Goal: Information Seeking & Learning: Learn about a topic

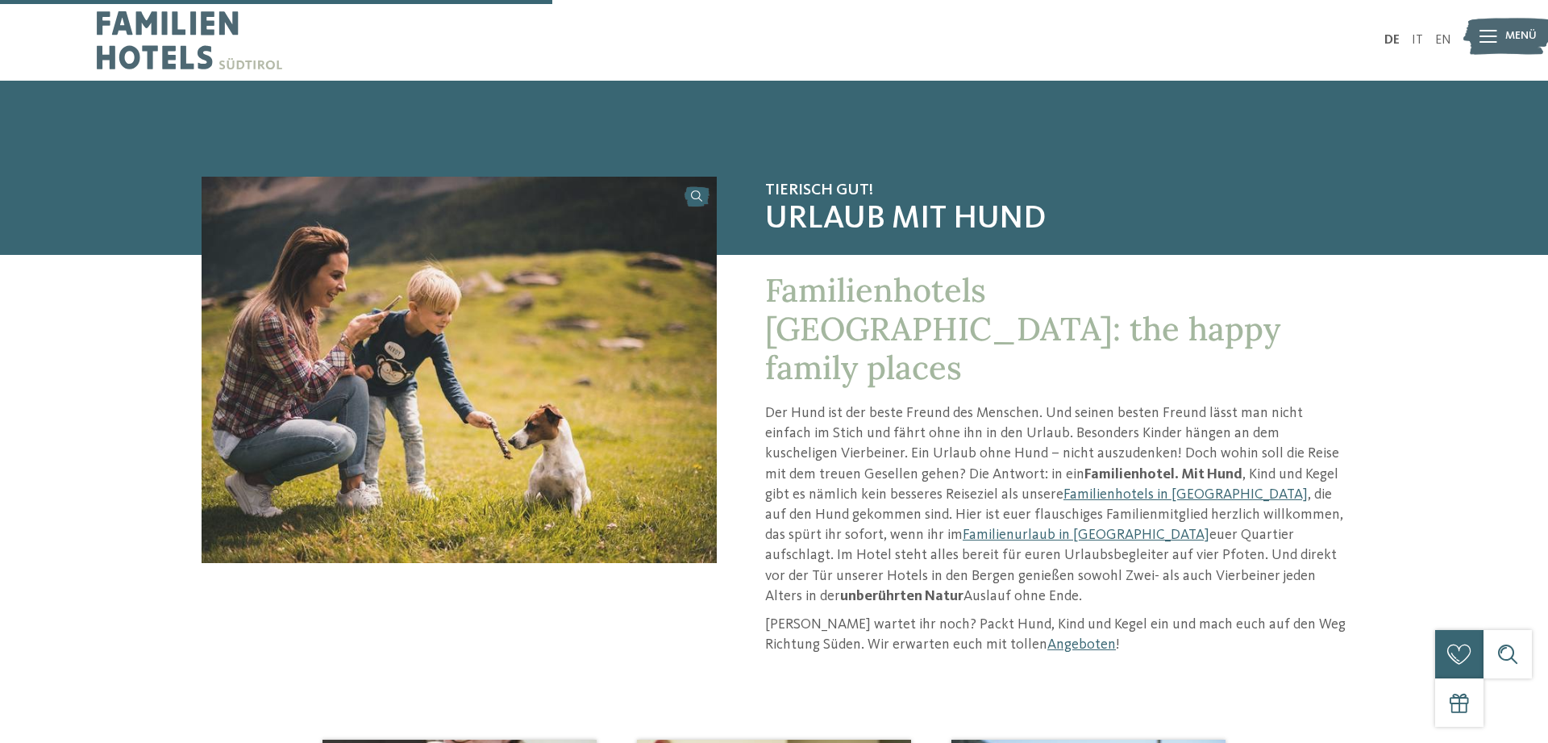
scroll to position [823, 0]
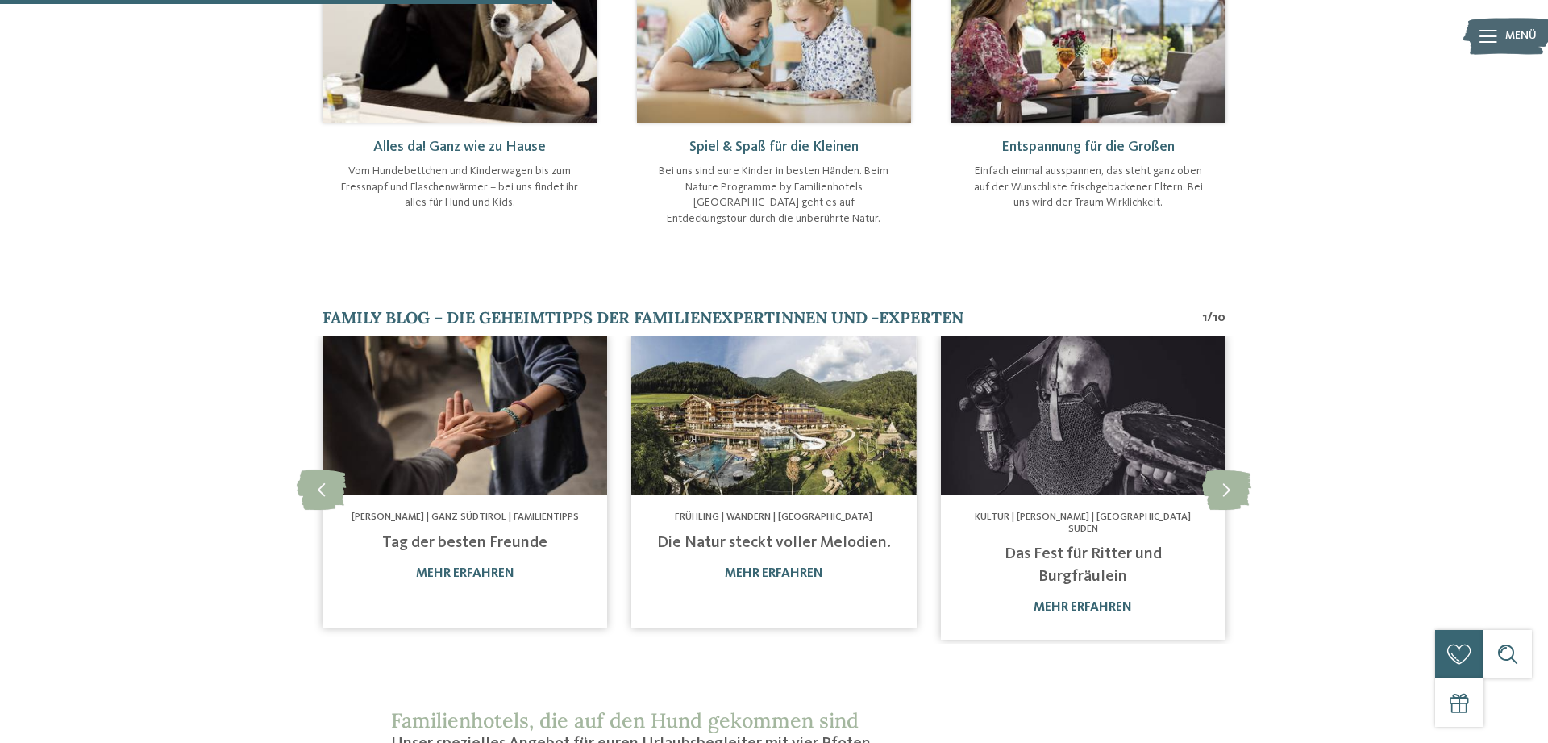
click at [756, 377] on img at bounding box center [773, 415] width 285 height 160
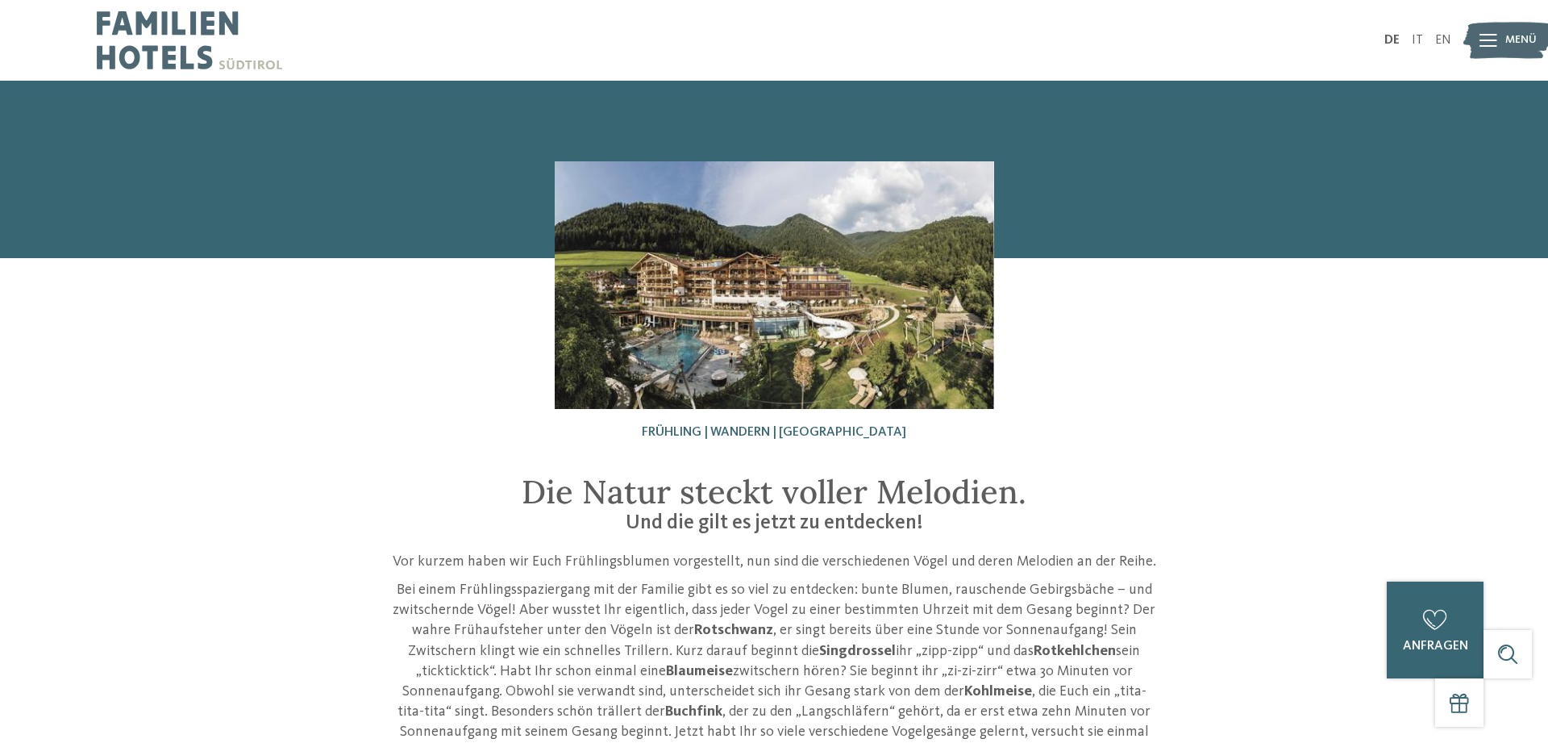
click at [750, 280] on img at bounding box center [775, 285] width 440 height 248
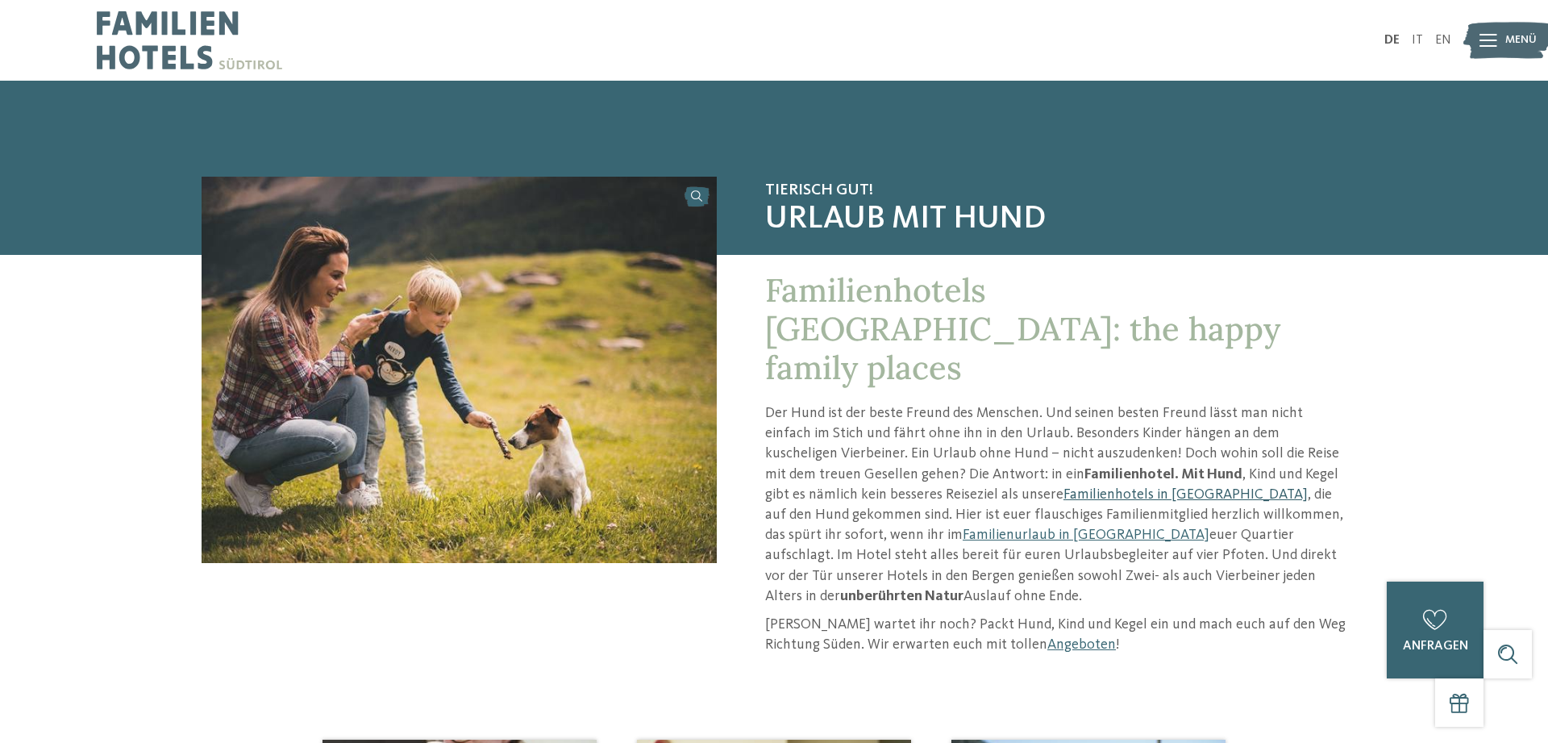
click at [1064, 487] on link "Familienhotels in [GEOGRAPHIC_DATA]" at bounding box center [1186, 494] width 244 height 15
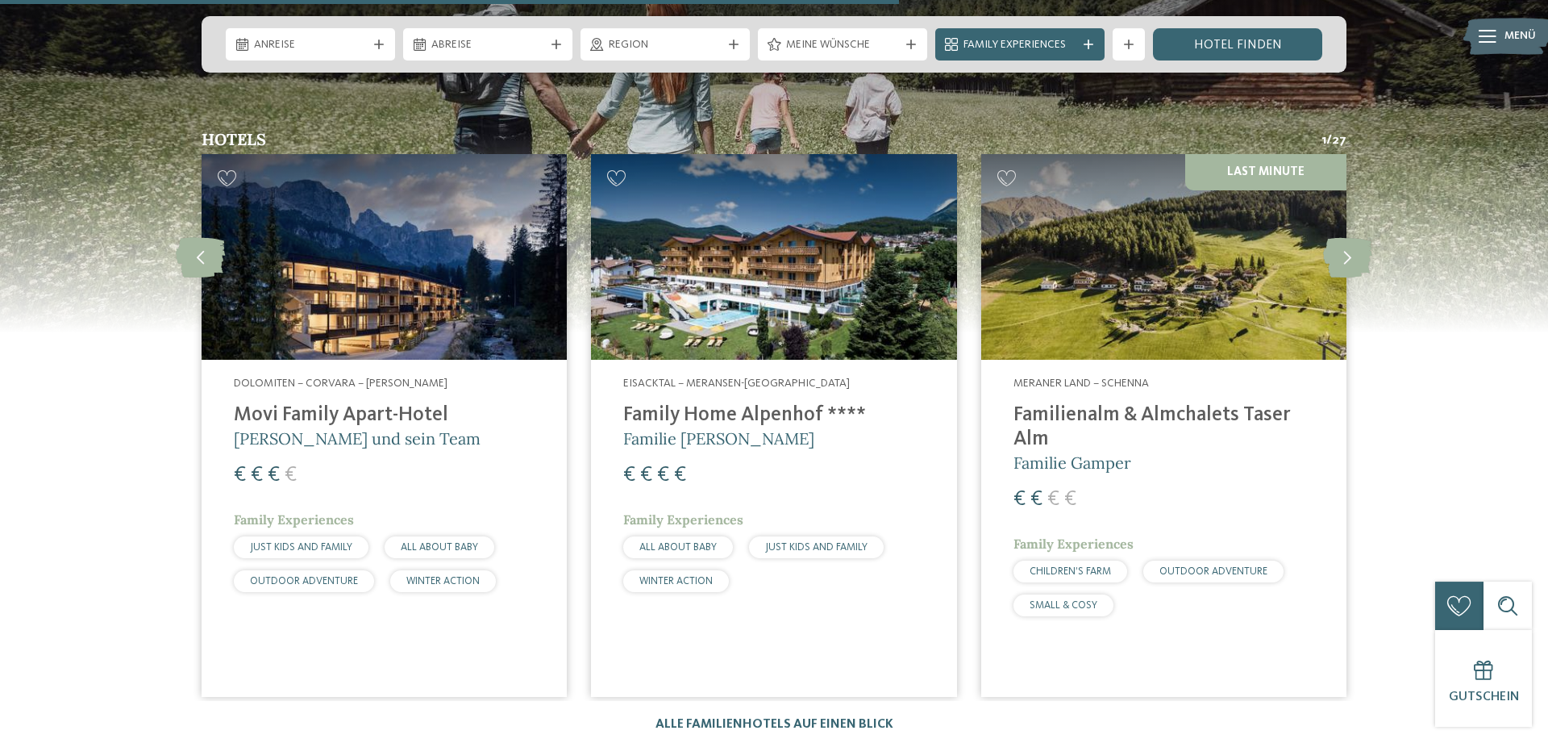
scroll to position [4360, 0]
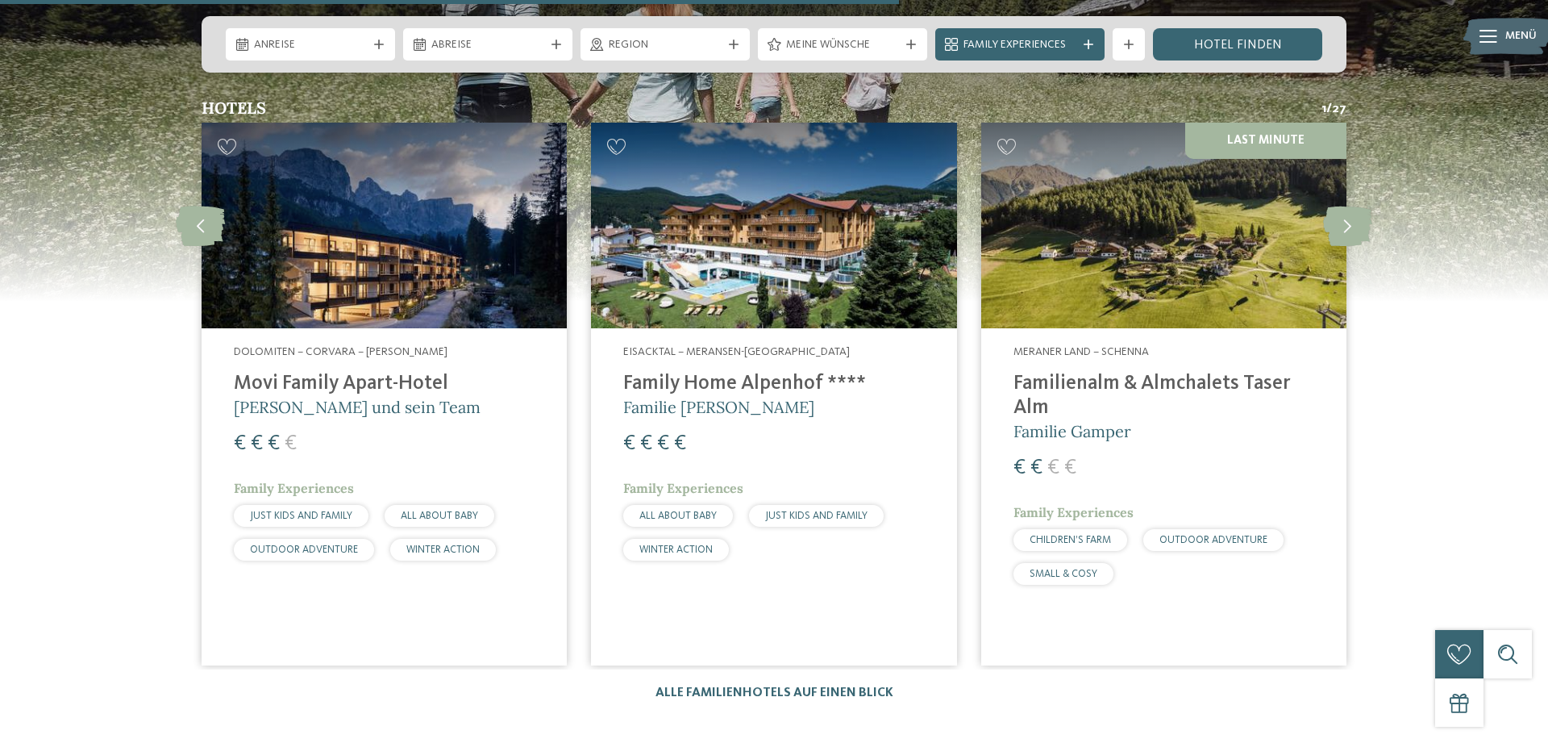
click at [373, 214] on img at bounding box center [384, 226] width 365 height 206
click at [285, 372] on h4 "Movi Family Apart-Hotel" at bounding box center [384, 384] width 301 height 24
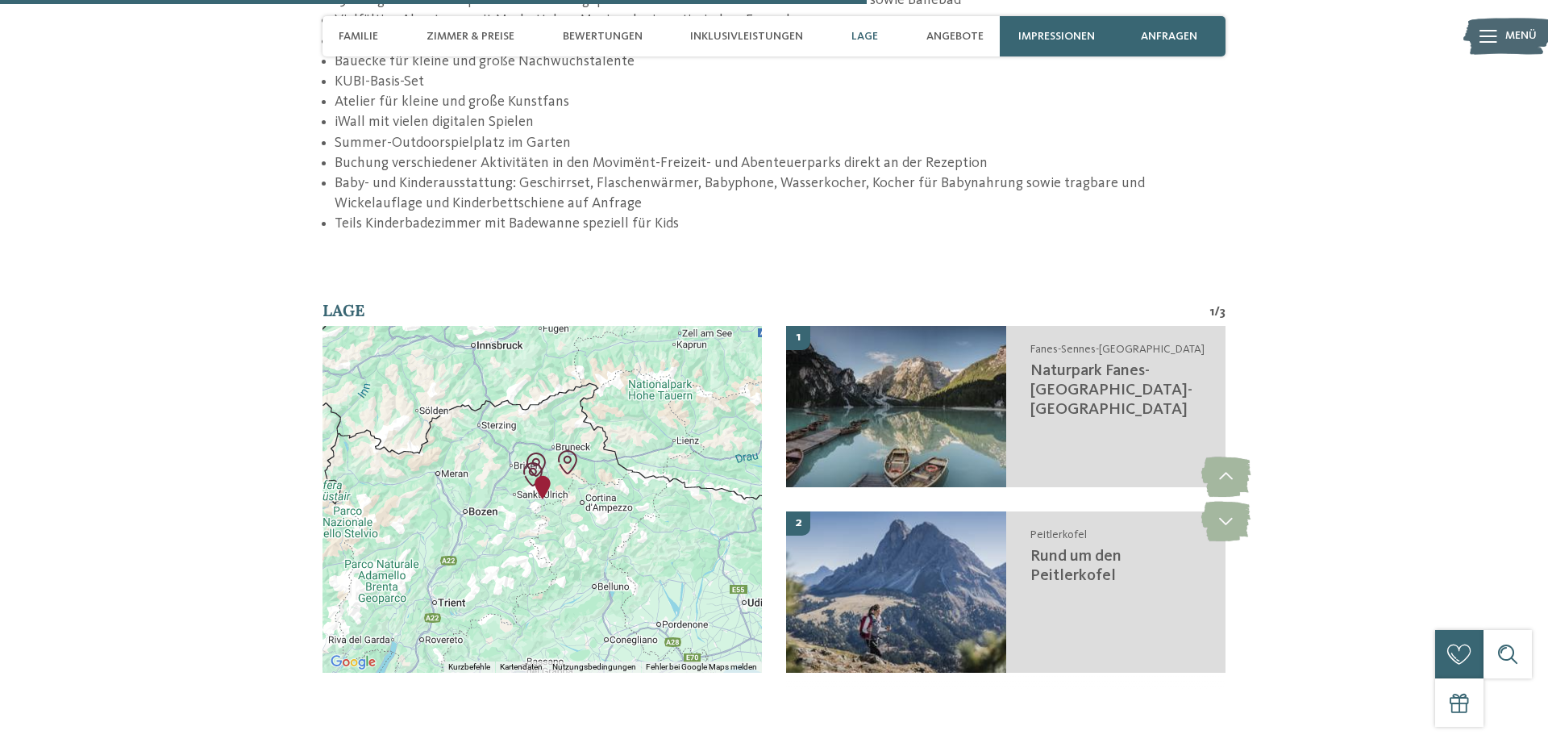
scroll to position [3208, 0]
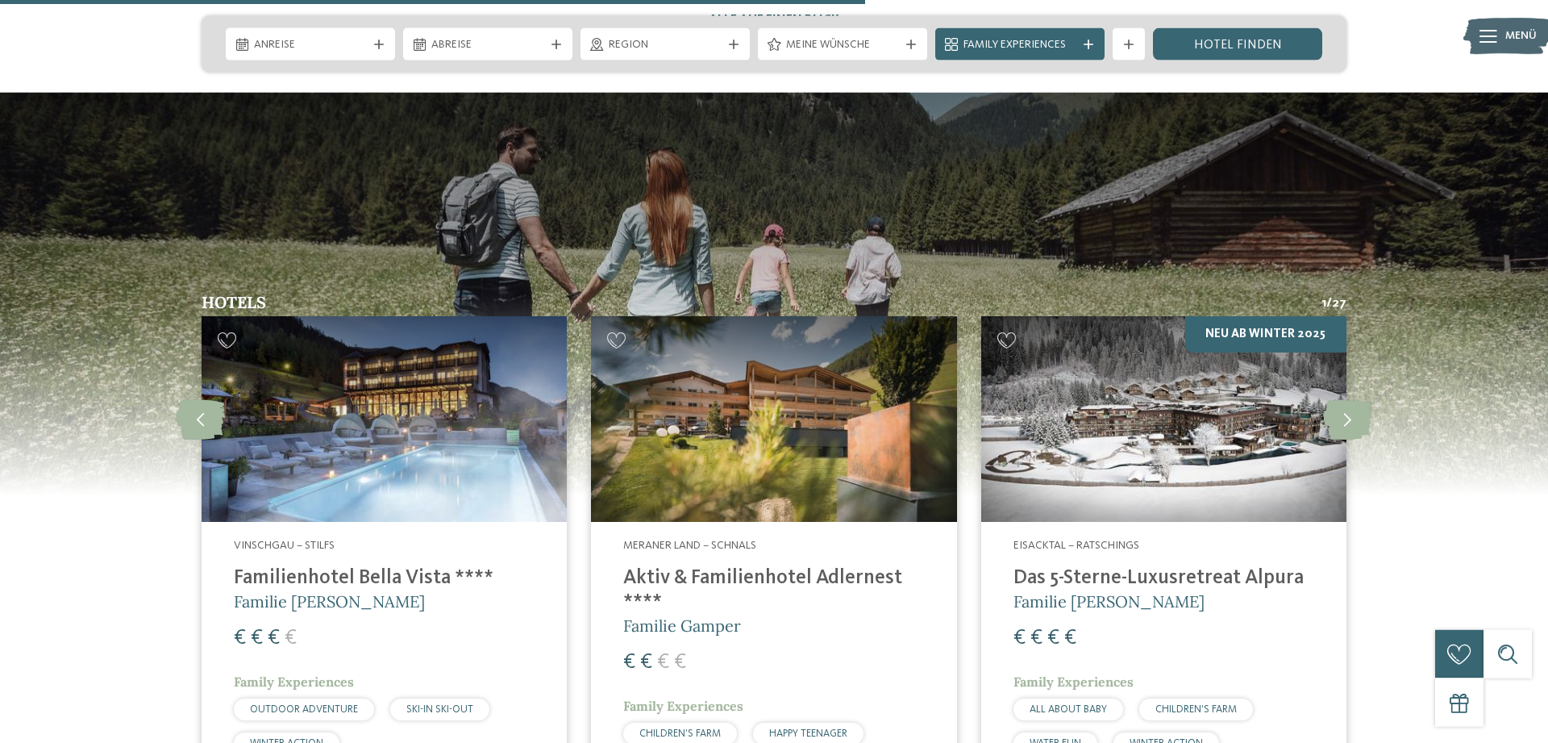
scroll to position [4277, 0]
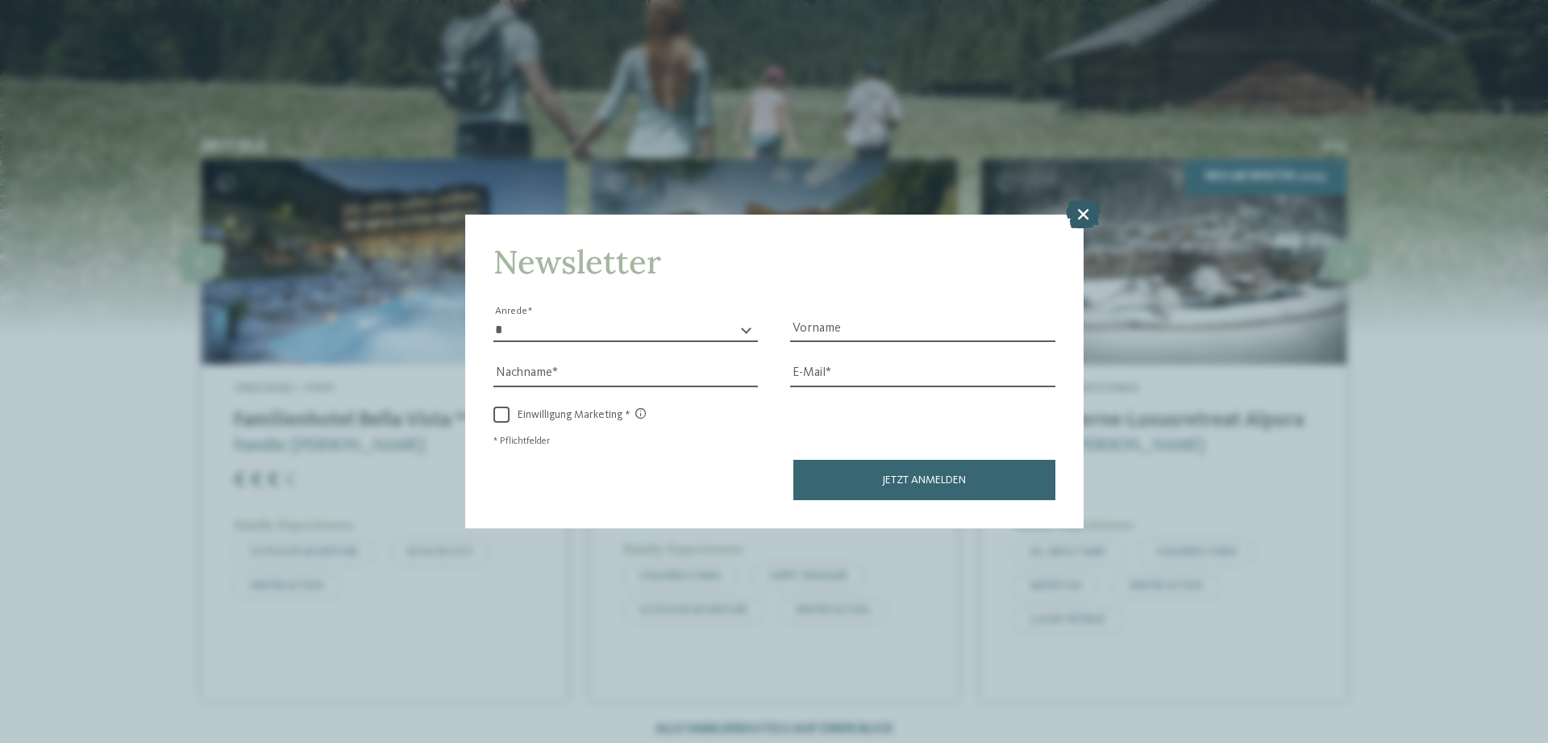
click at [1092, 215] on icon at bounding box center [1083, 214] width 35 height 28
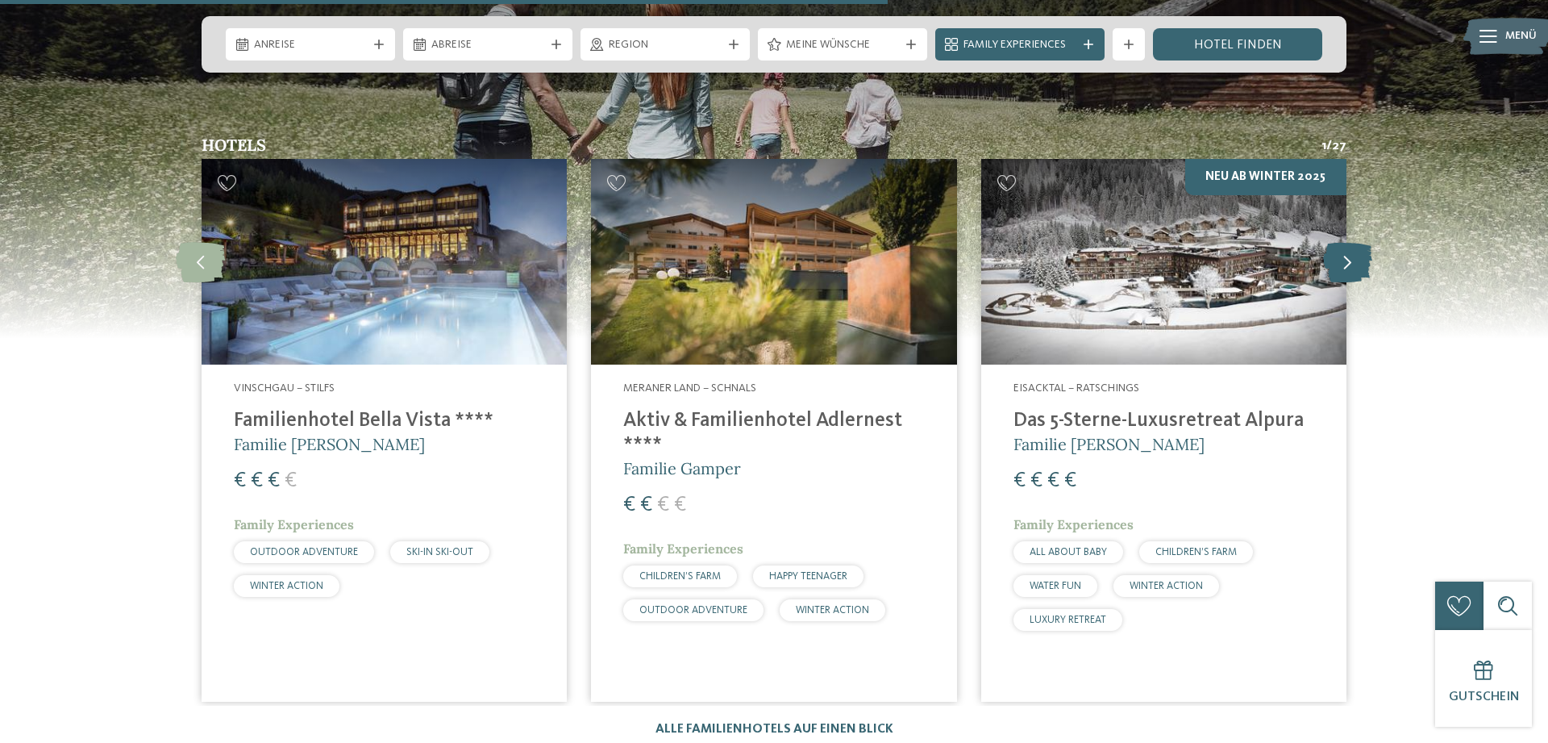
click at [1360, 242] on icon at bounding box center [1347, 262] width 49 height 40
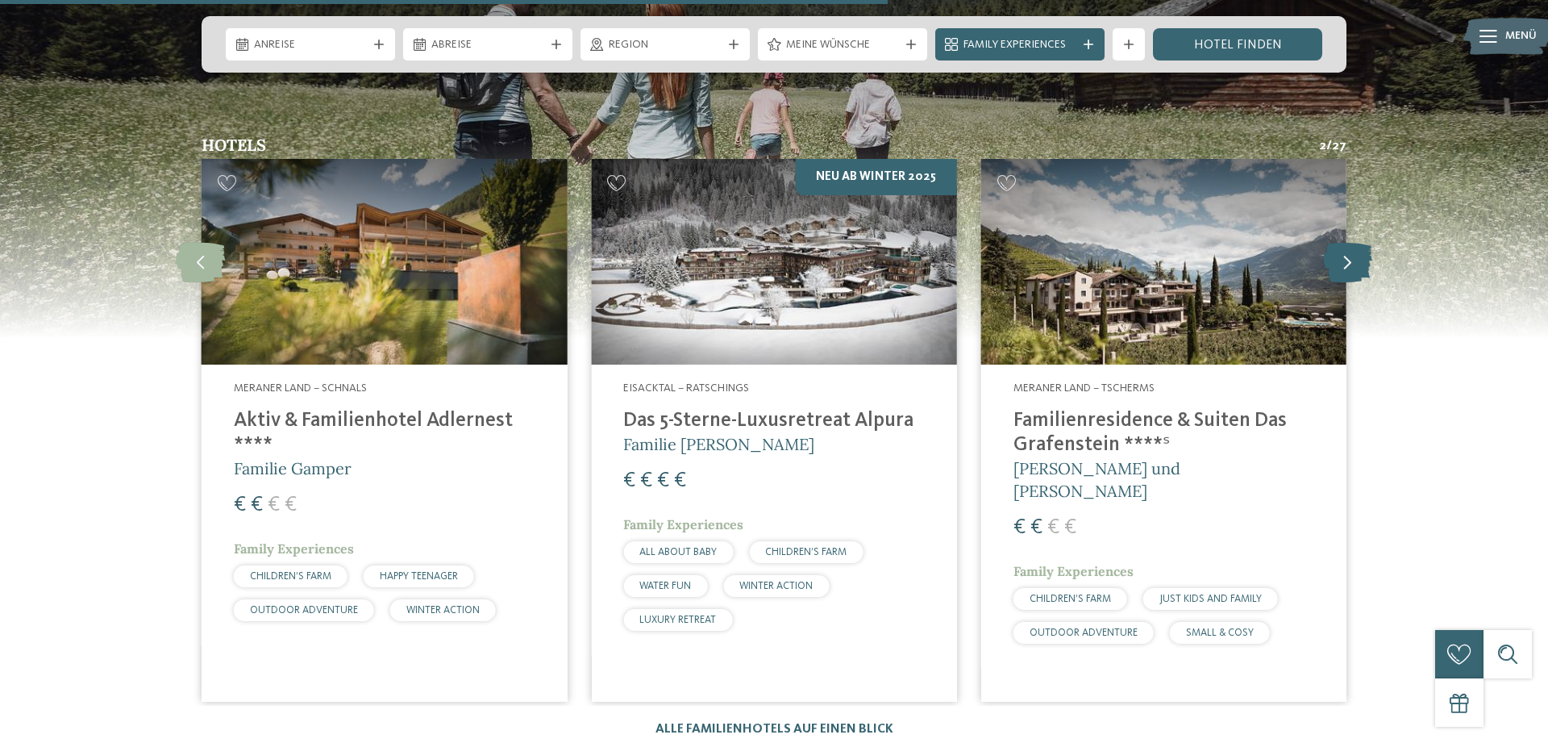
click at [1360, 242] on icon at bounding box center [1347, 262] width 49 height 40
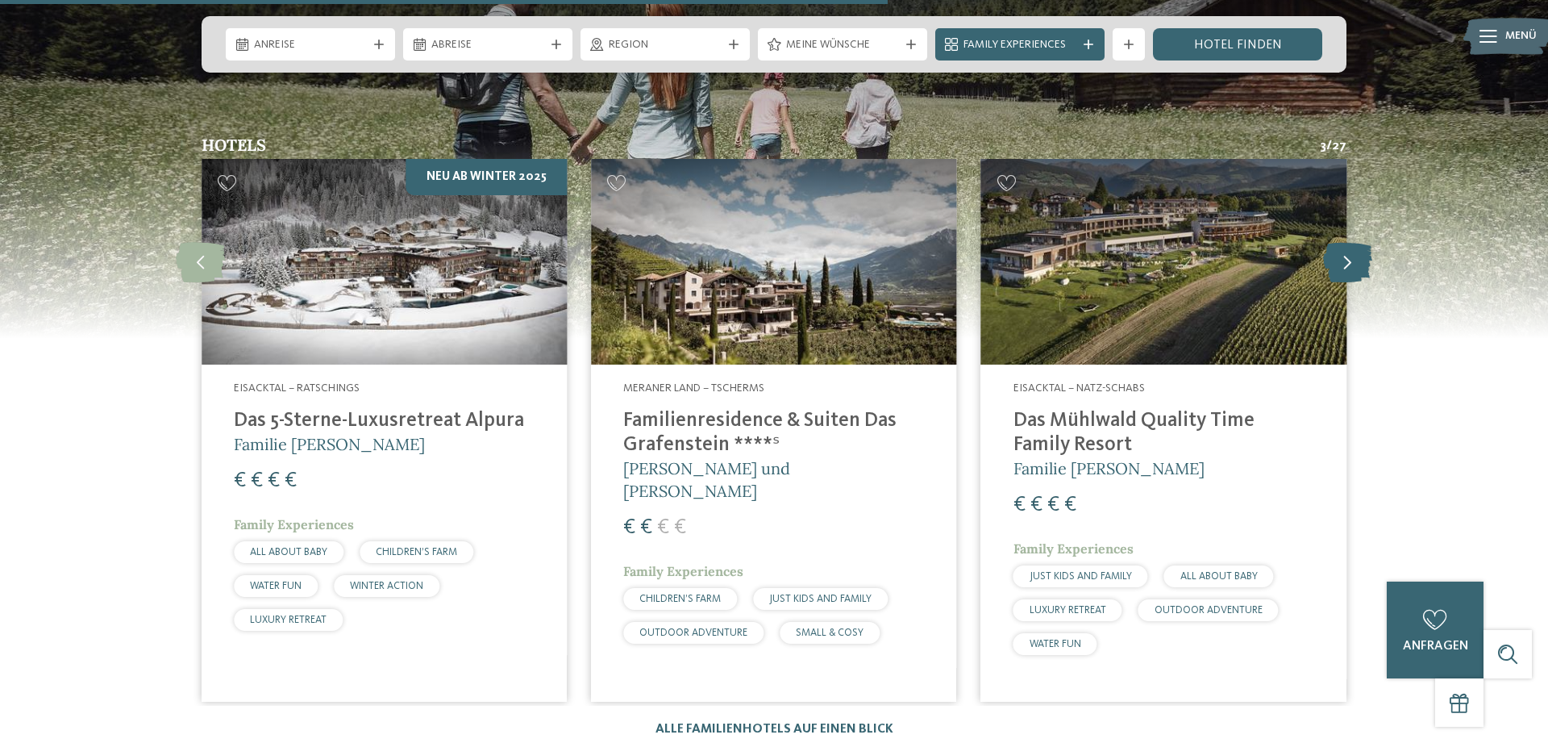
click at [1344, 242] on icon at bounding box center [1347, 262] width 49 height 40
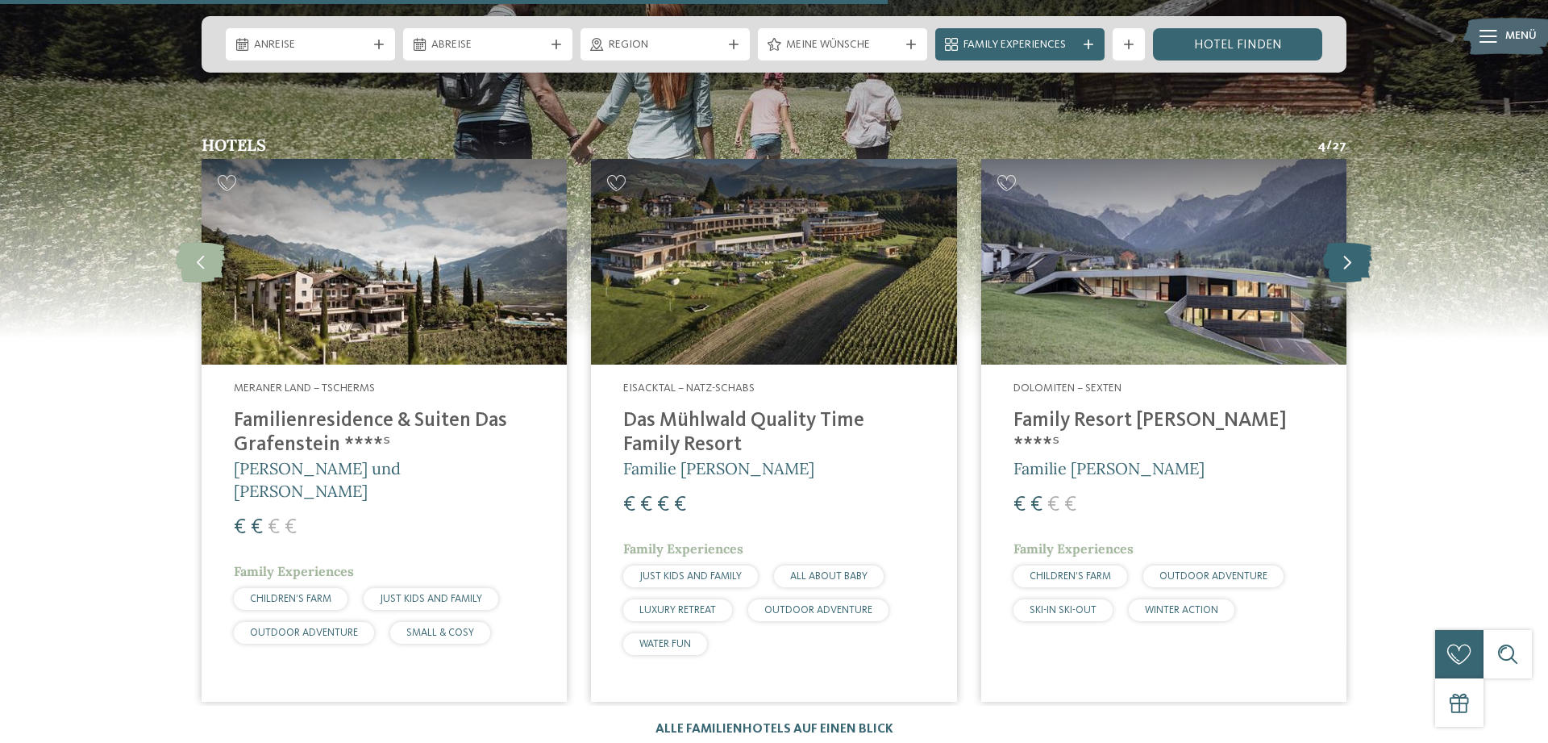
click at [1347, 242] on icon at bounding box center [1347, 262] width 49 height 40
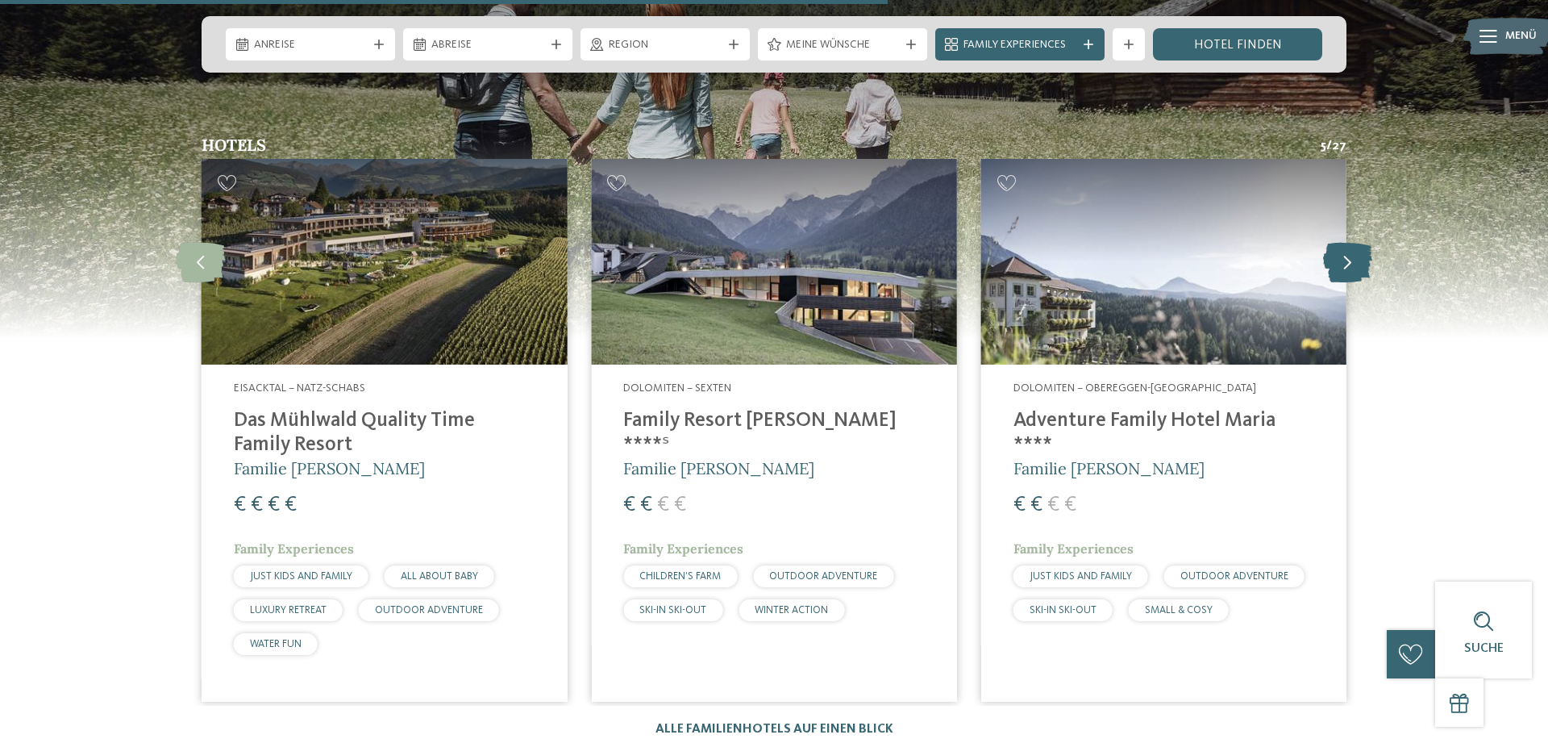
click at [1347, 242] on icon at bounding box center [1347, 262] width 49 height 40
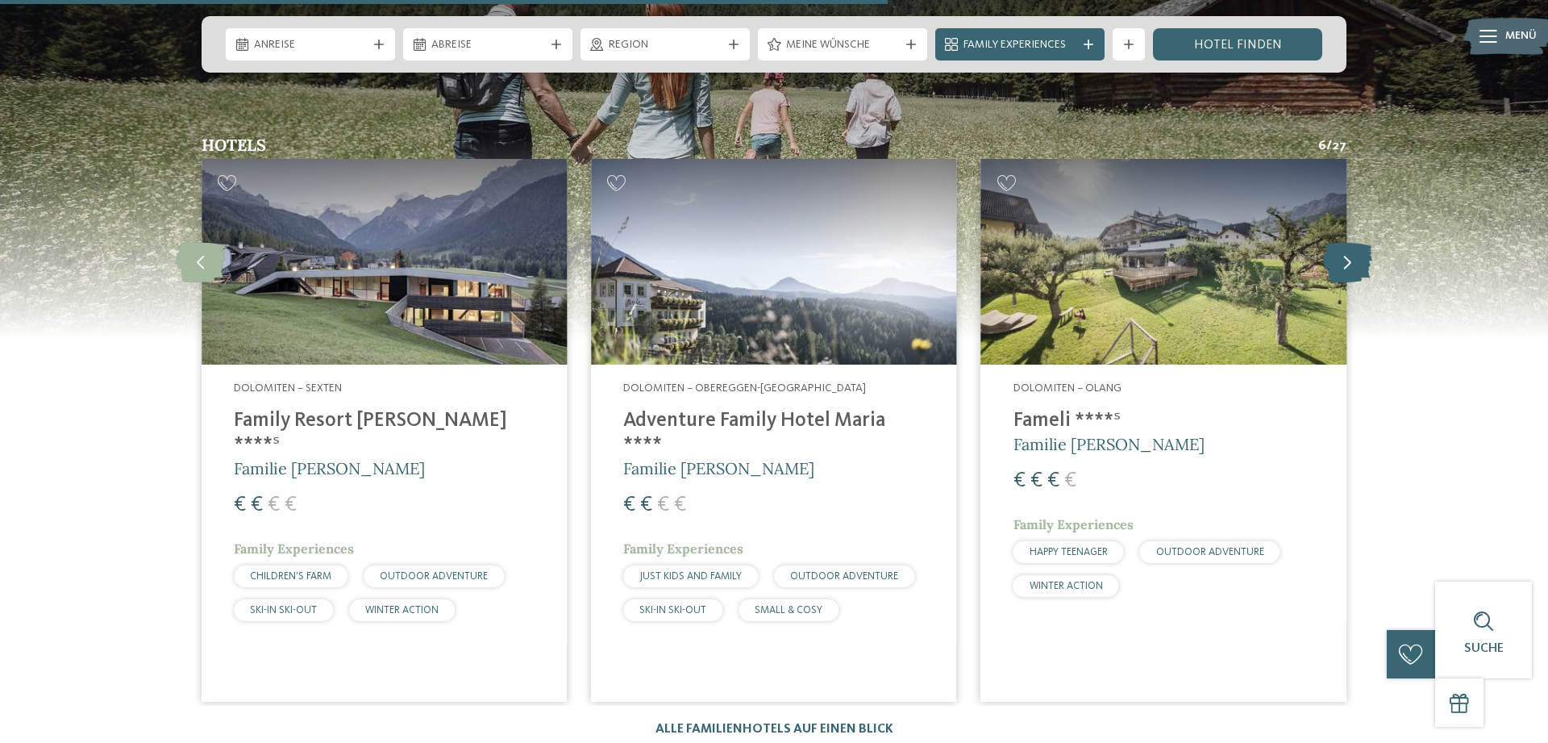
click at [1347, 242] on icon at bounding box center [1347, 262] width 49 height 40
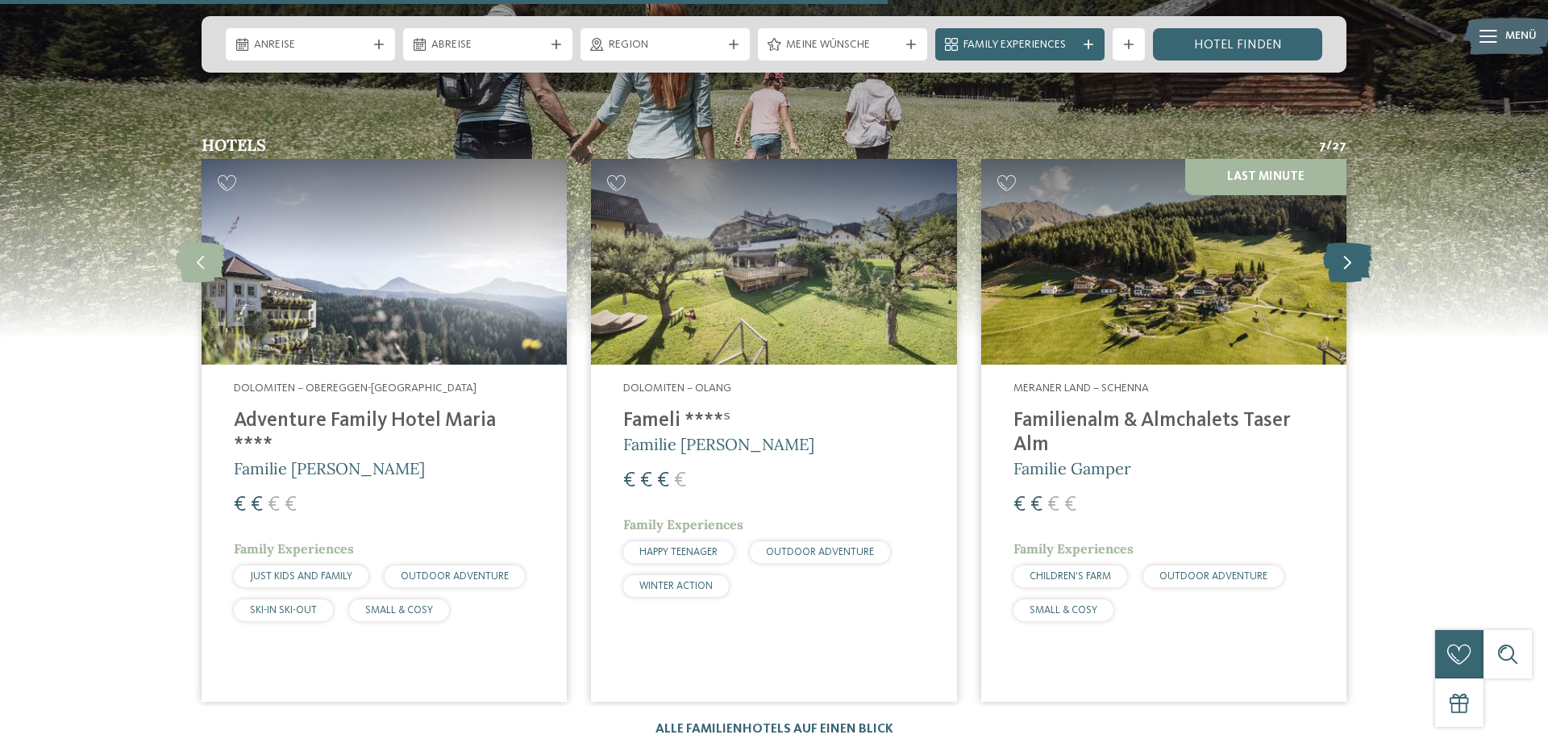
click at [1347, 242] on icon at bounding box center [1347, 262] width 49 height 40
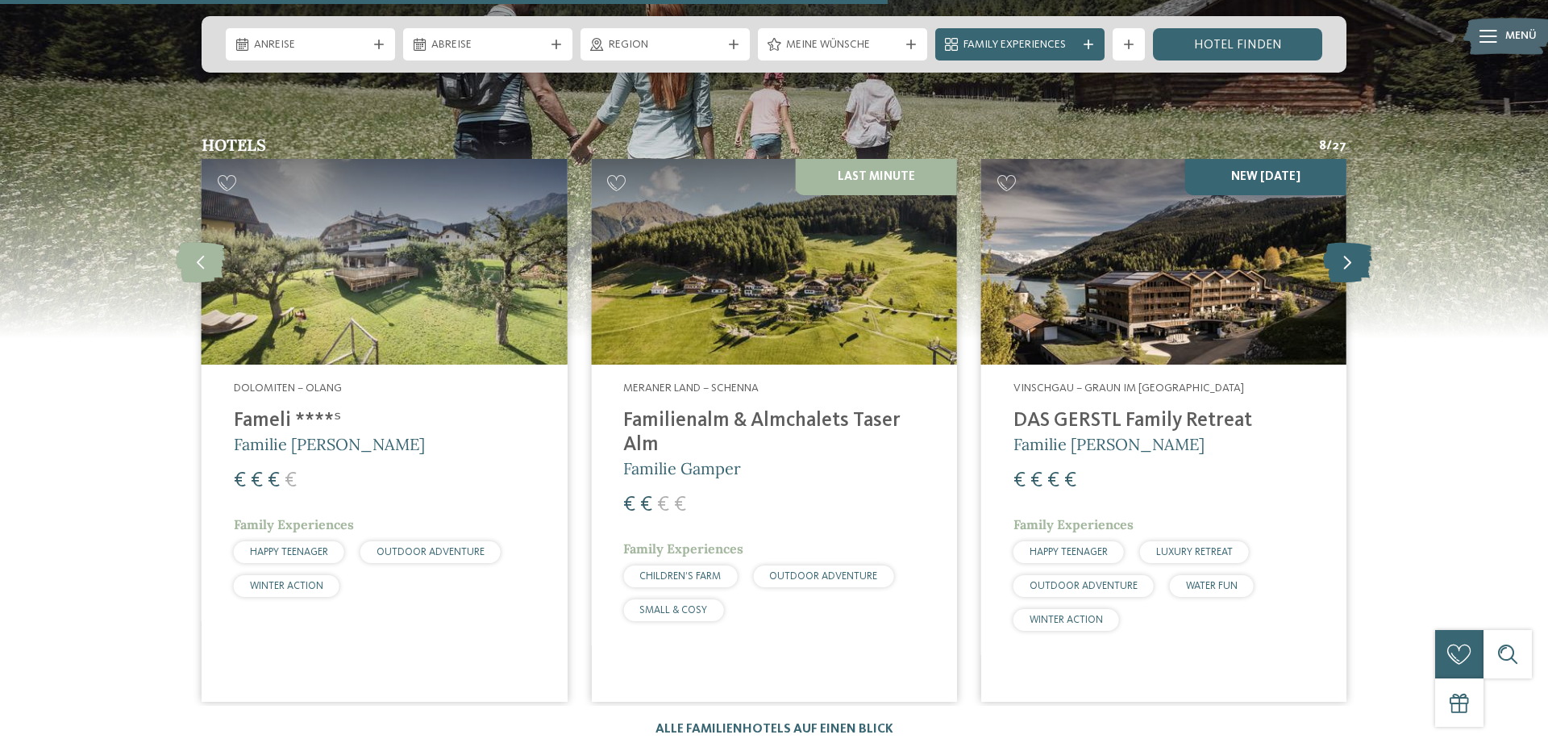
click at [1347, 242] on icon at bounding box center [1347, 262] width 49 height 40
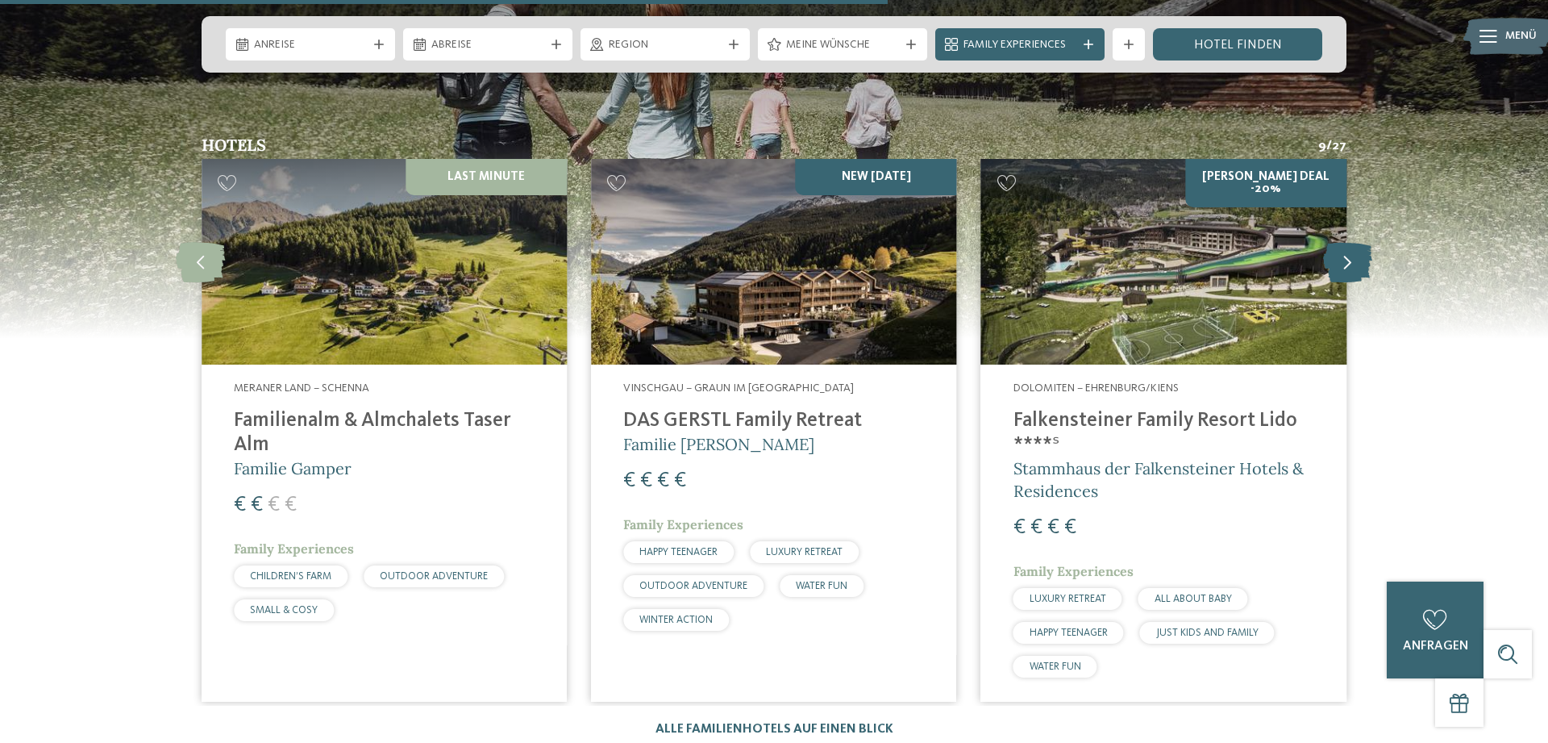
click at [1347, 242] on icon at bounding box center [1347, 262] width 49 height 40
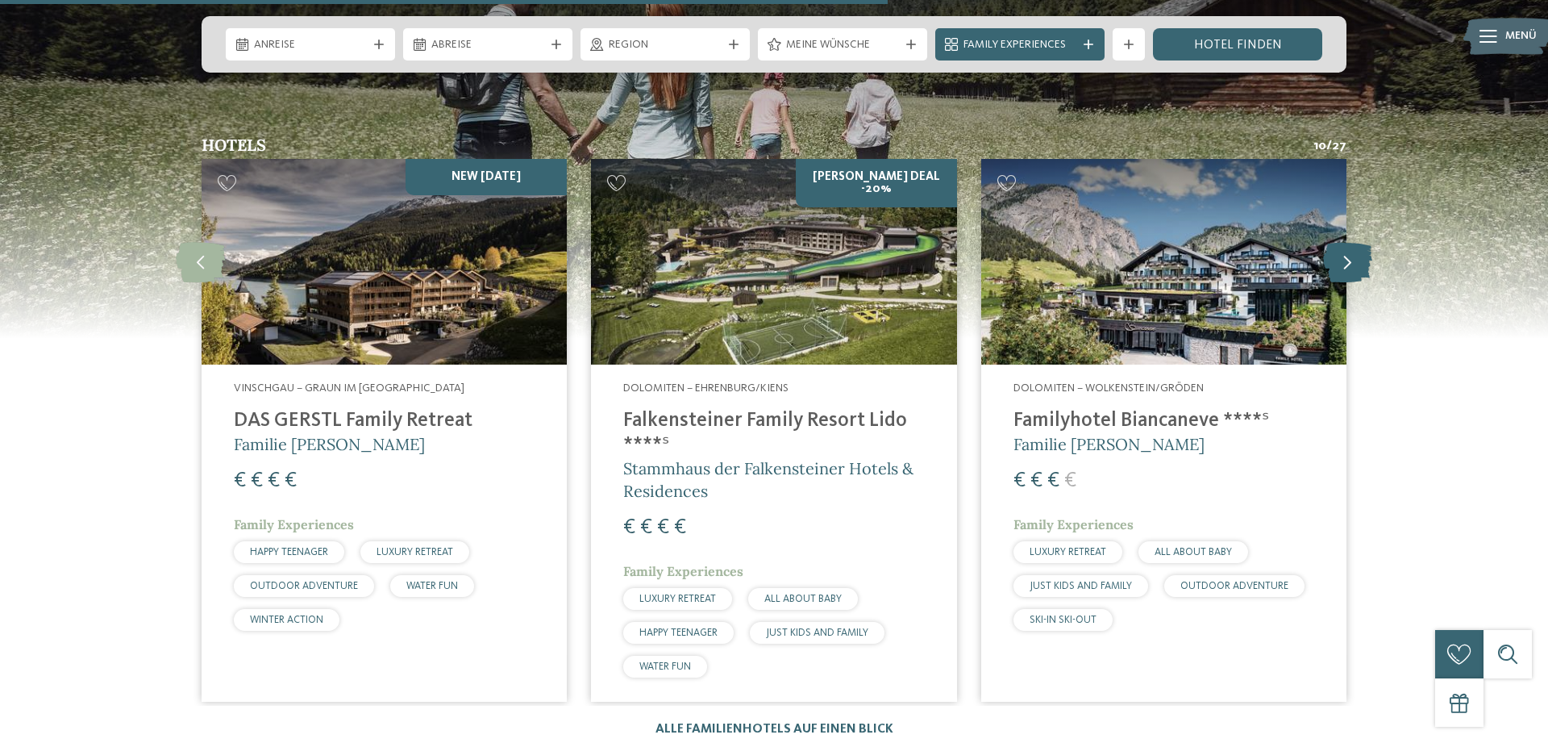
click at [1347, 242] on icon at bounding box center [1347, 262] width 49 height 40
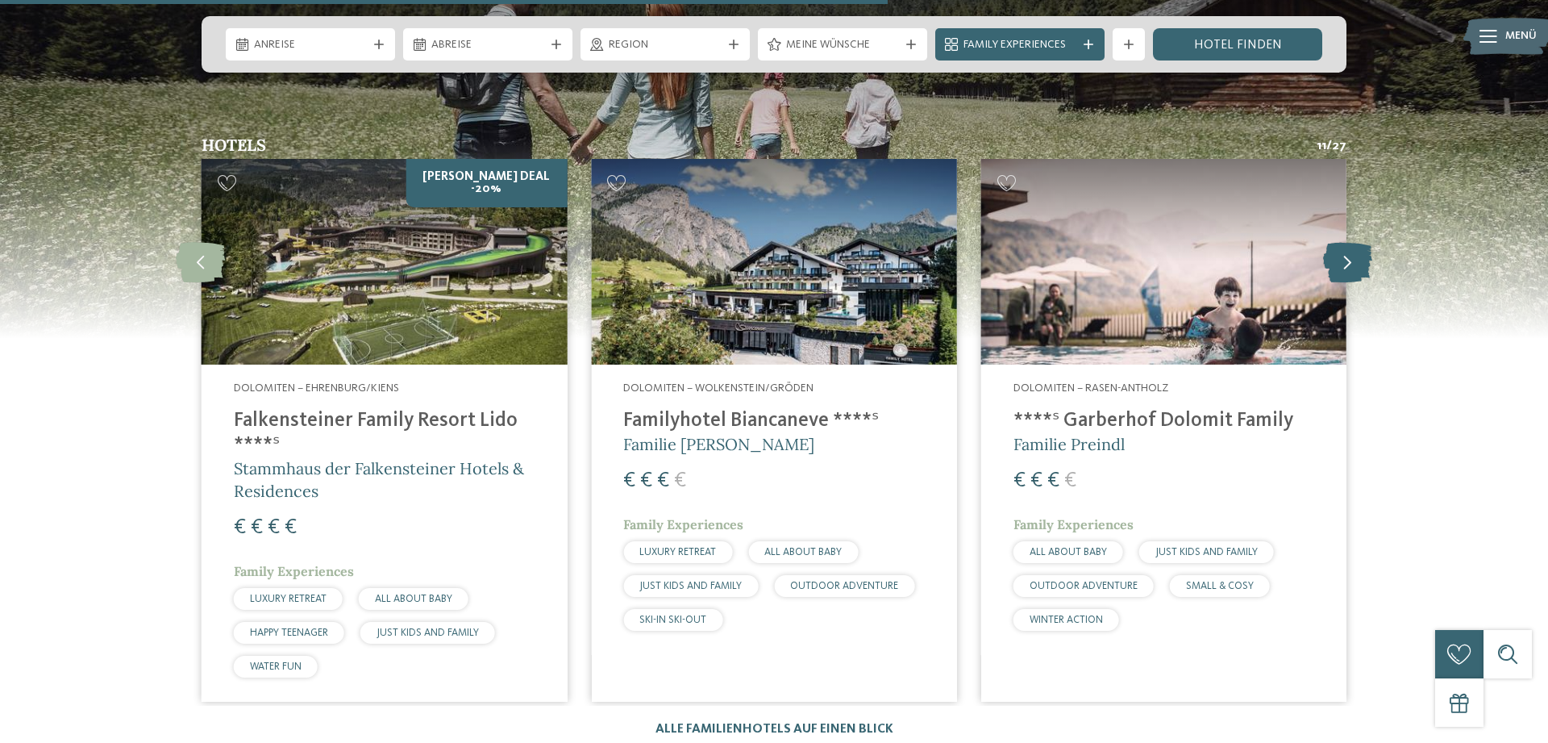
click at [1344, 242] on icon at bounding box center [1347, 262] width 49 height 40
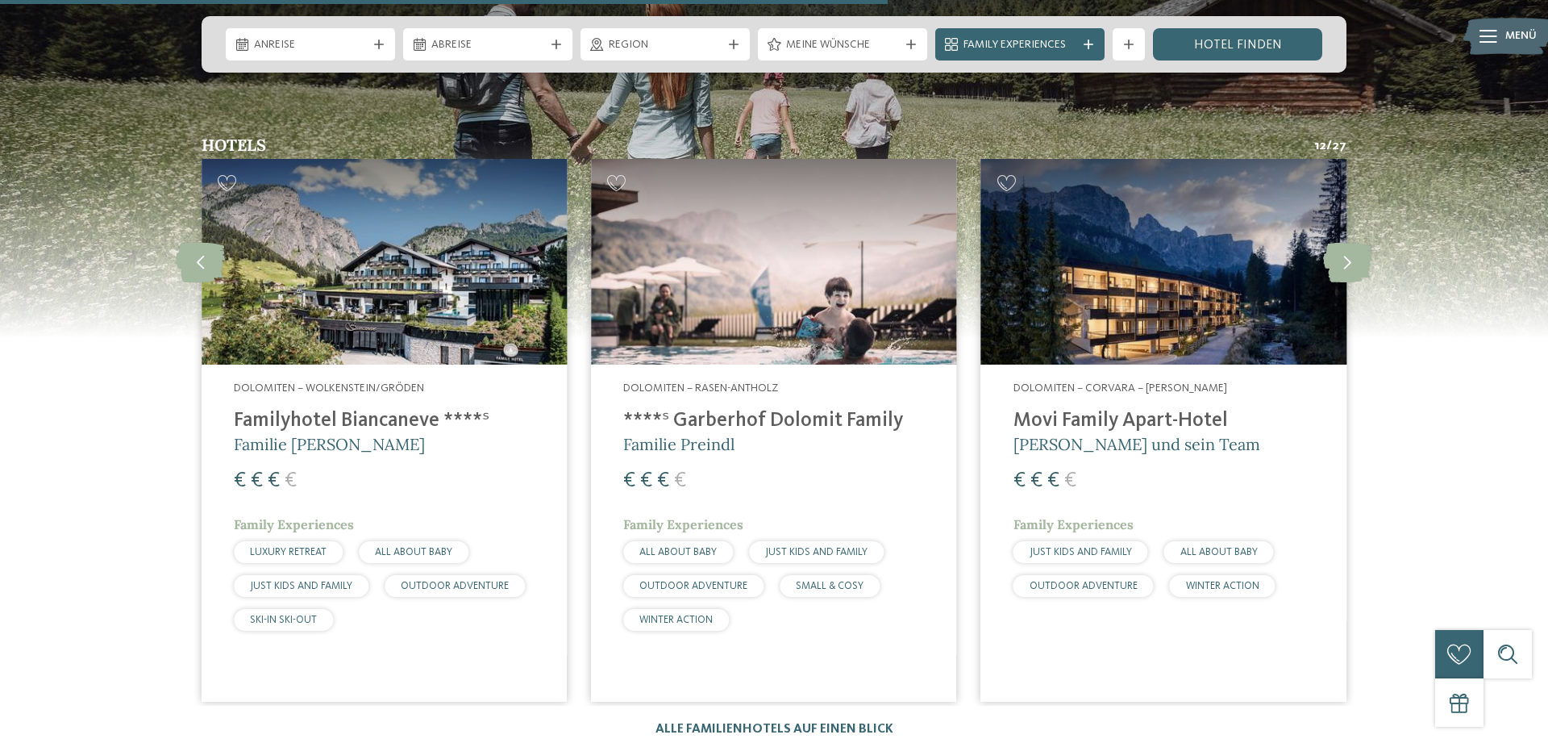
click at [1128, 224] on img at bounding box center [1163, 262] width 365 height 206
click at [1342, 242] on icon at bounding box center [1347, 262] width 49 height 40
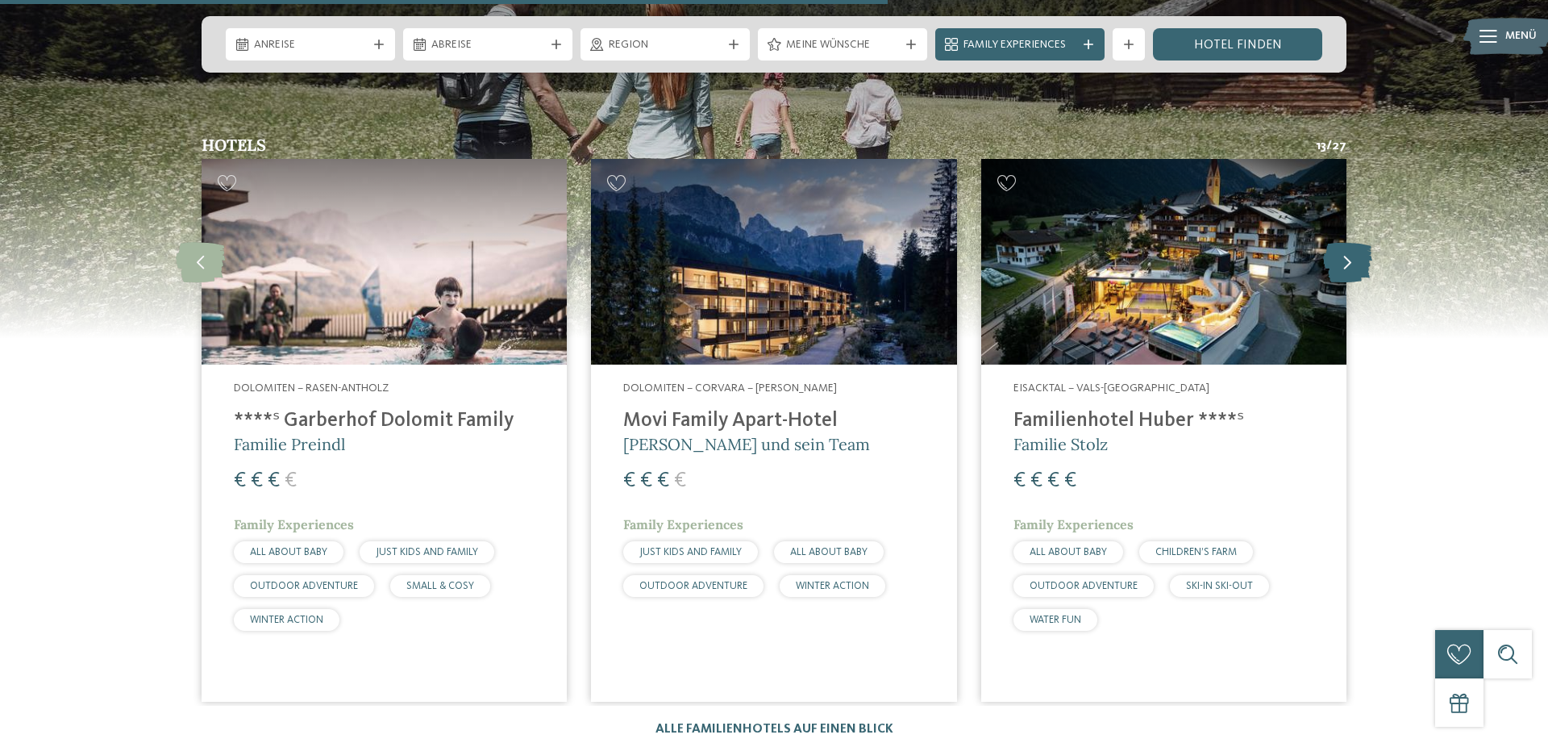
click at [1344, 242] on icon at bounding box center [1347, 262] width 49 height 40
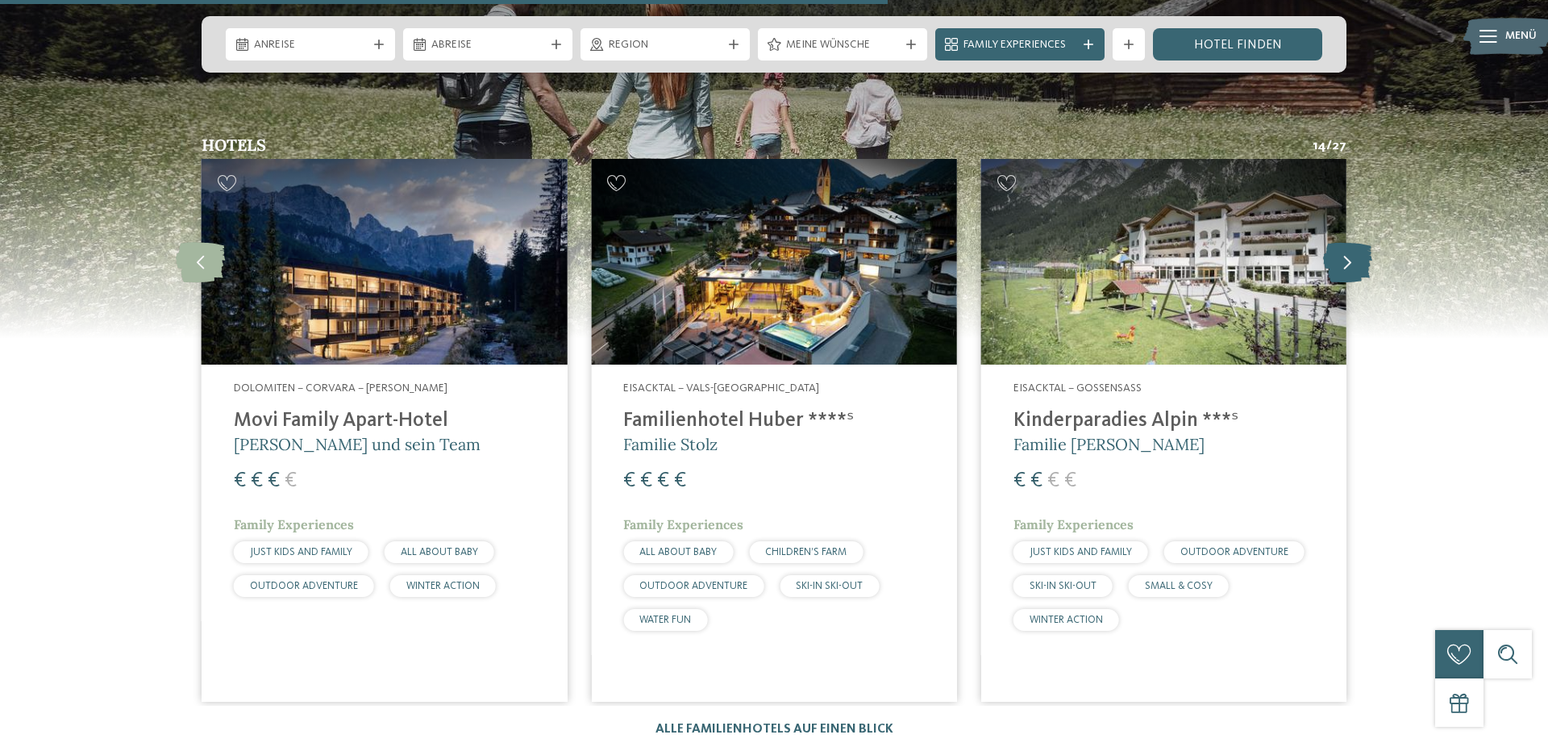
click at [1344, 242] on icon at bounding box center [1347, 262] width 49 height 40
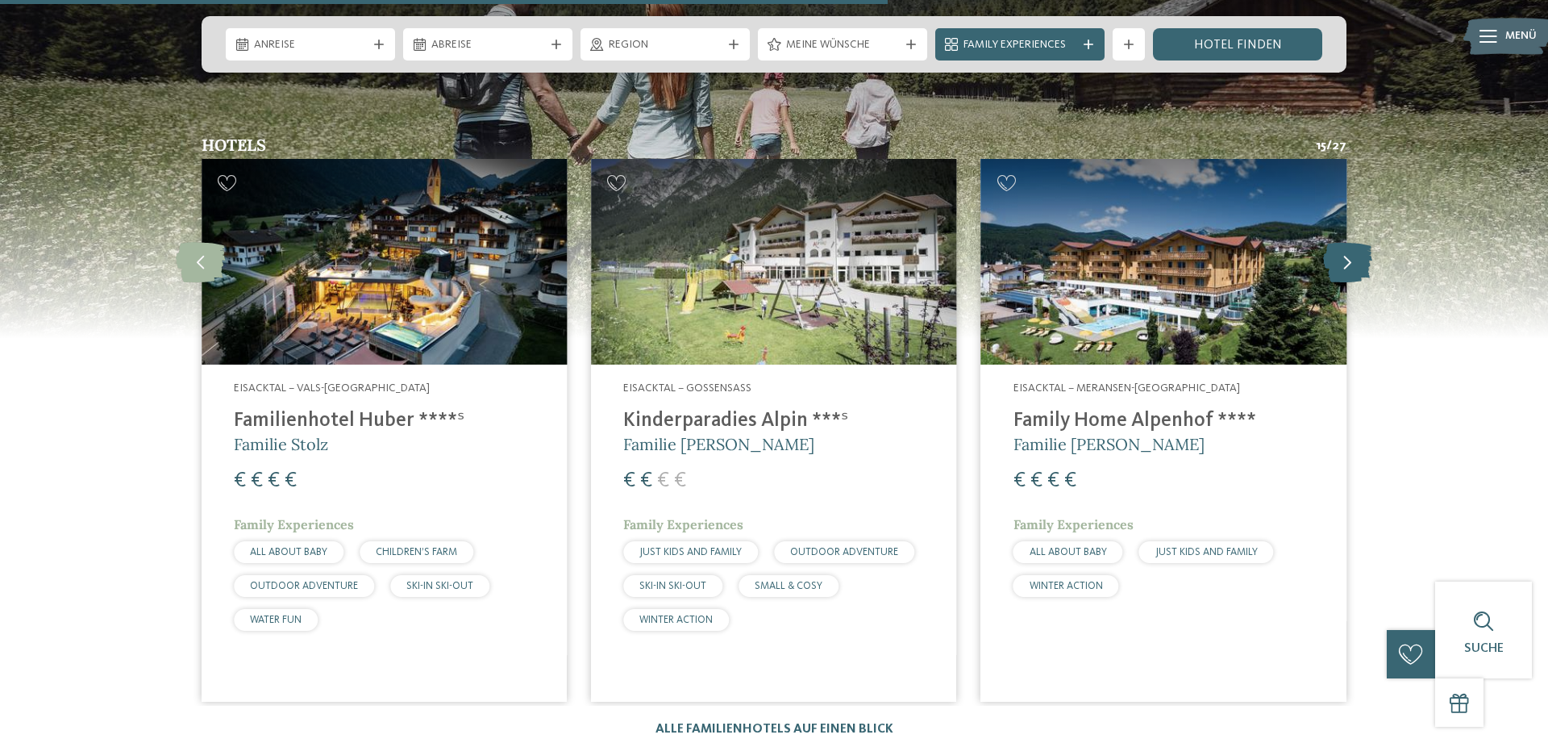
click at [1344, 242] on icon at bounding box center [1347, 262] width 49 height 40
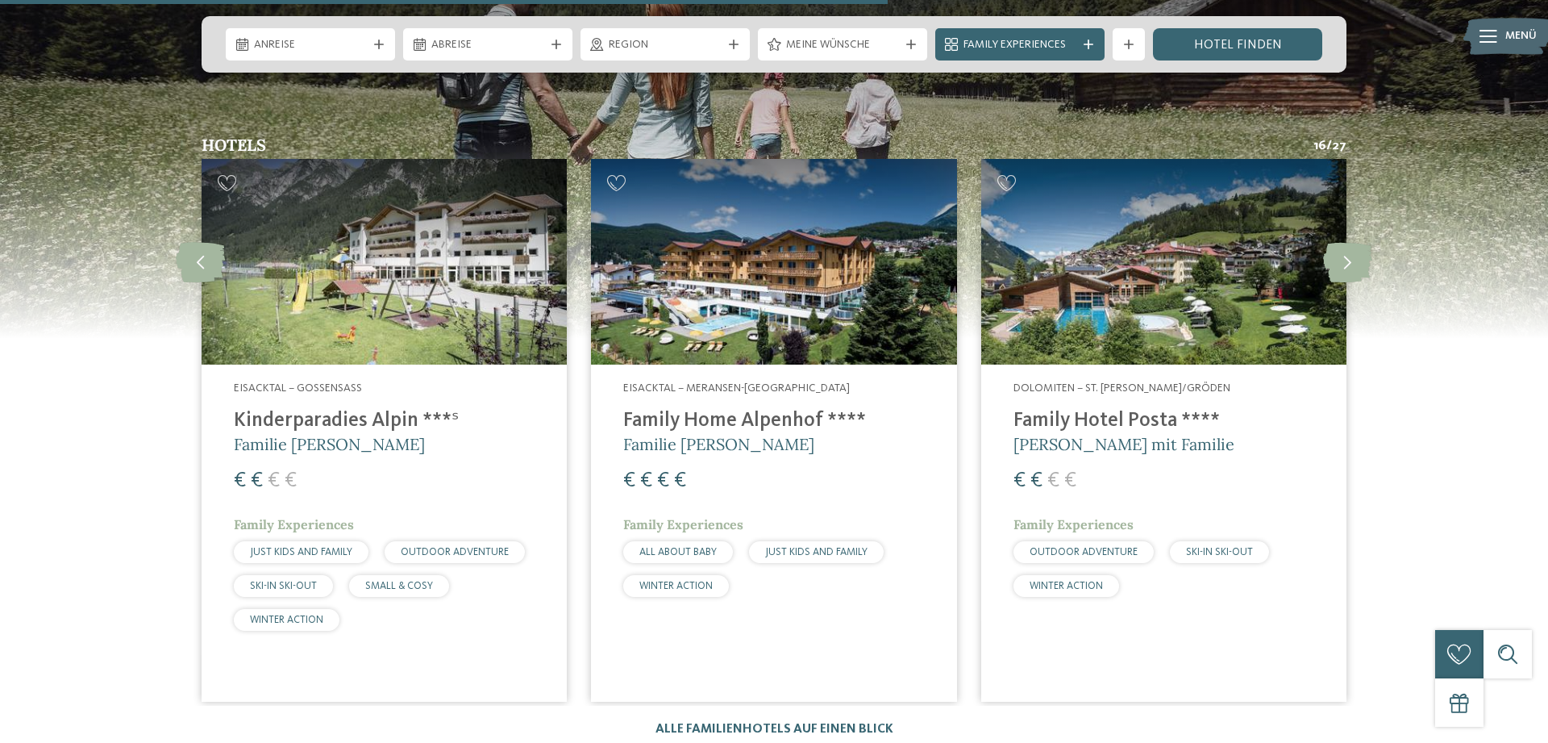
click at [1203, 223] on img at bounding box center [1163, 262] width 365 height 206
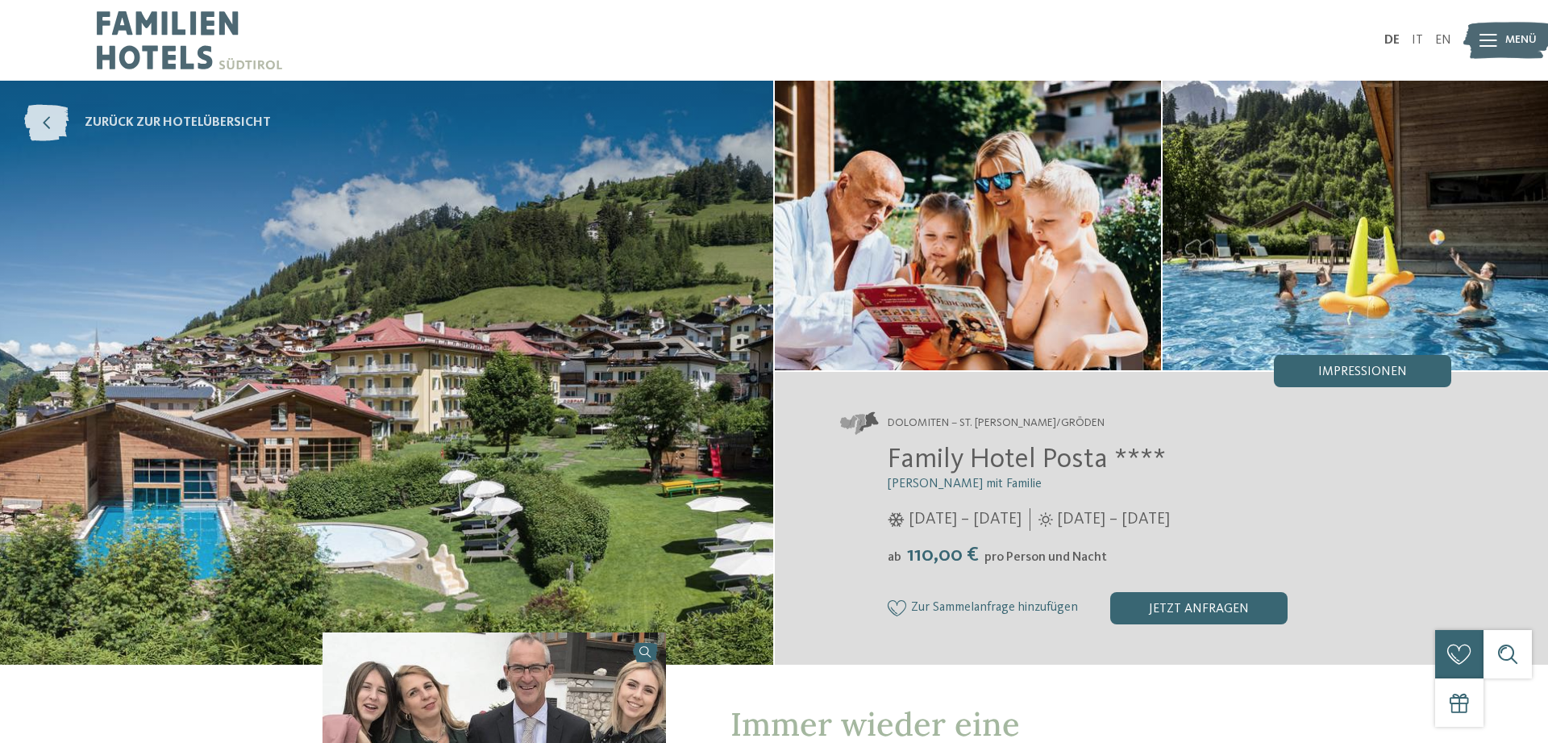
click at [50, 127] on icon at bounding box center [46, 123] width 44 height 36
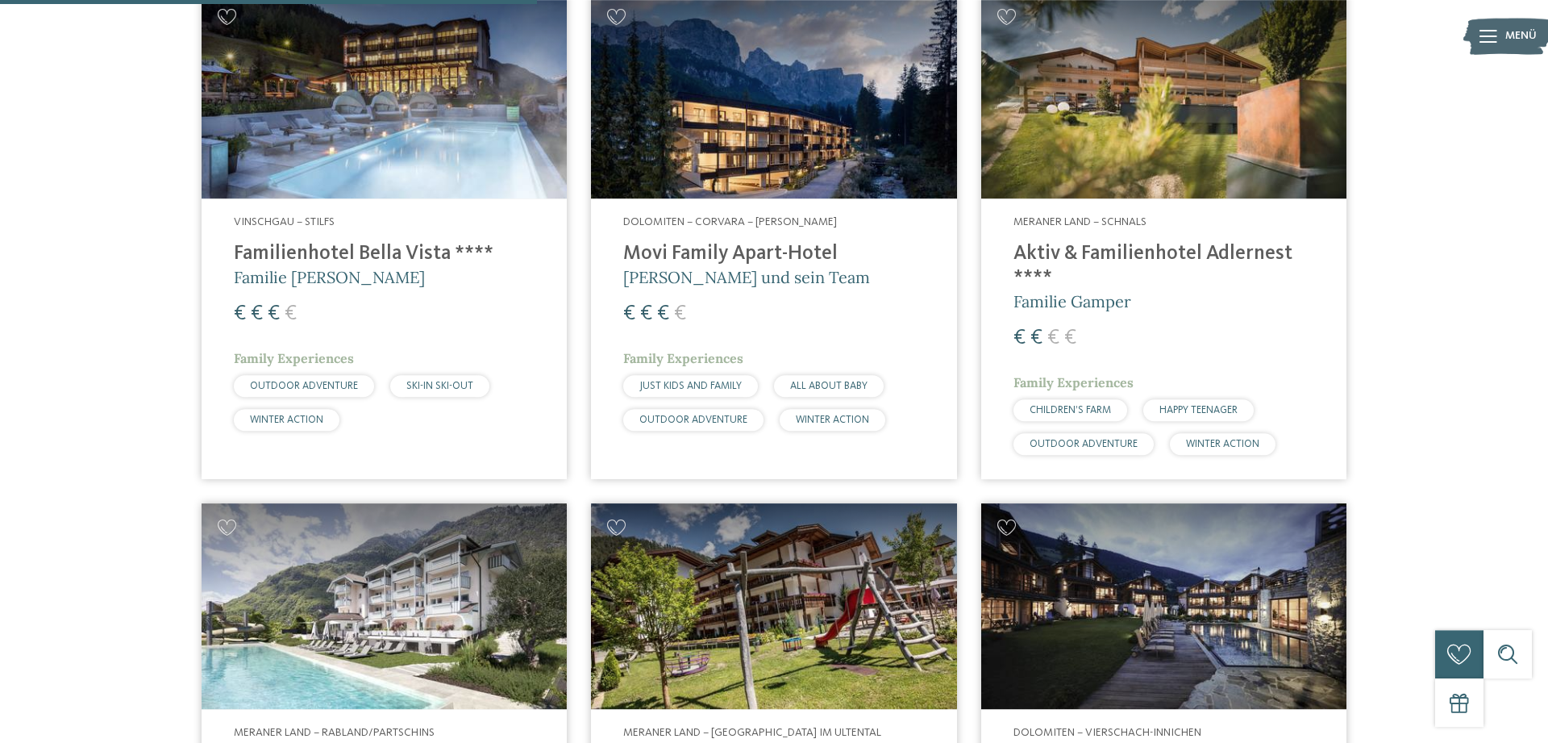
scroll to position [2385, 0]
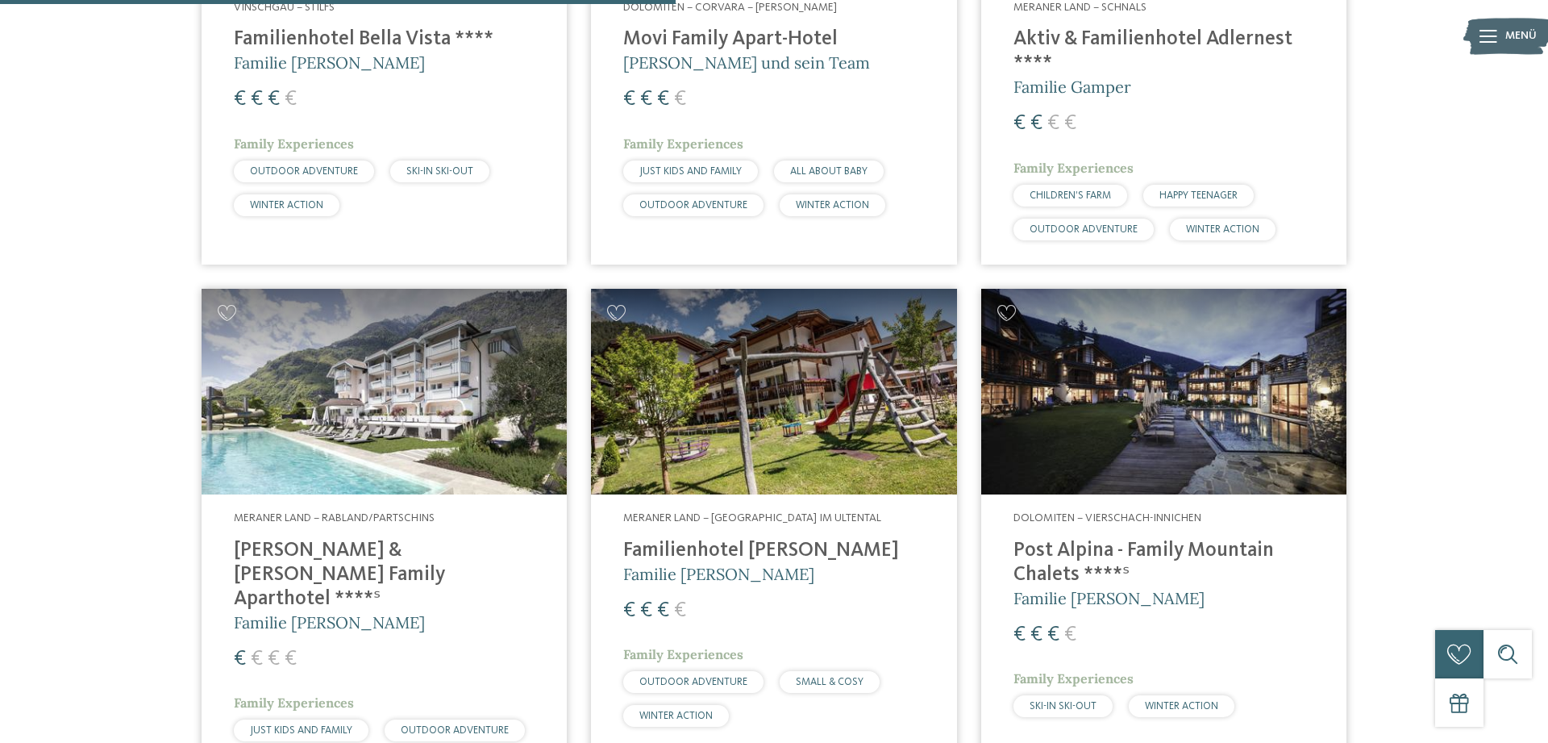
click at [398, 410] on img at bounding box center [384, 392] width 365 height 206
click at [354, 401] on img at bounding box center [384, 392] width 365 height 206
click at [339, 541] on h4 "[PERSON_NAME] & [PERSON_NAME] Family Aparthotel ****ˢ" at bounding box center [384, 575] width 301 height 73
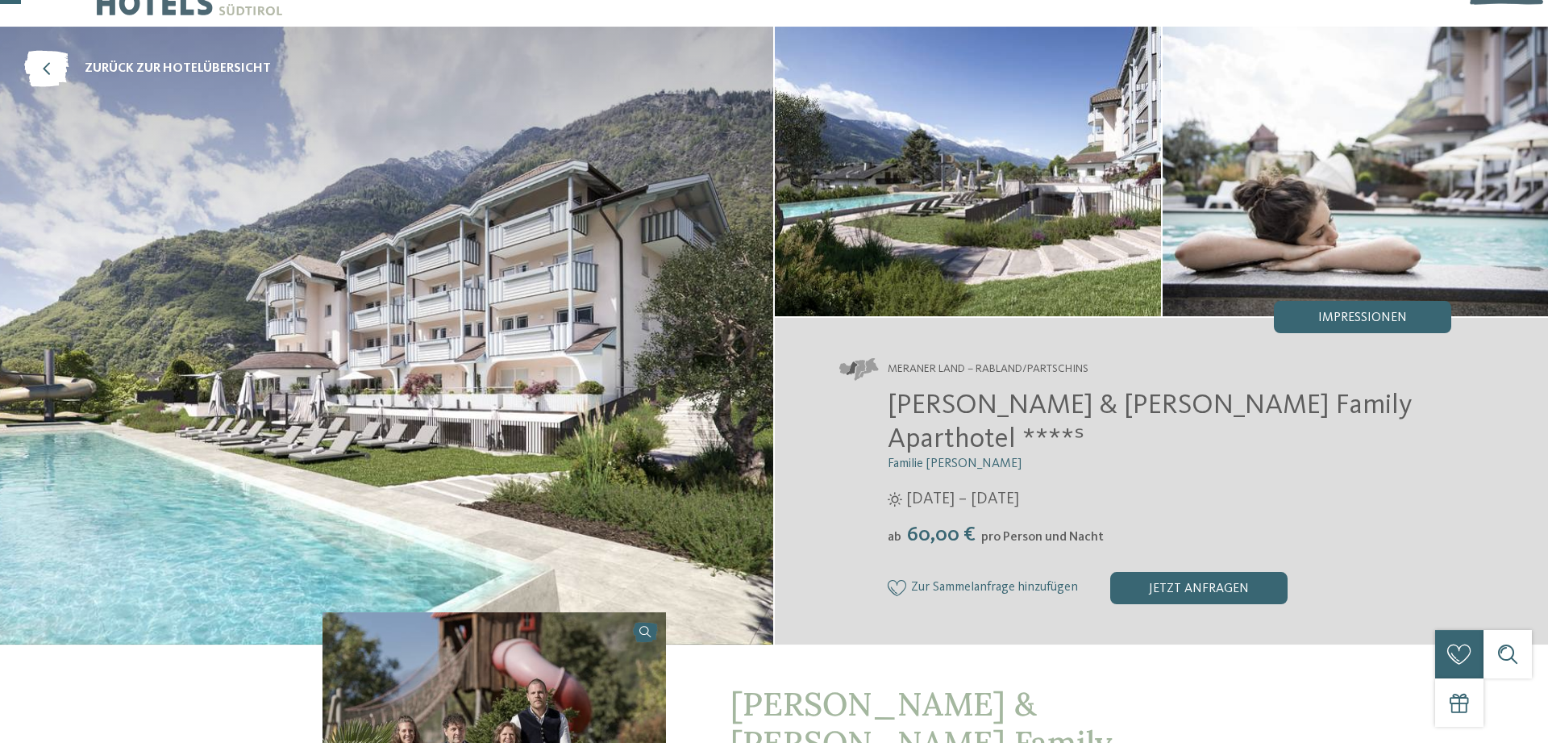
scroll to position [82, 0]
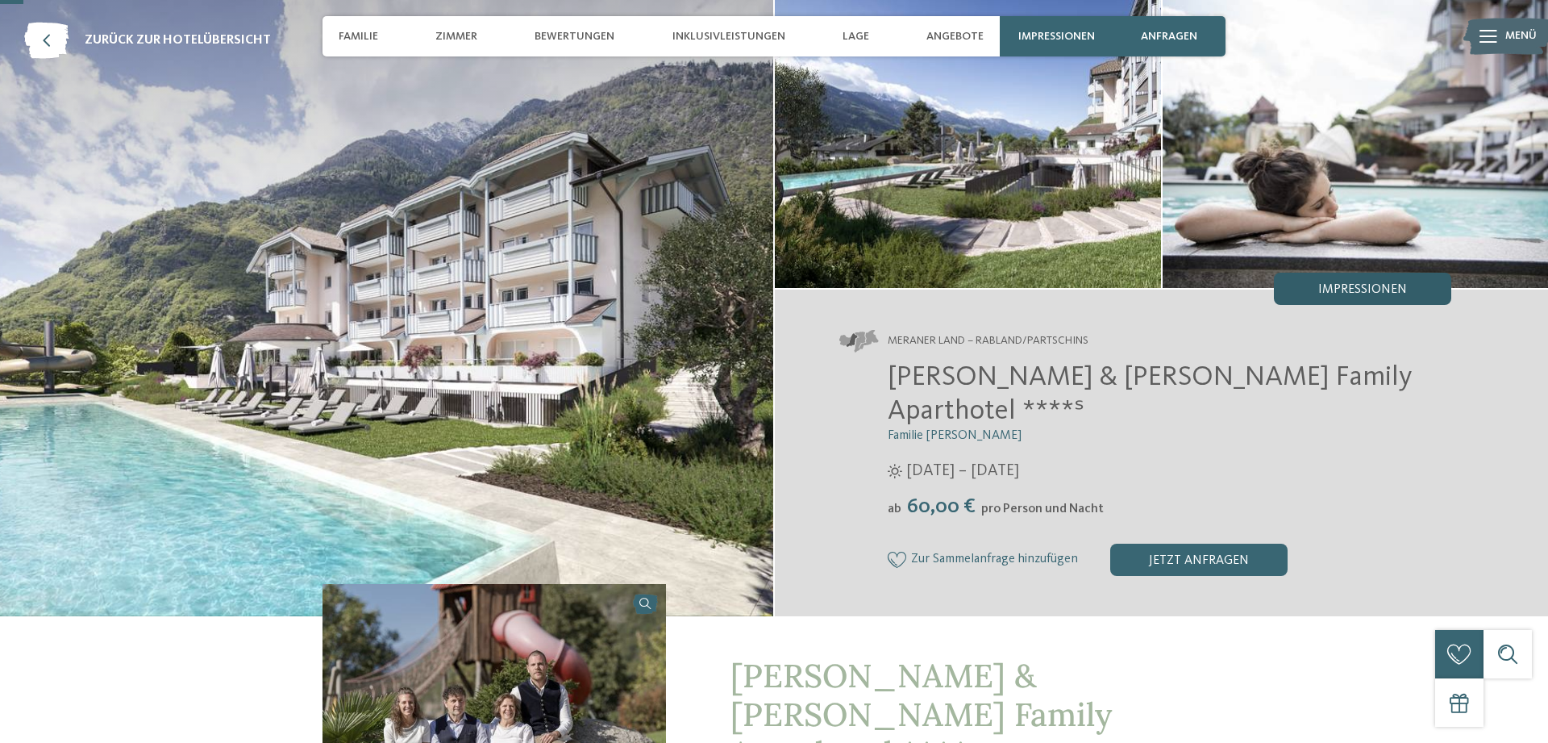
click at [1340, 278] on div "Impressionen" at bounding box center [1362, 289] width 177 height 32
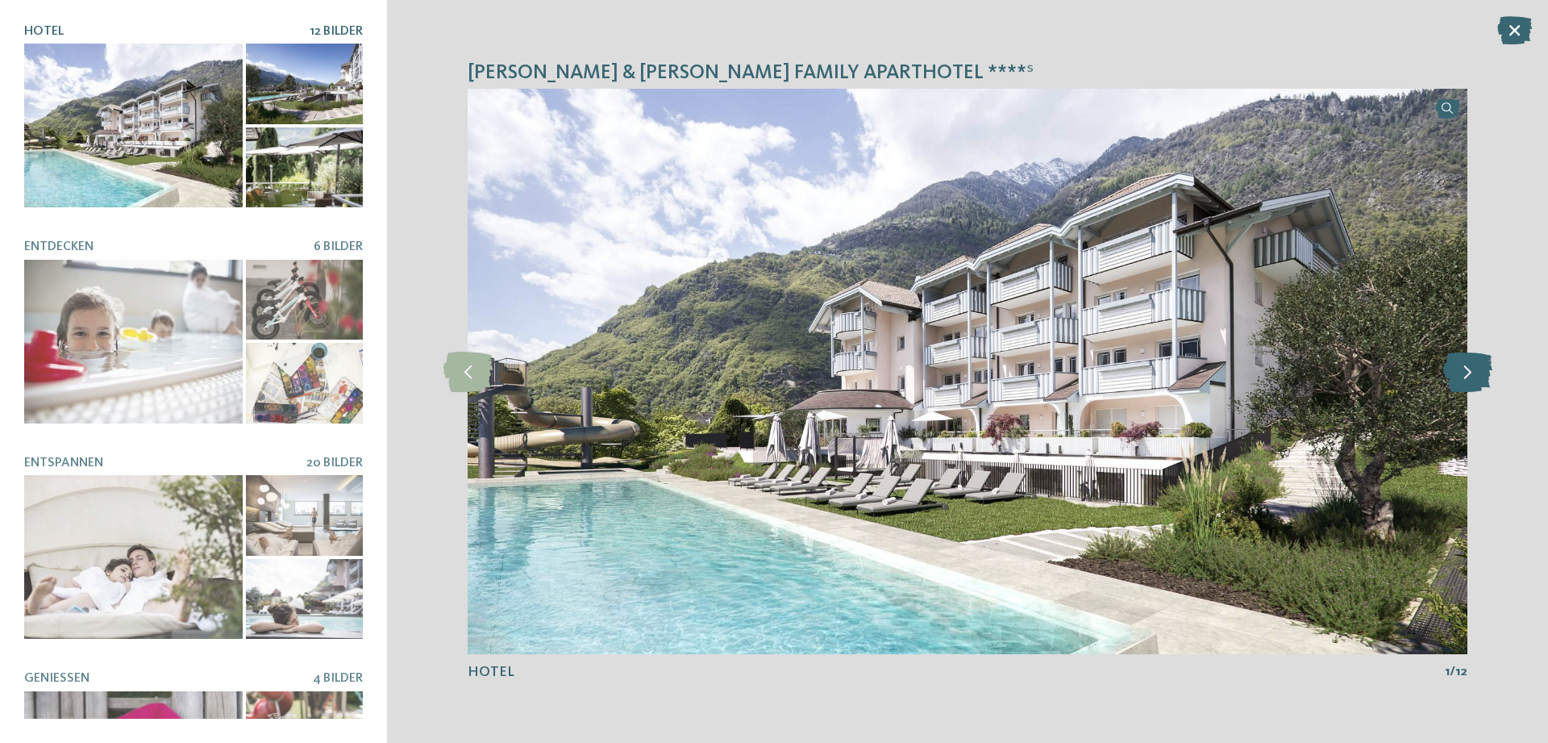
click at [1454, 373] on icon at bounding box center [1468, 372] width 49 height 40
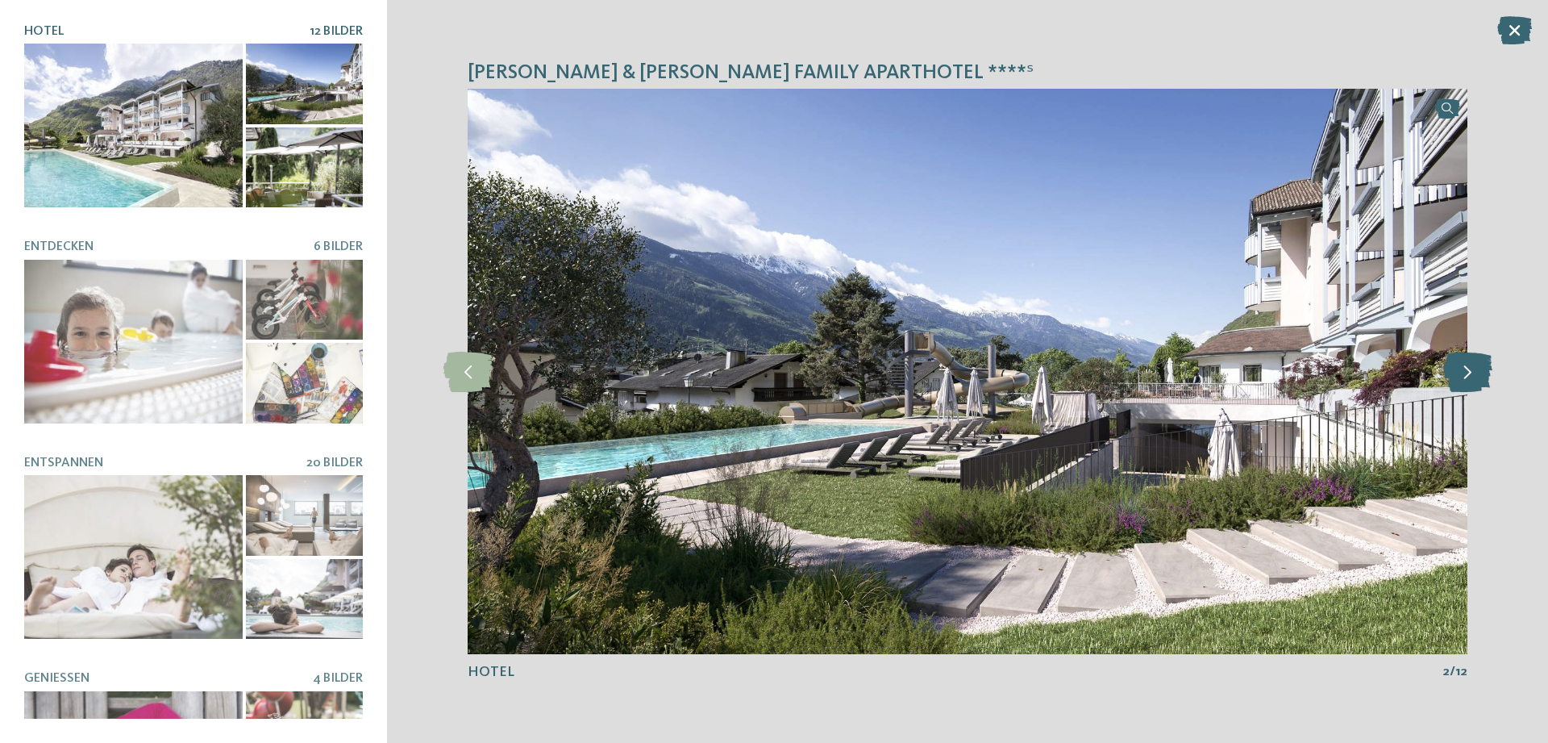
click at [1454, 373] on icon at bounding box center [1468, 372] width 49 height 40
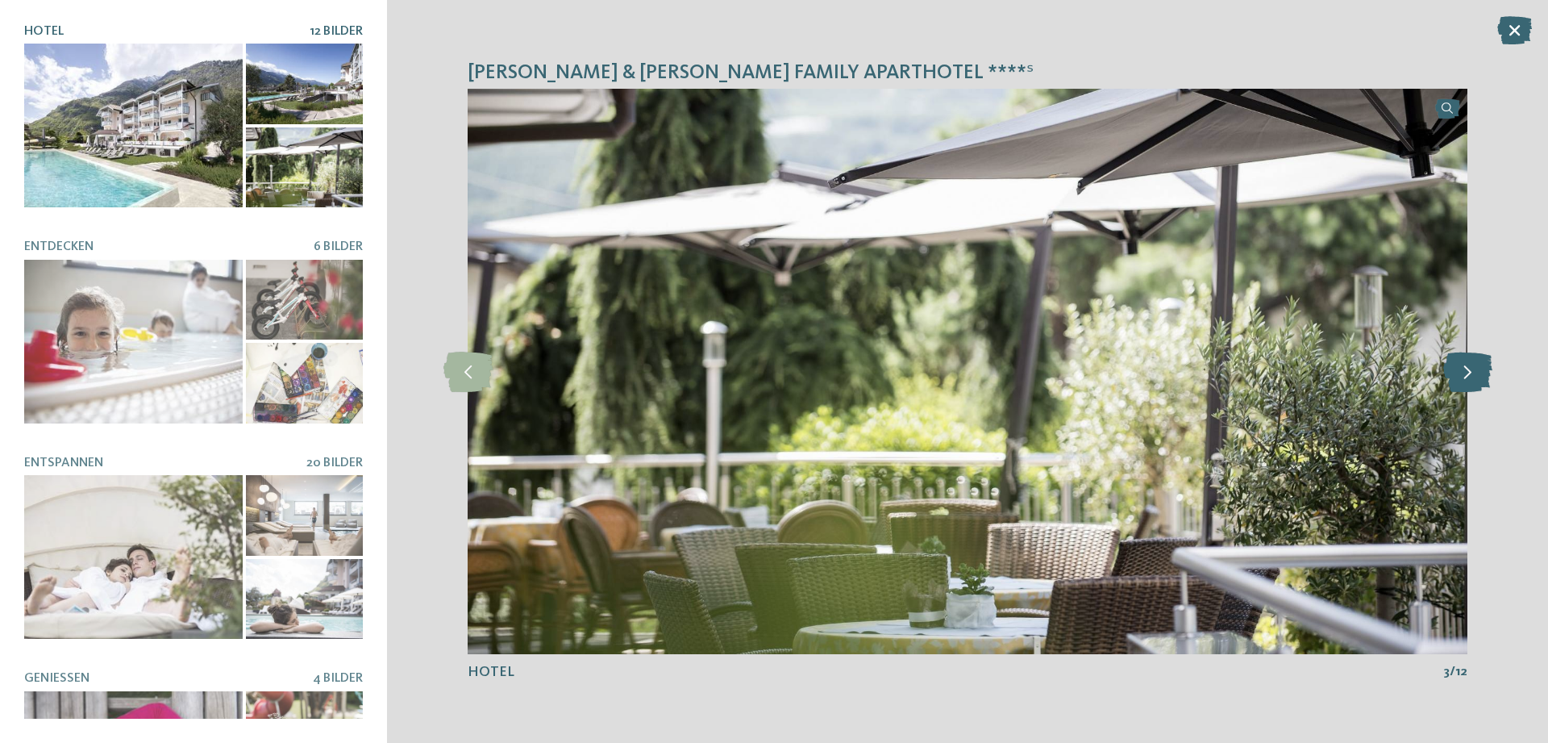
click at [1454, 373] on icon at bounding box center [1468, 372] width 49 height 40
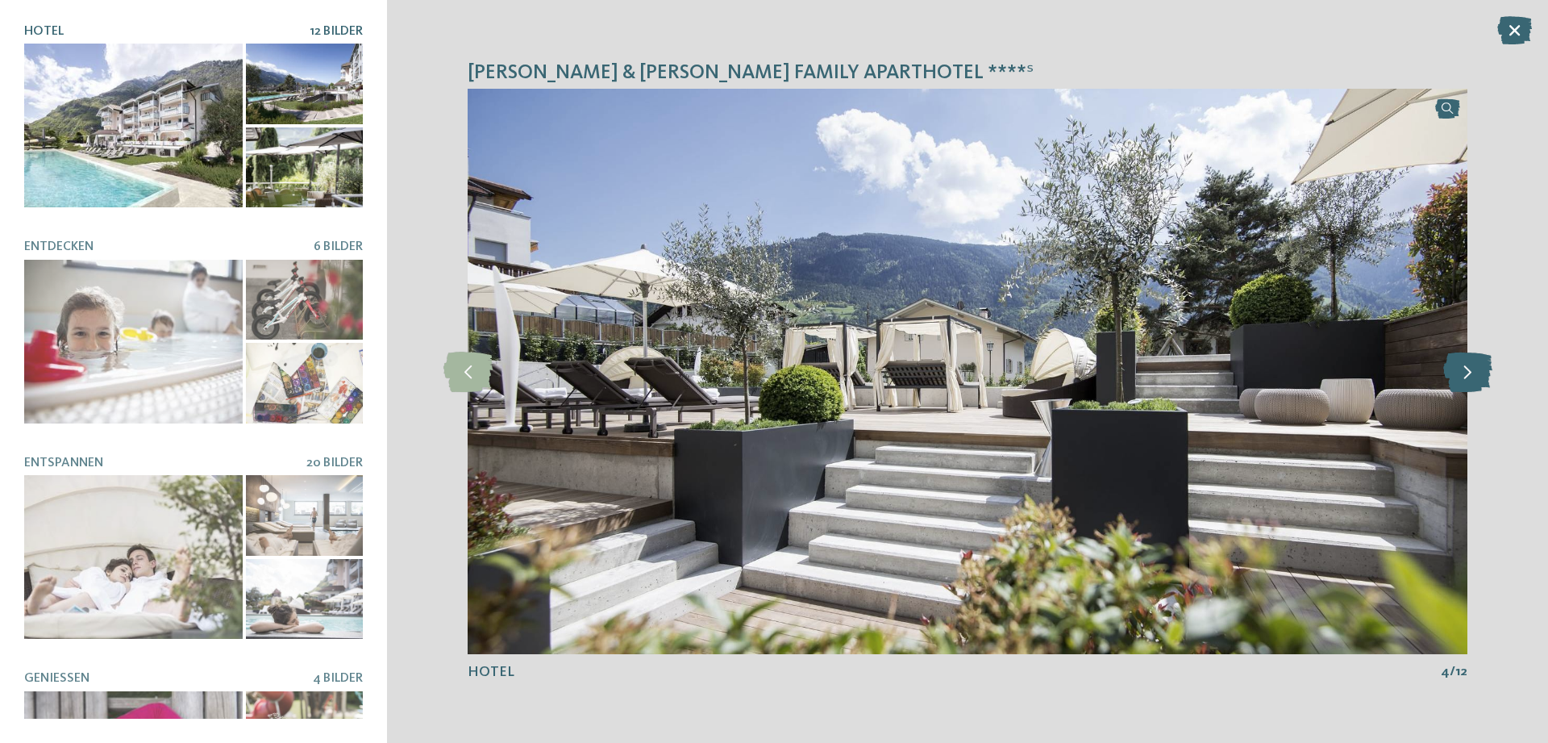
click at [1454, 373] on icon at bounding box center [1468, 372] width 49 height 40
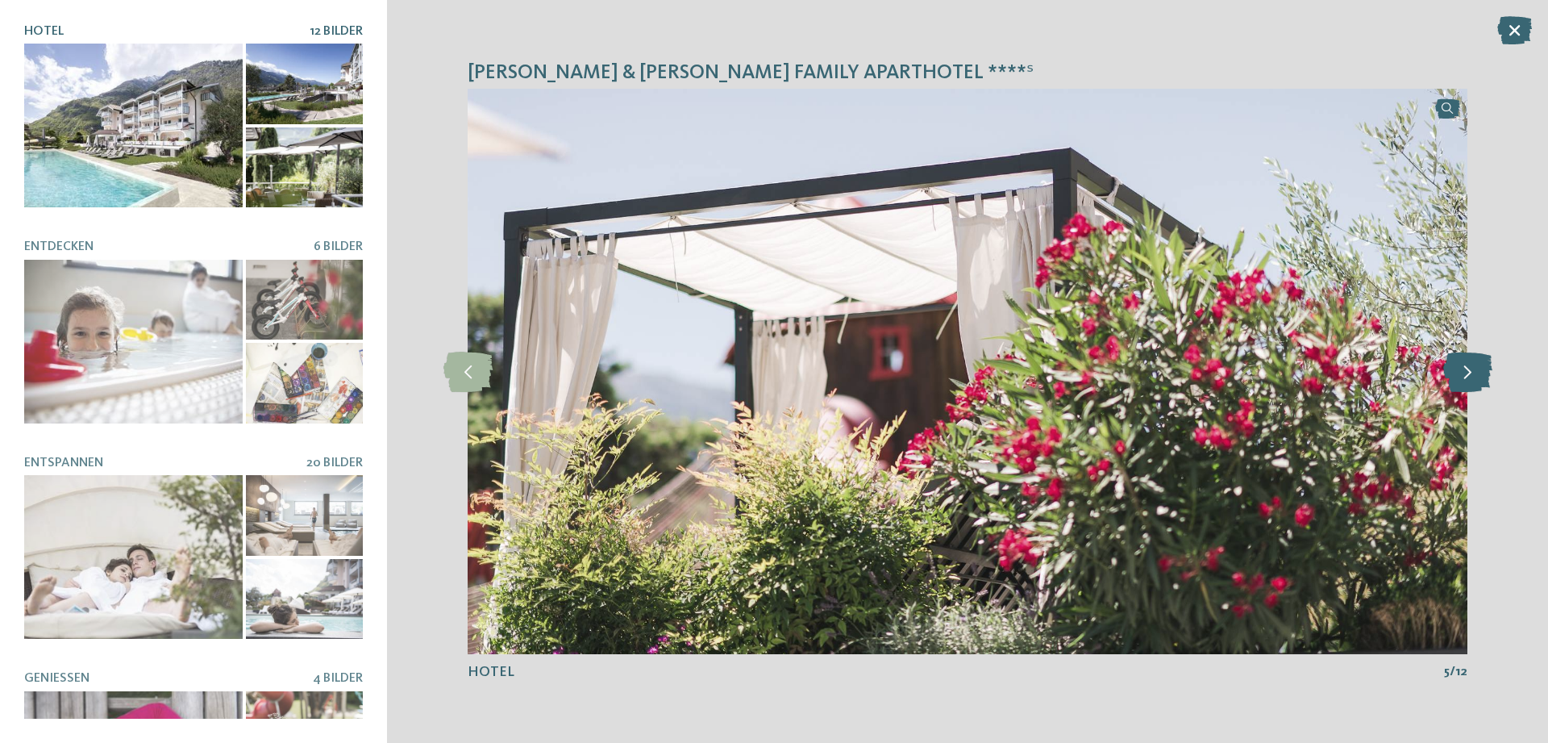
click at [1454, 373] on icon at bounding box center [1468, 372] width 49 height 40
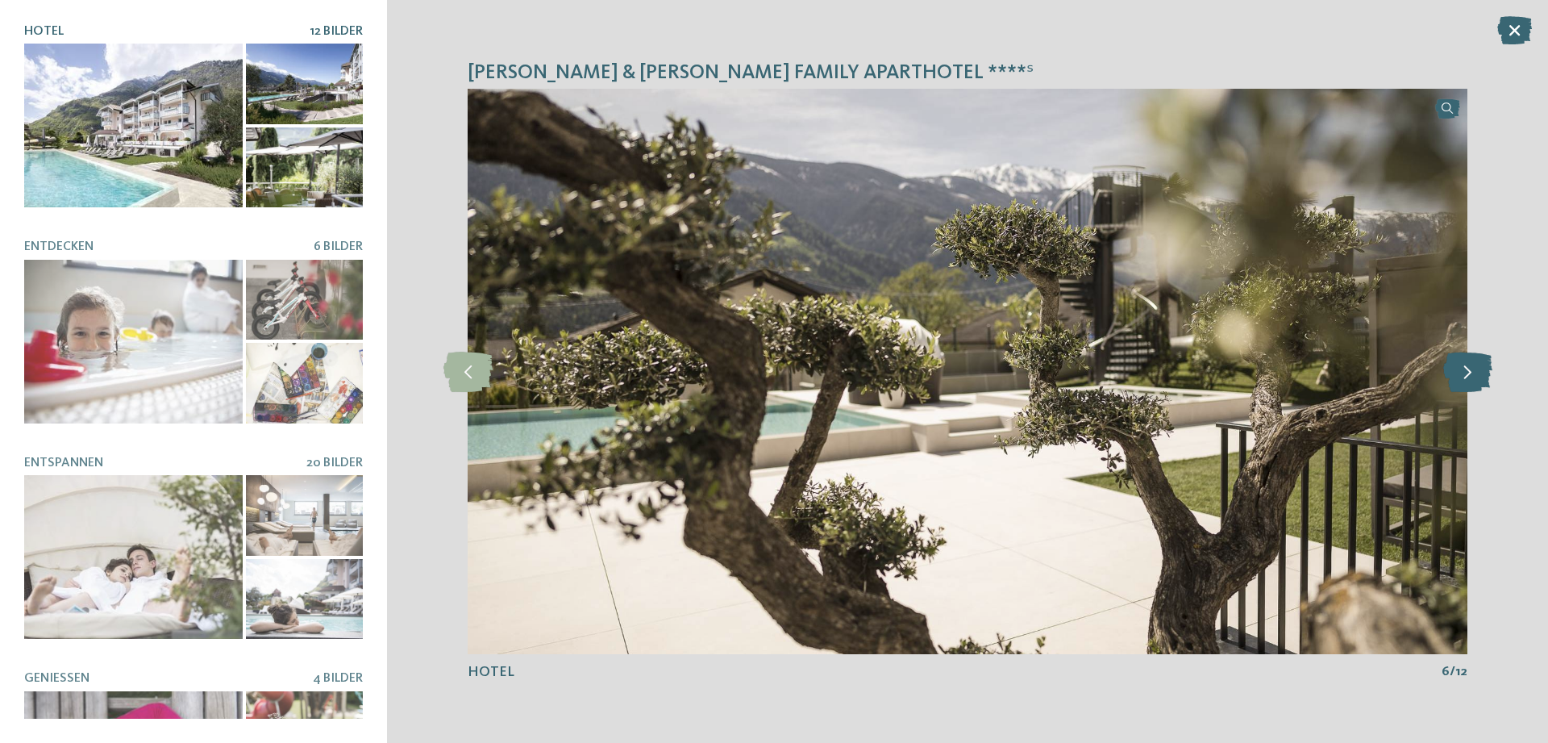
click at [1454, 373] on icon at bounding box center [1468, 372] width 49 height 40
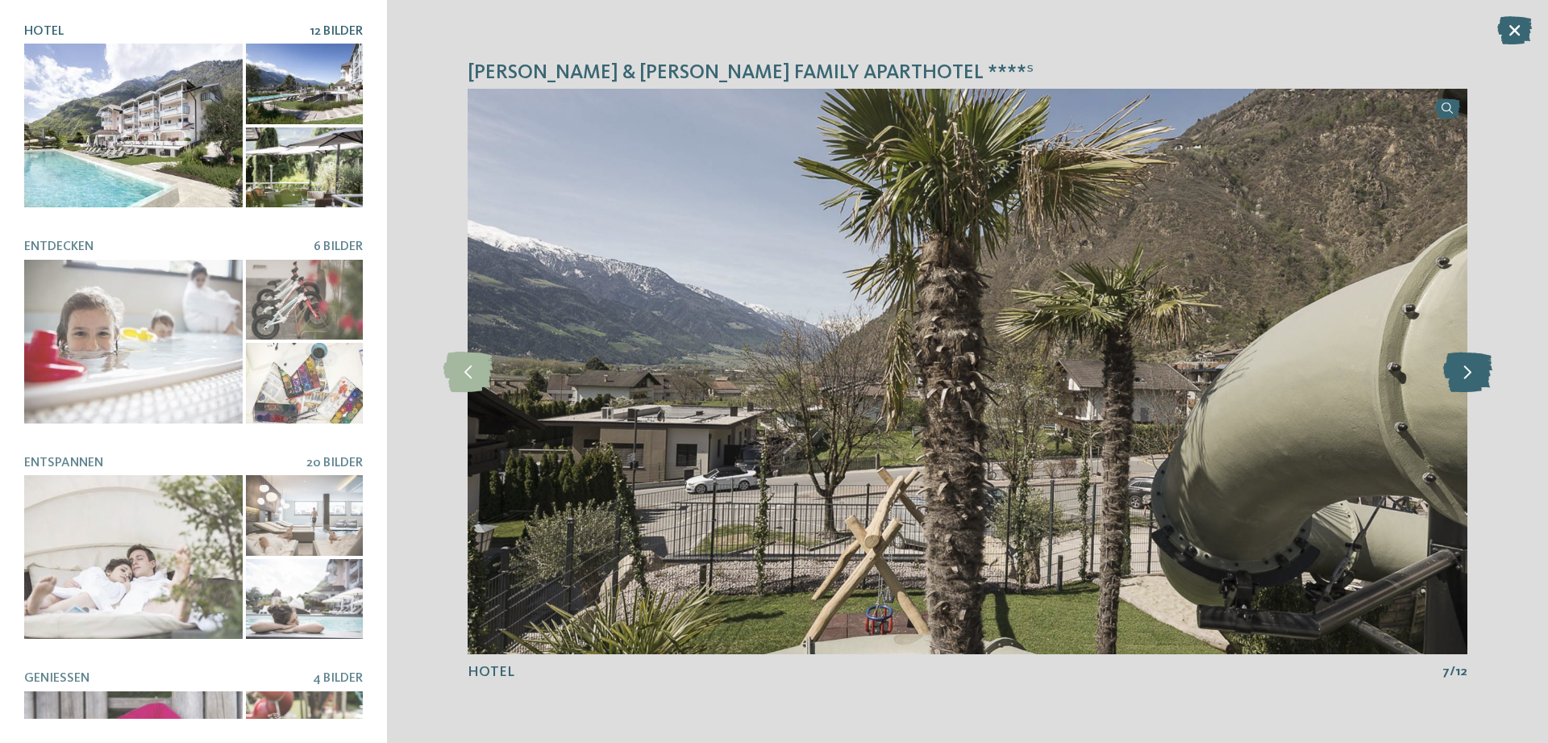
click at [1452, 376] on icon at bounding box center [1468, 372] width 49 height 40
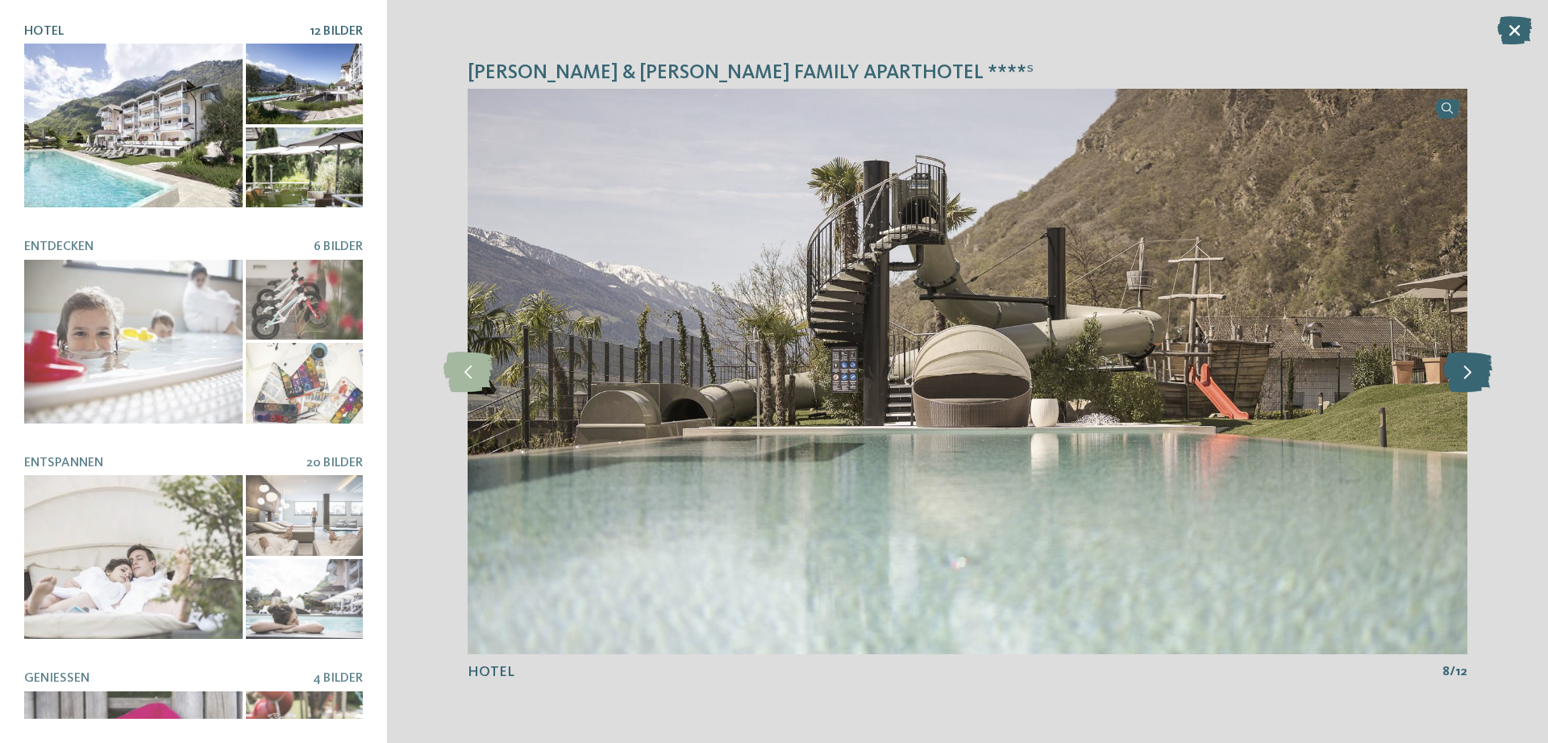
click at [1452, 376] on icon at bounding box center [1468, 372] width 49 height 40
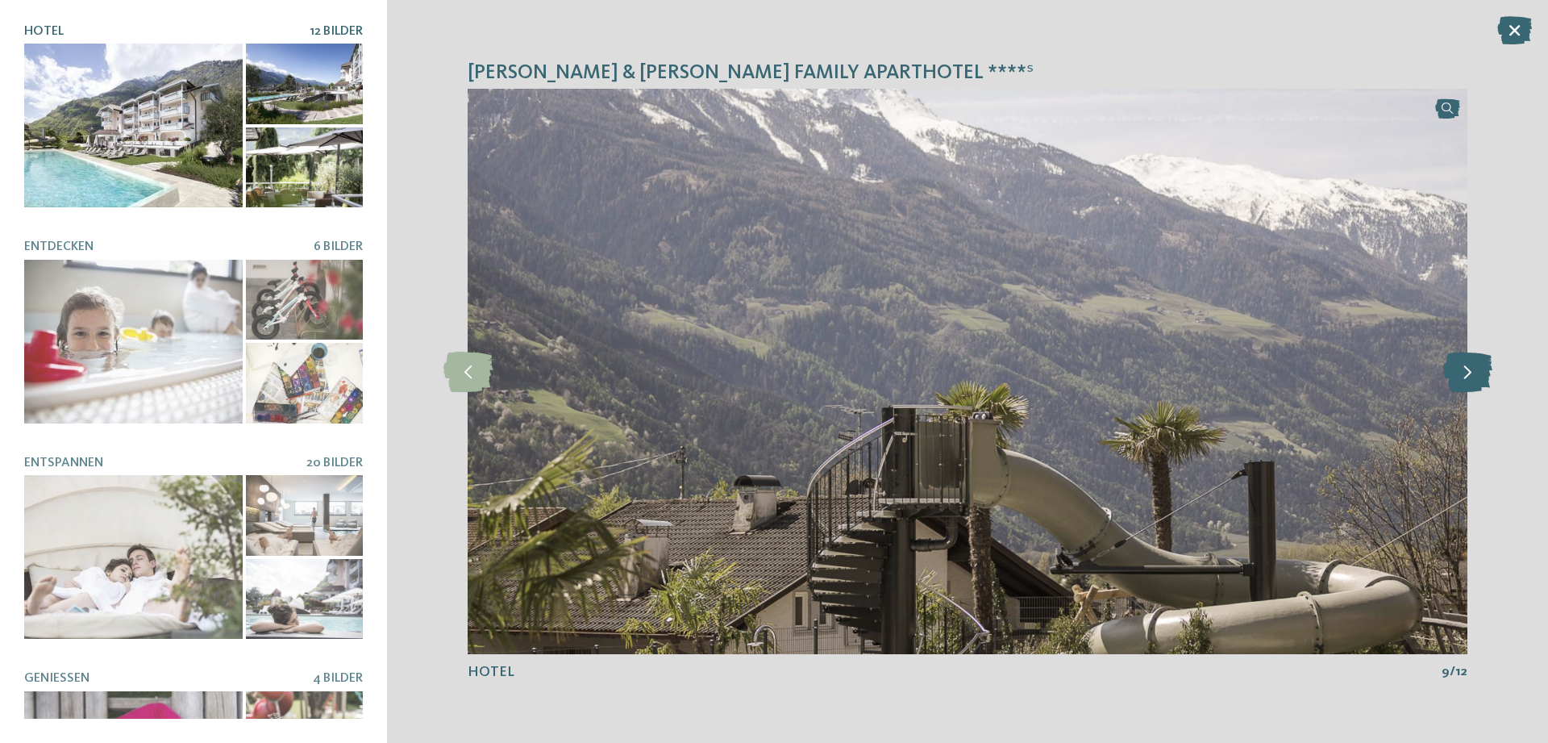
click at [1452, 376] on icon at bounding box center [1468, 372] width 49 height 40
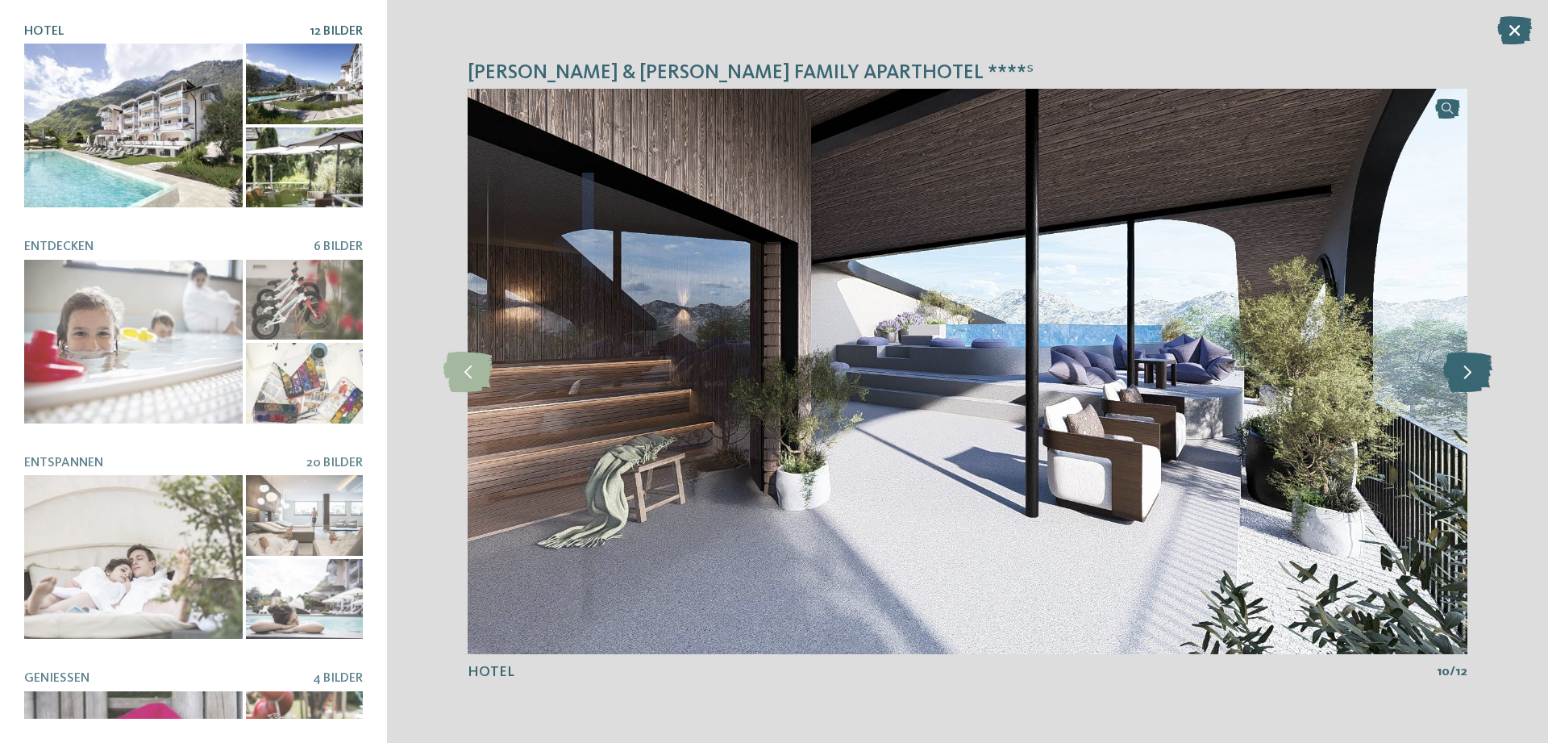
click at [1452, 377] on icon at bounding box center [1468, 372] width 49 height 40
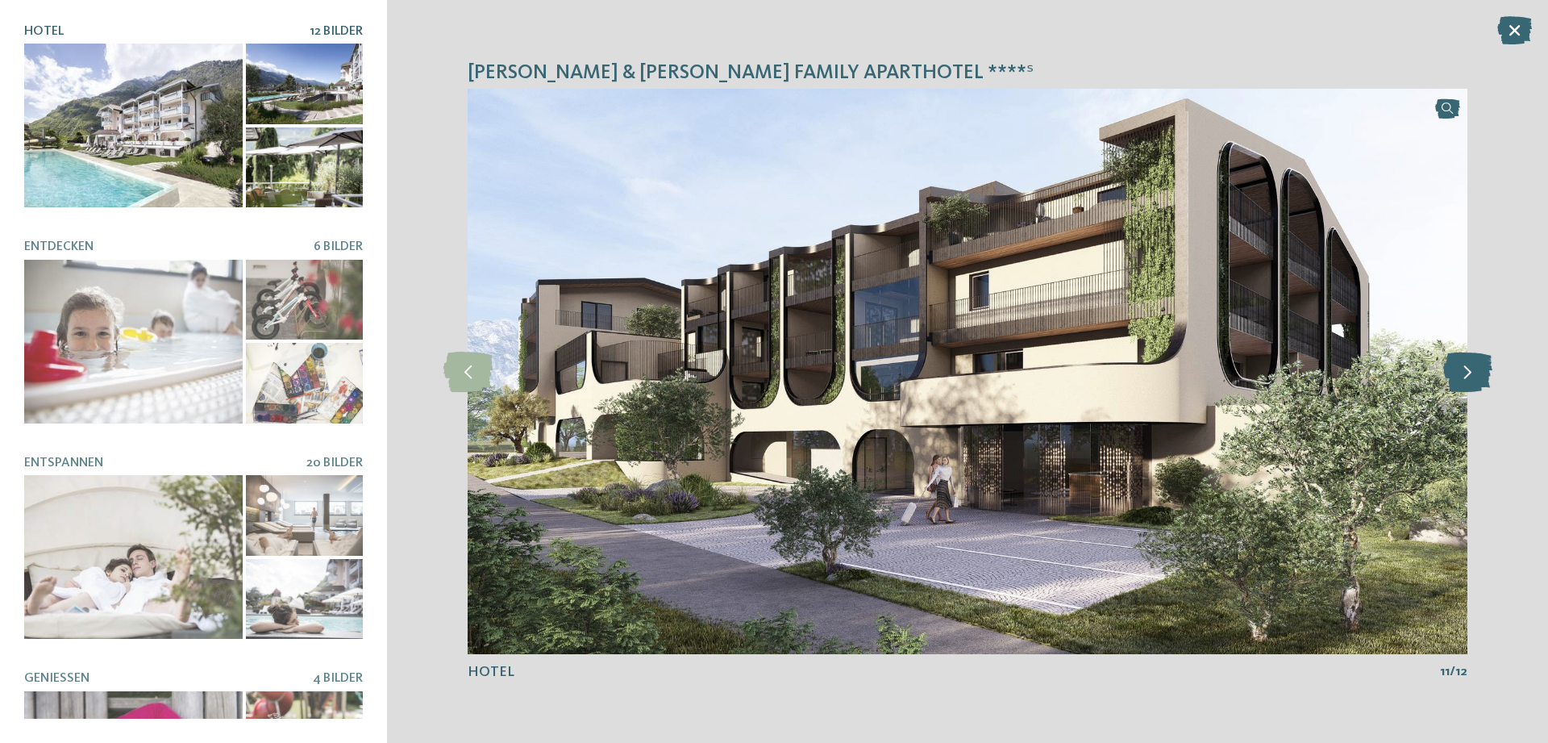
click at [1485, 370] on icon at bounding box center [1468, 372] width 49 height 40
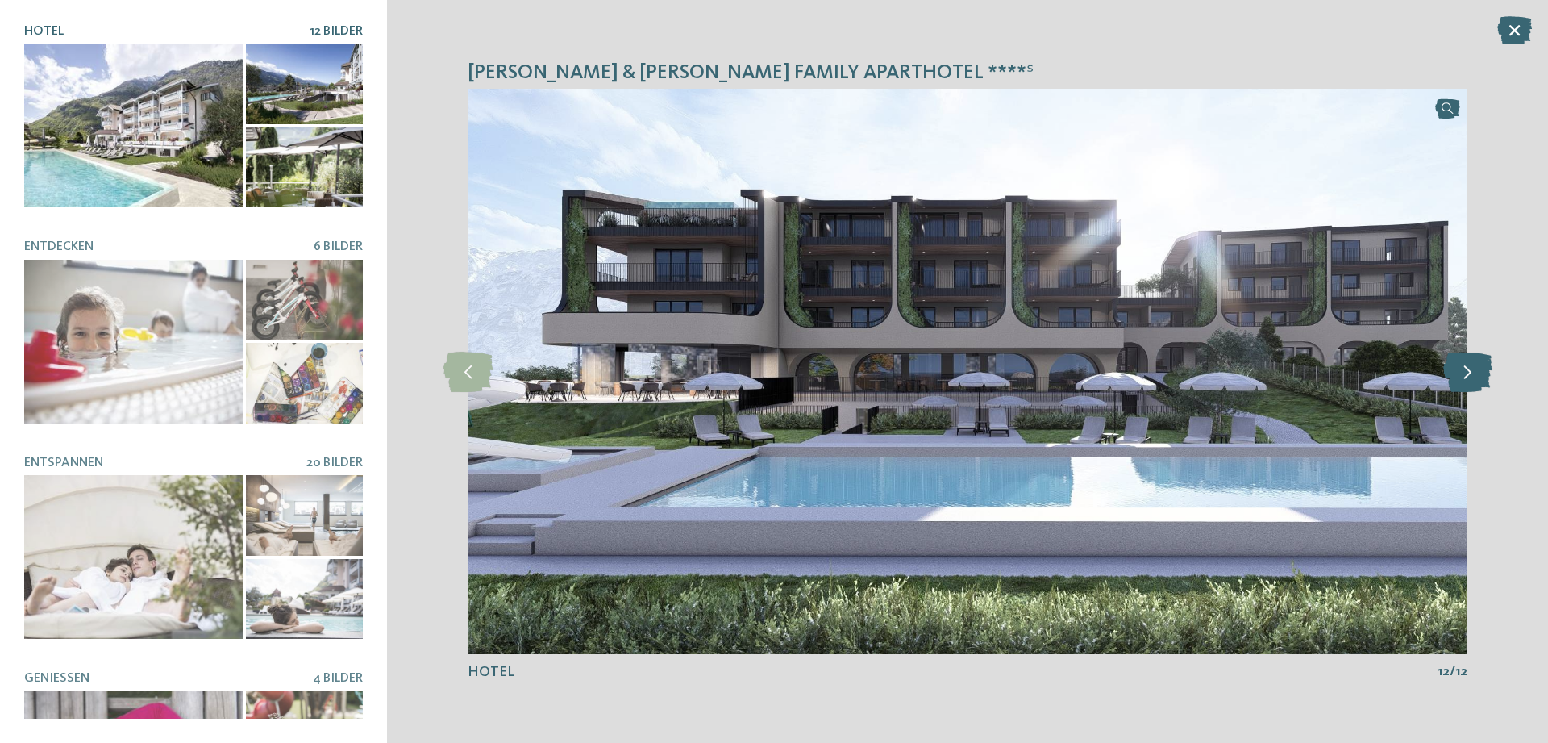
click at [1469, 363] on icon at bounding box center [1468, 372] width 49 height 40
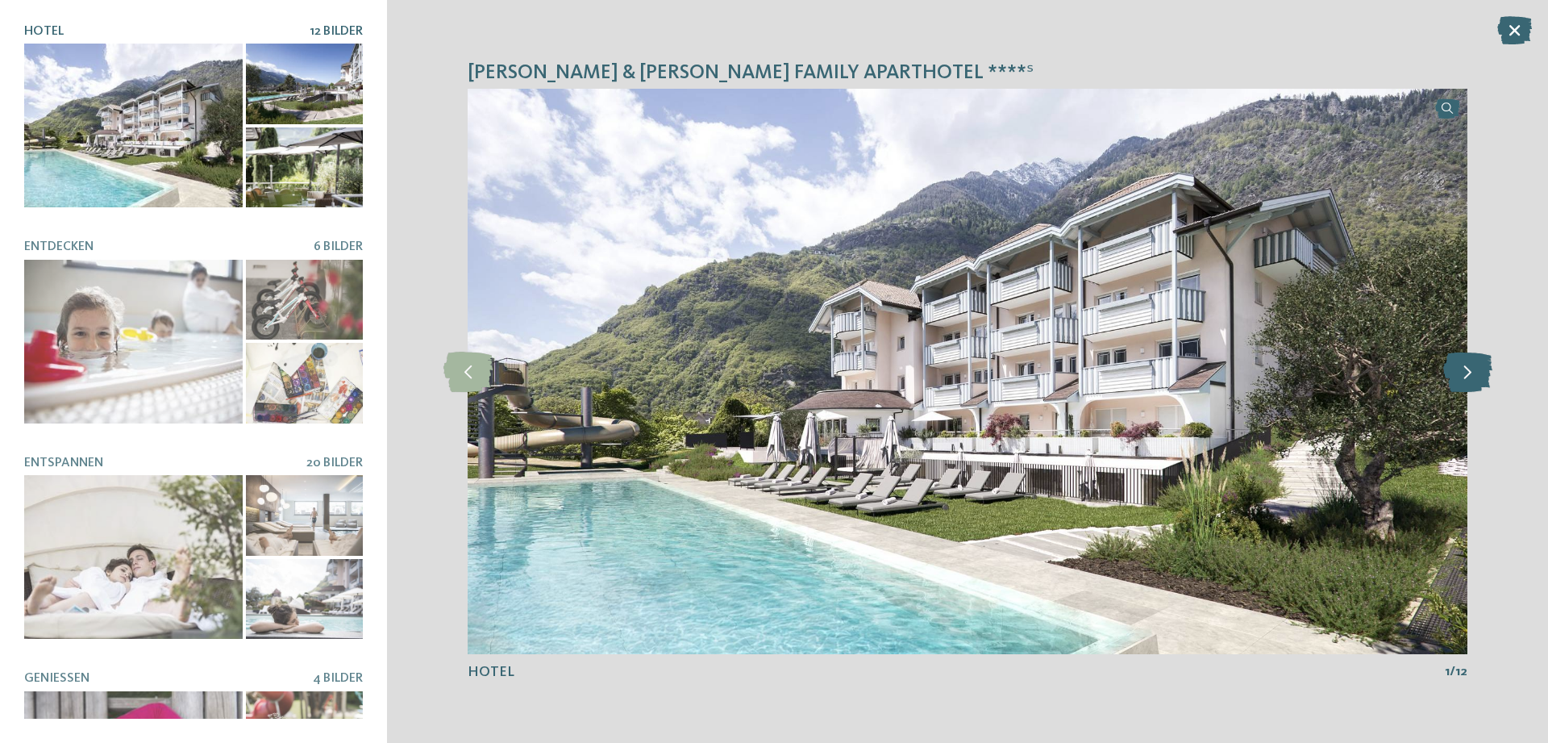
click at [1469, 363] on icon at bounding box center [1468, 372] width 49 height 40
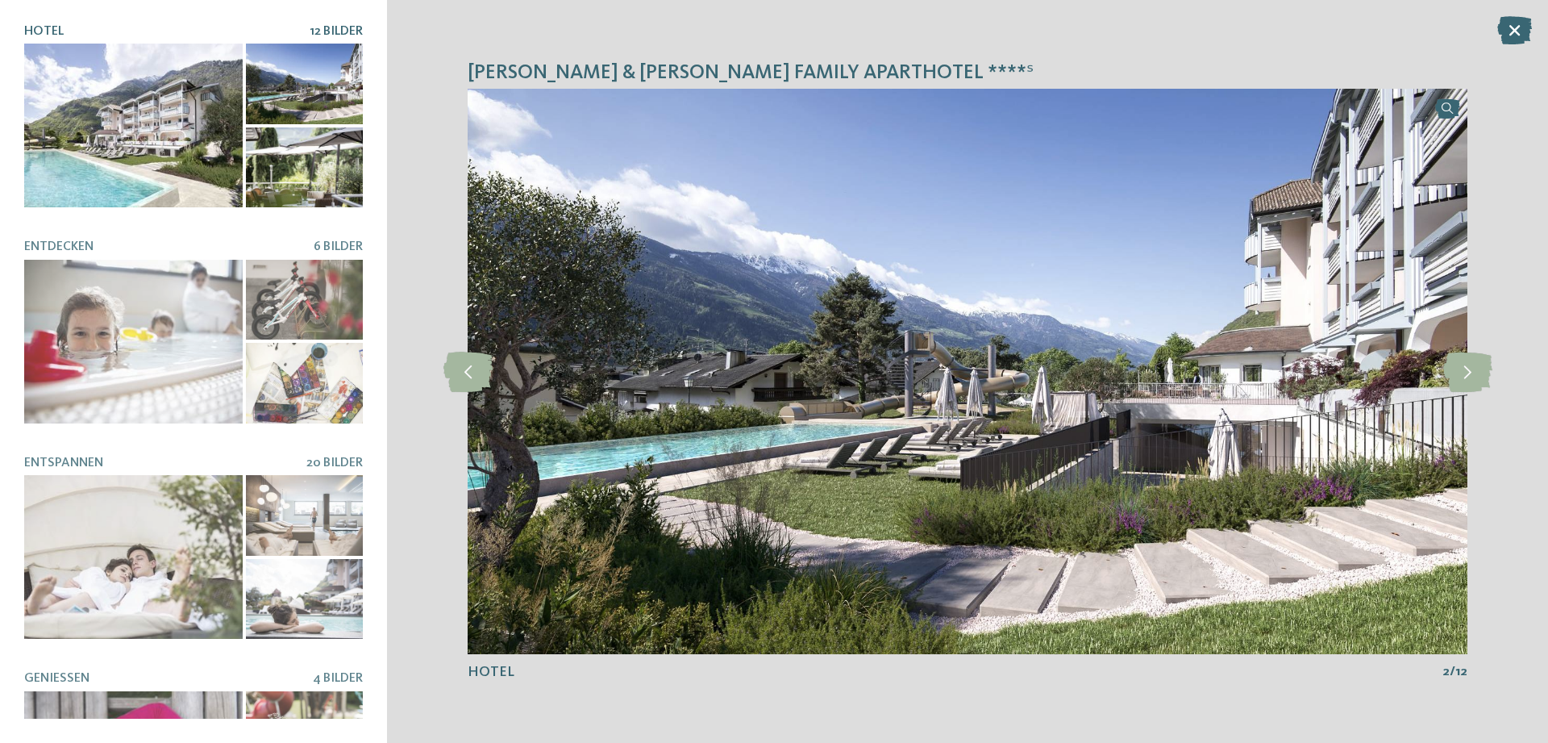
drag, startPoint x: 1519, startPoint y: 29, endPoint x: 1229, endPoint y: 39, distance: 289.7
click at [1519, 30] on icon at bounding box center [1515, 30] width 35 height 28
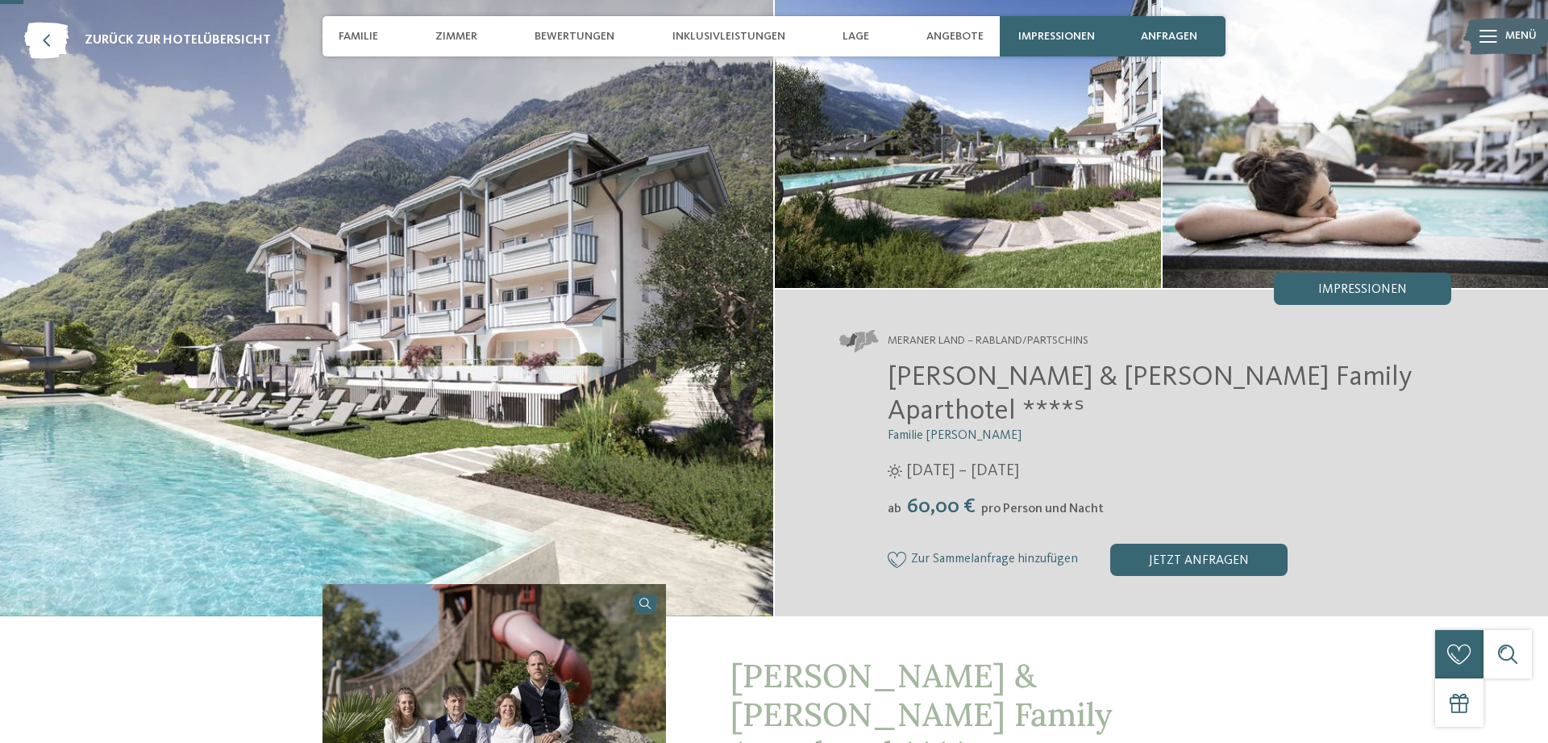
drag, startPoint x: 52, startPoint y: 35, endPoint x: 330, endPoint y: 23, distance: 277.7
click at [56, 37] on icon at bounding box center [46, 41] width 44 height 36
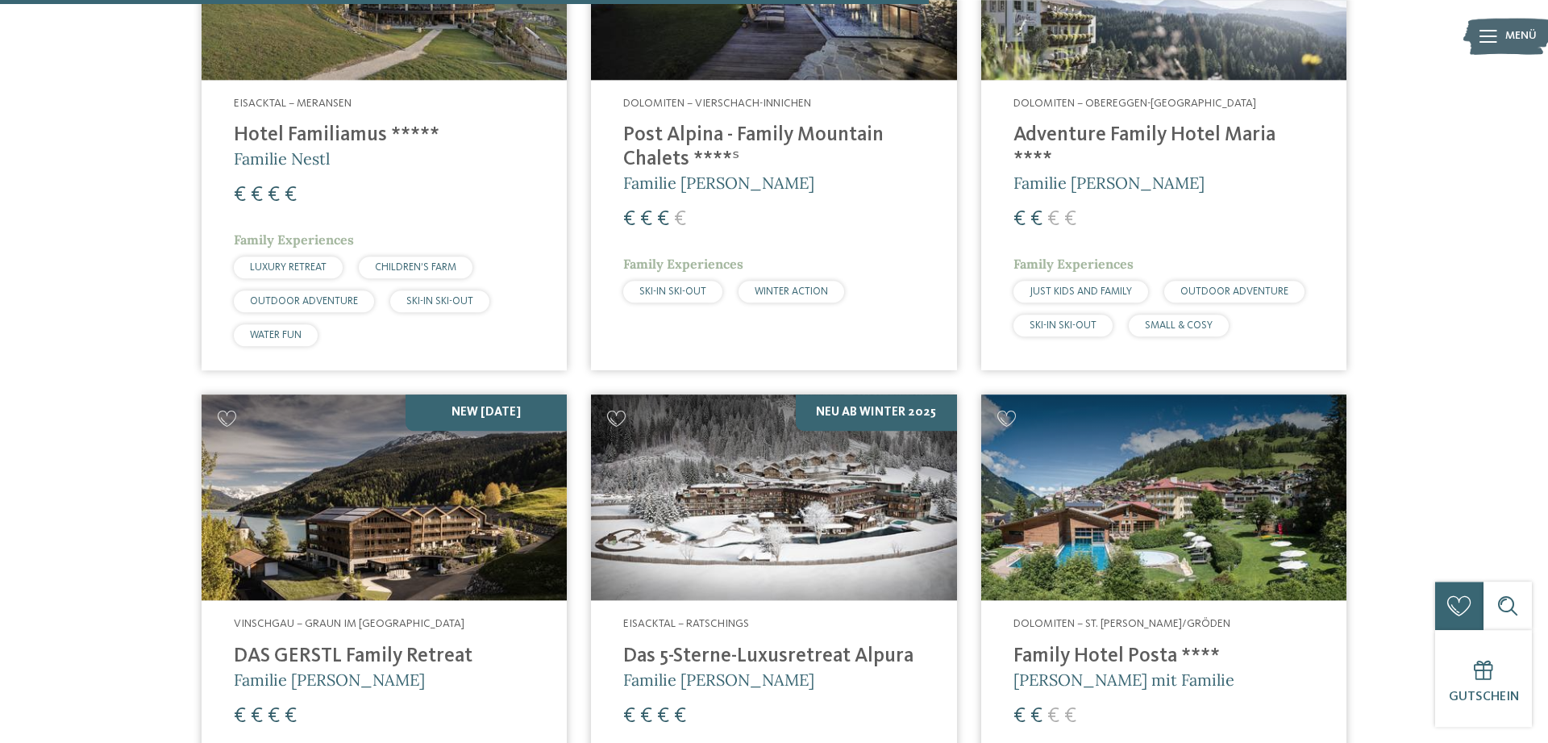
scroll to position [3501, 0]
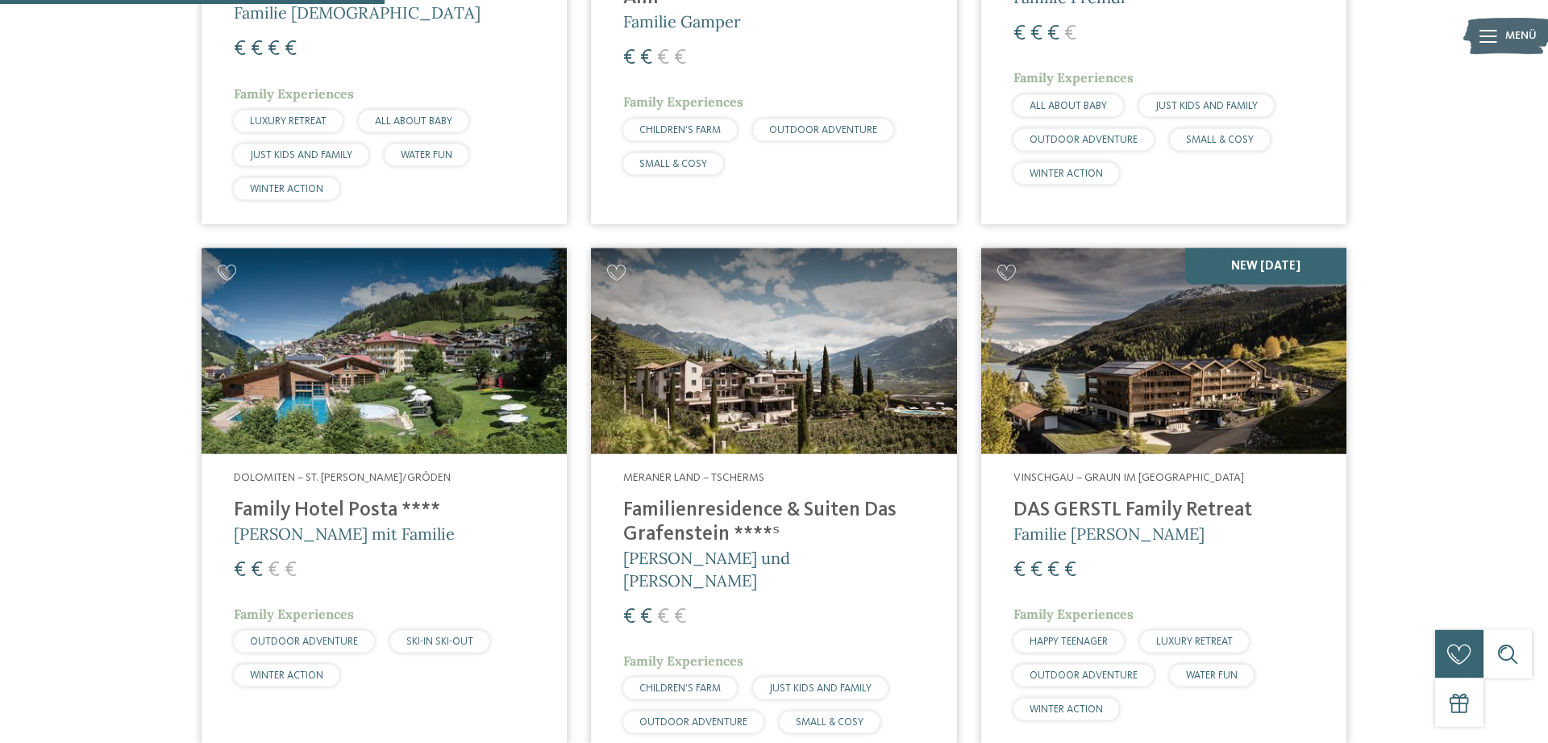
scroll to position [1398, 0]
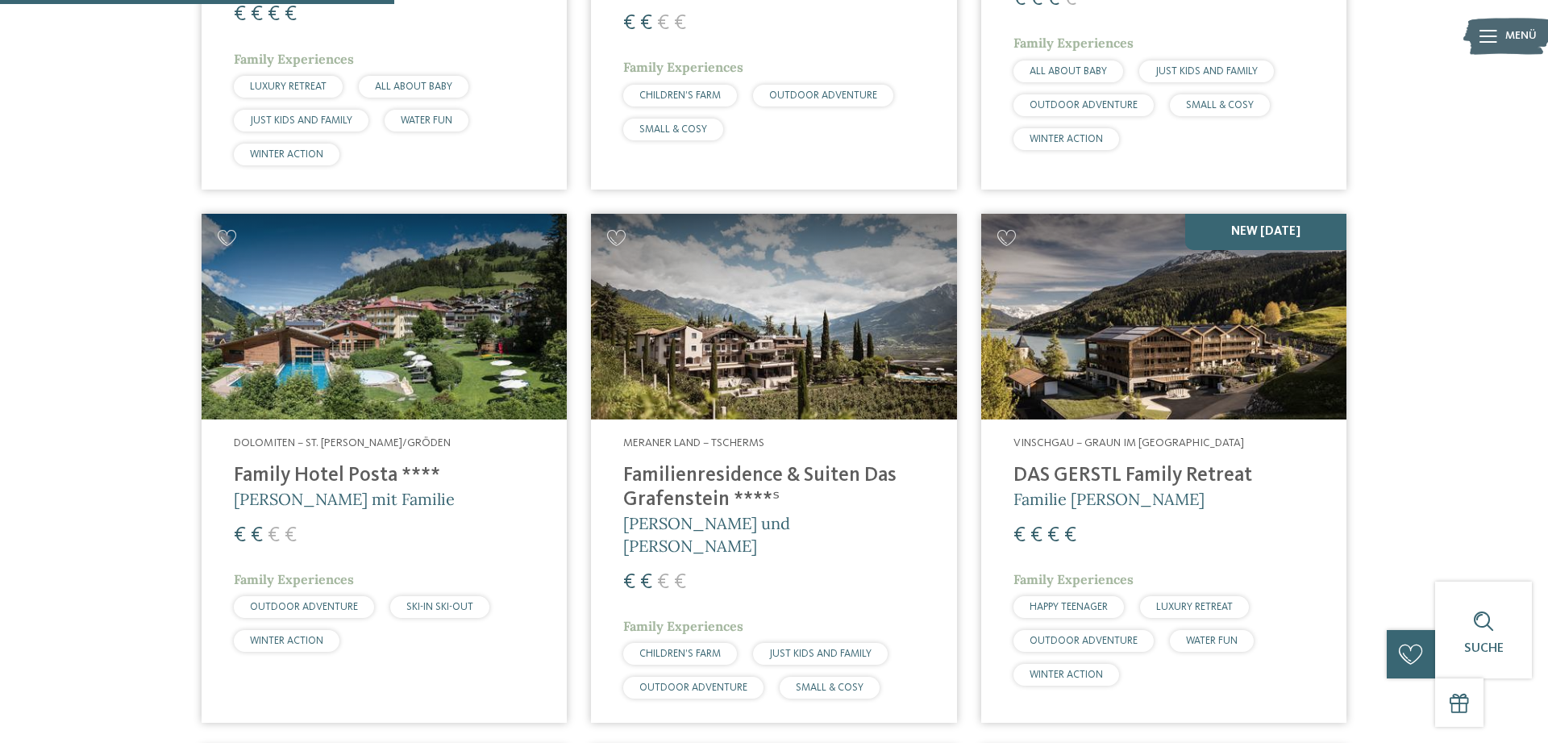
click at [1125, 295] on img at bounding box center [1163, 317] width 365 height 206
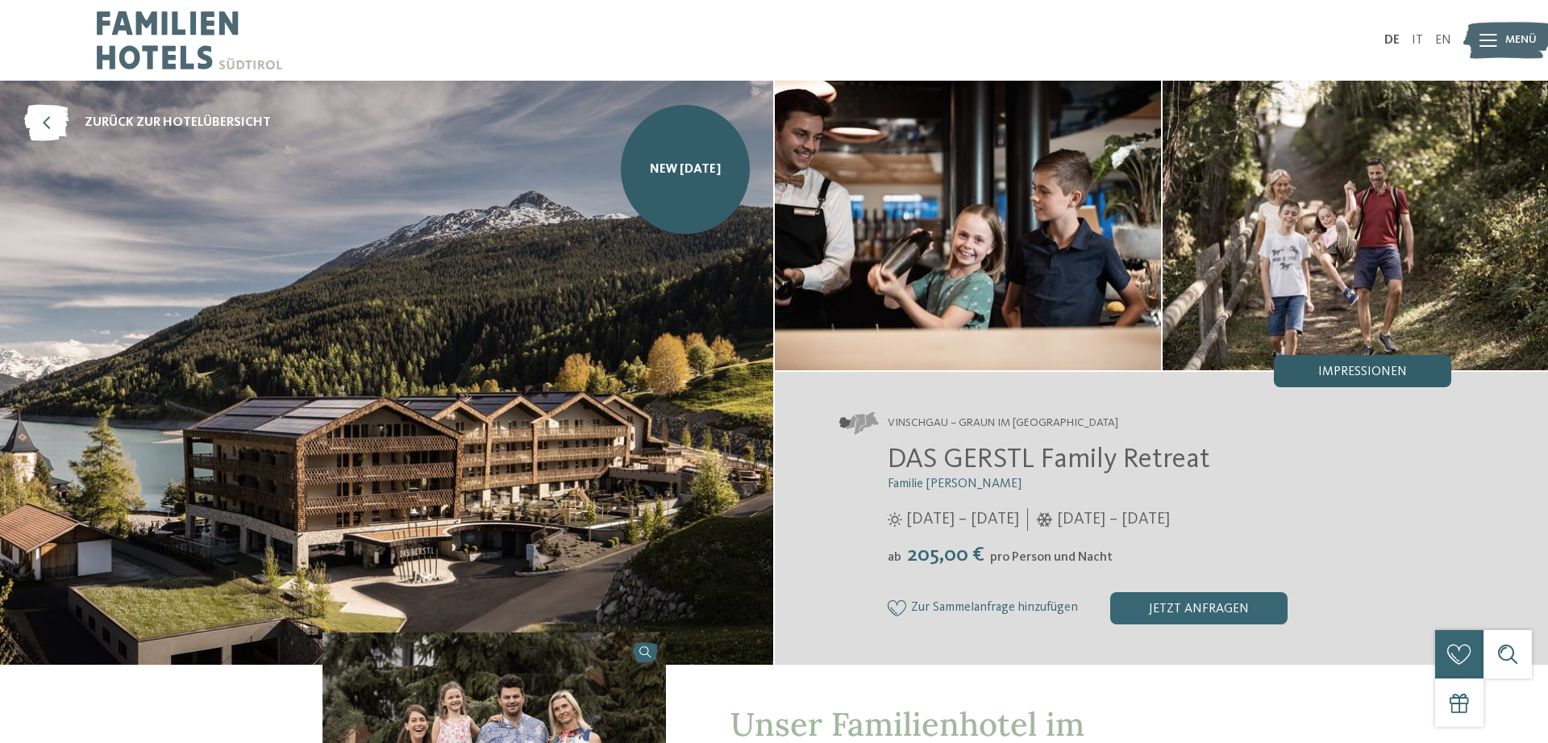
click at [1362, 368] on span "Impressionen" at bounding box center [1363, 371] width 89 height 13
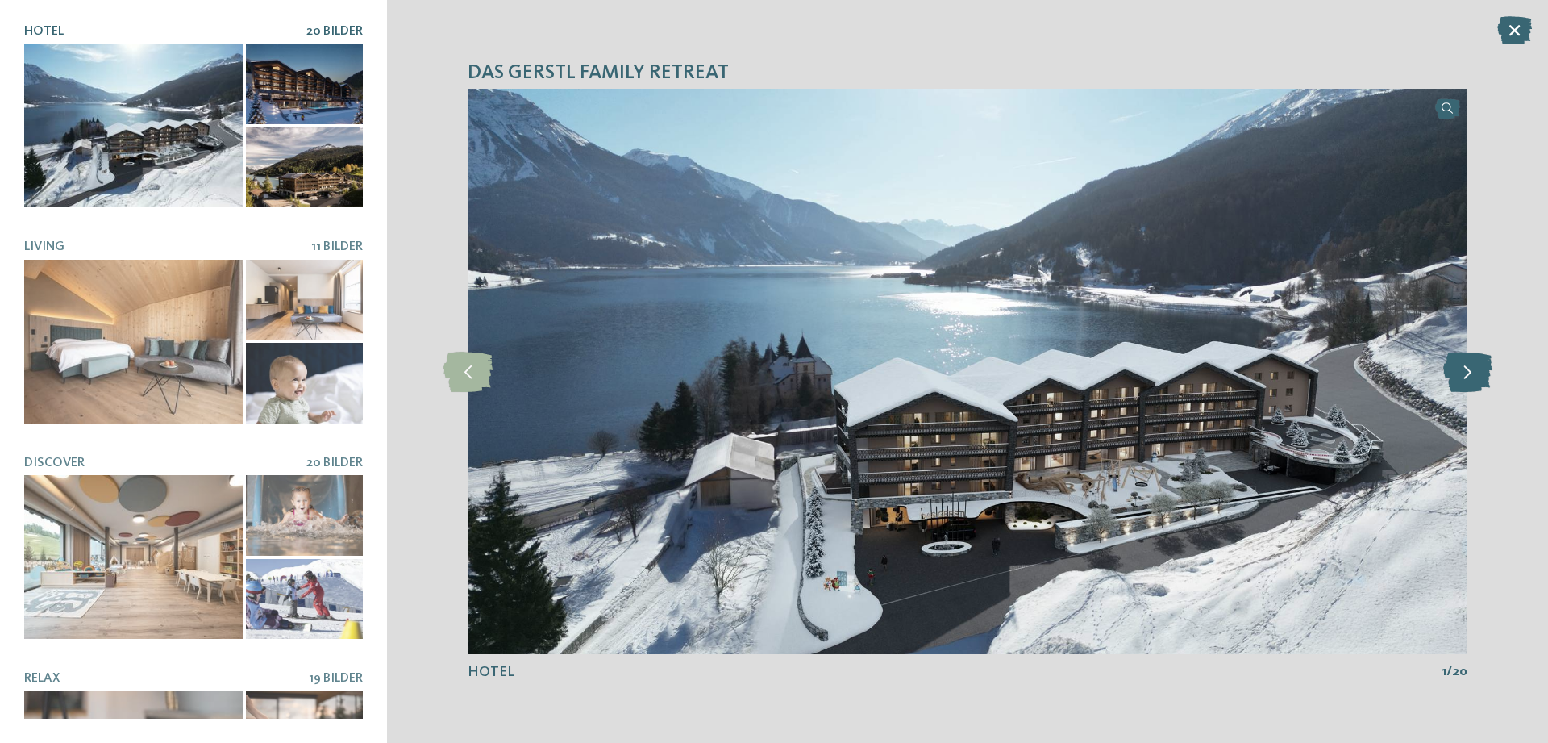
click at [1458, 375] on icon at bounding box center [1468, 372] width 49 height 40
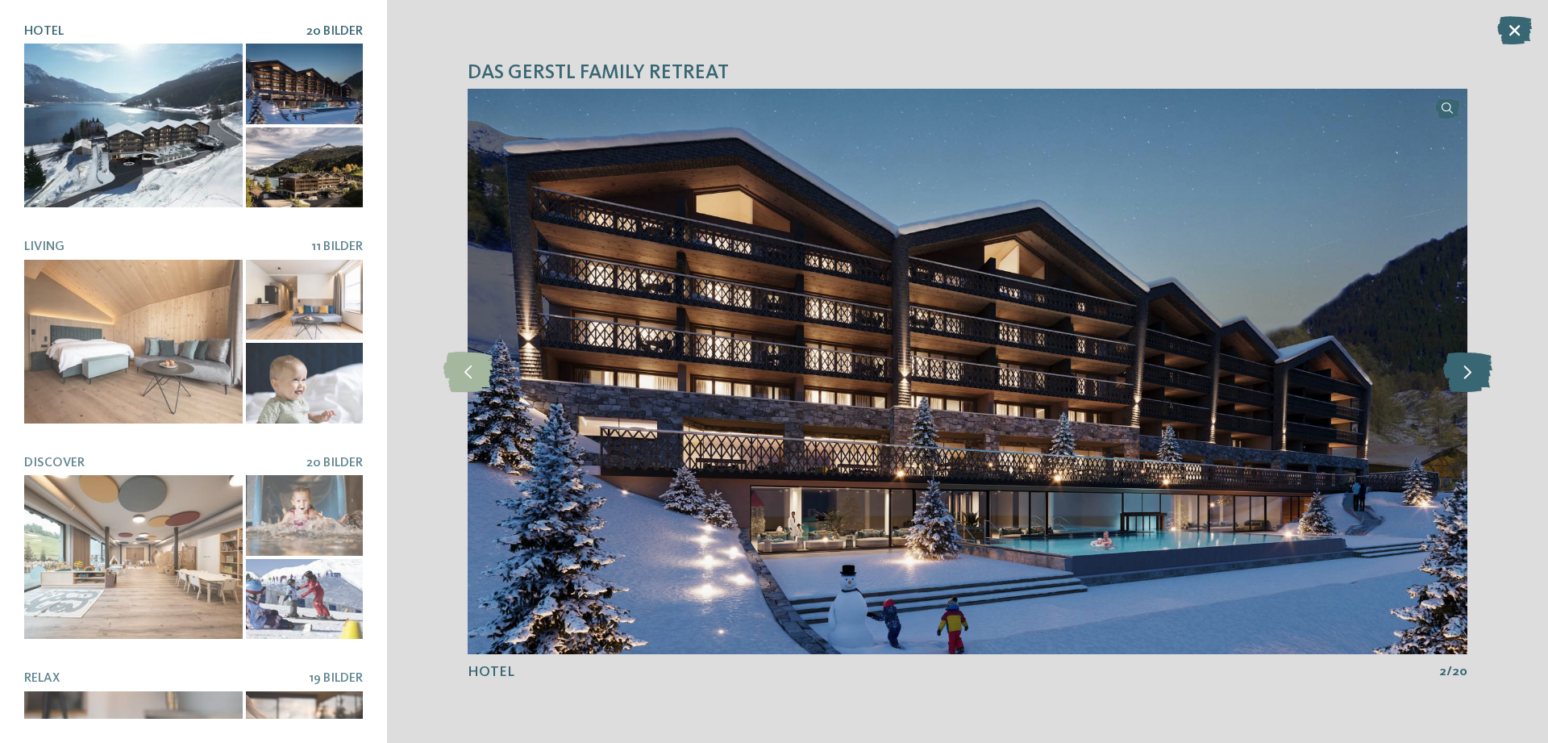
click at [1458, 375] on icon at bounding box center [1468, 372] width 49 height 40
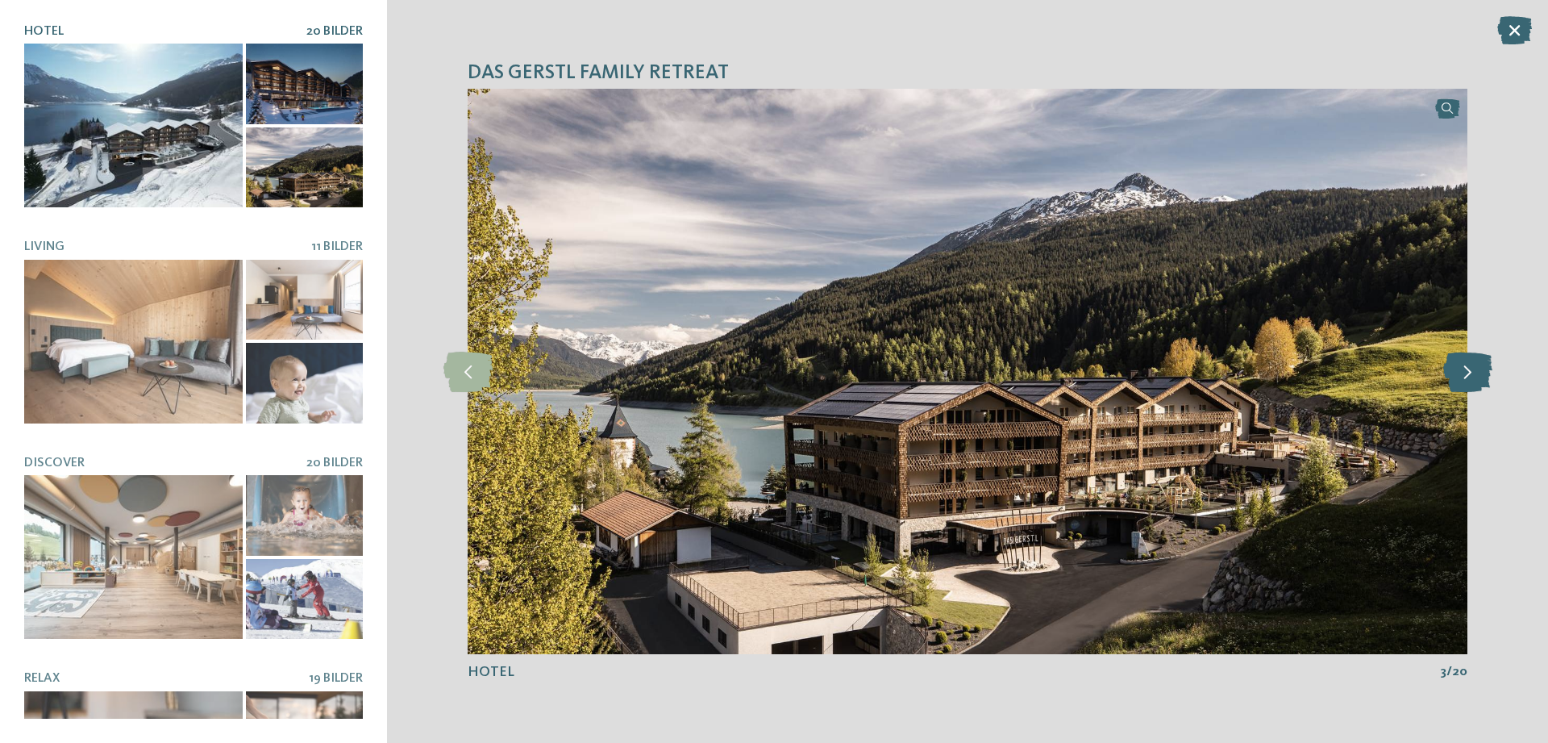
click at [1458, 375] on icon at bounding box center [1468, 372] width 49 height 40
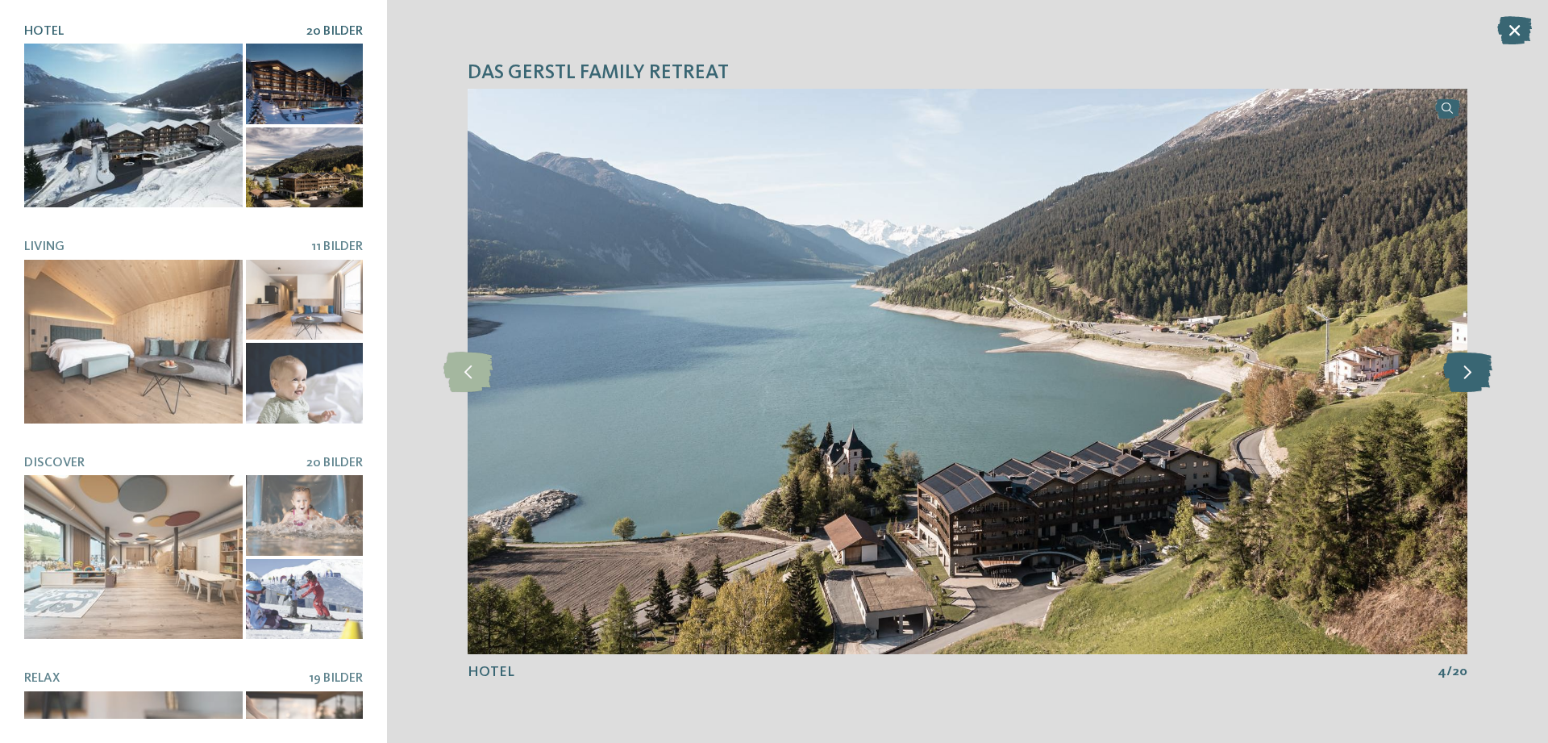
click at [1458, 377] on icon at bounding box center [1468, 372] width 49 height 40
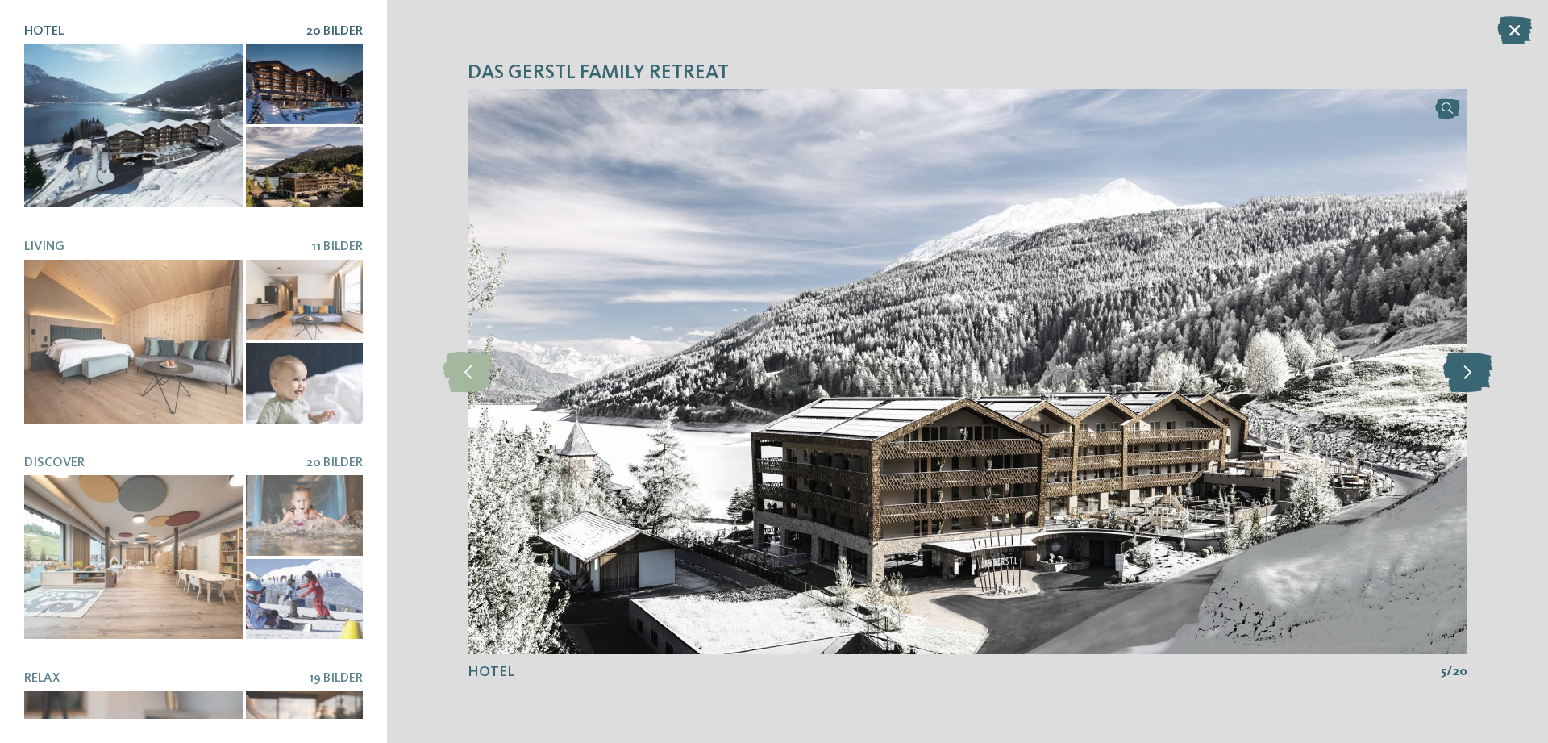
click at [1458, 377] on icon at bounding box center [1468, 372] width 49 height 40
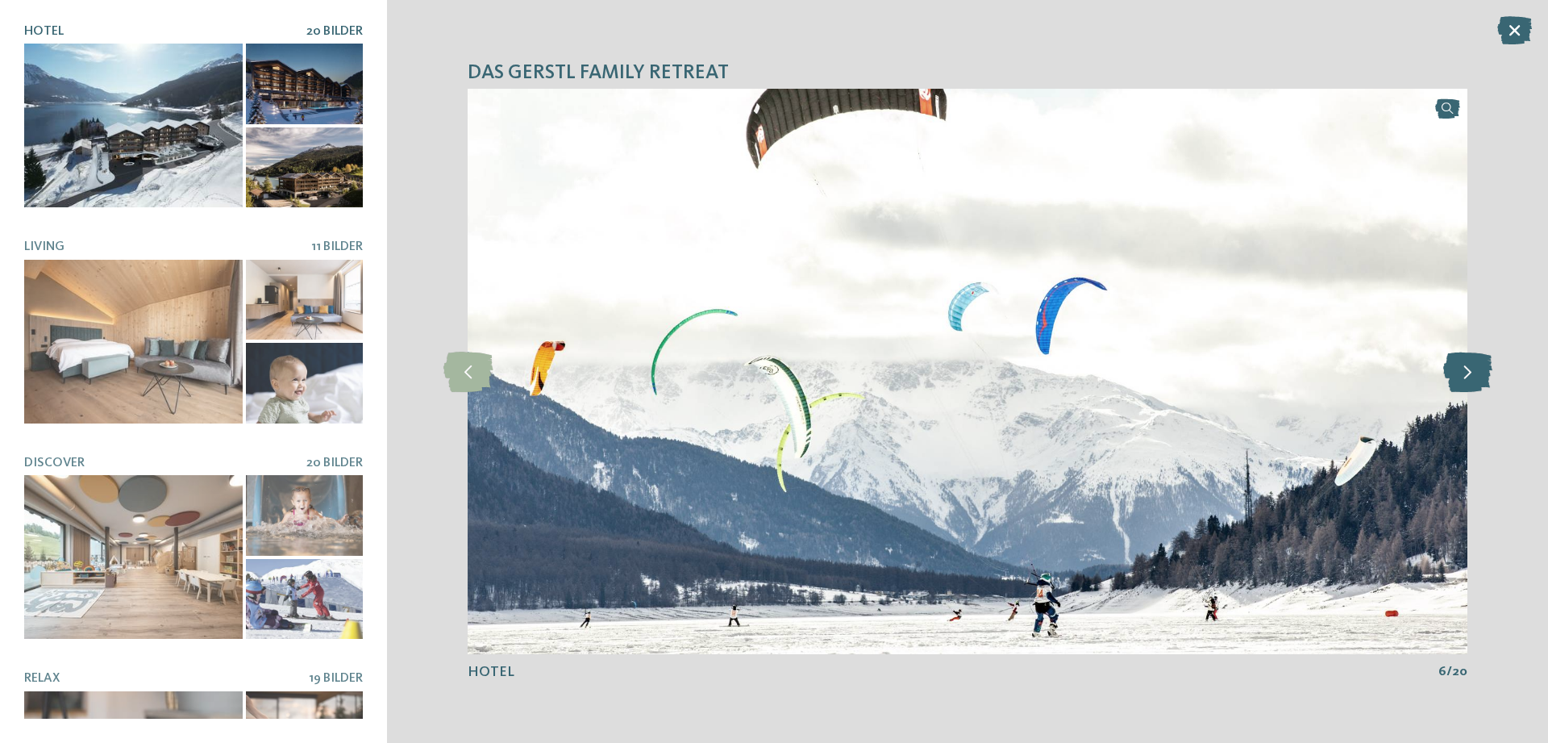
click at [1458, 379] on icon at bounding box center [1468, 372] width 49 height 40
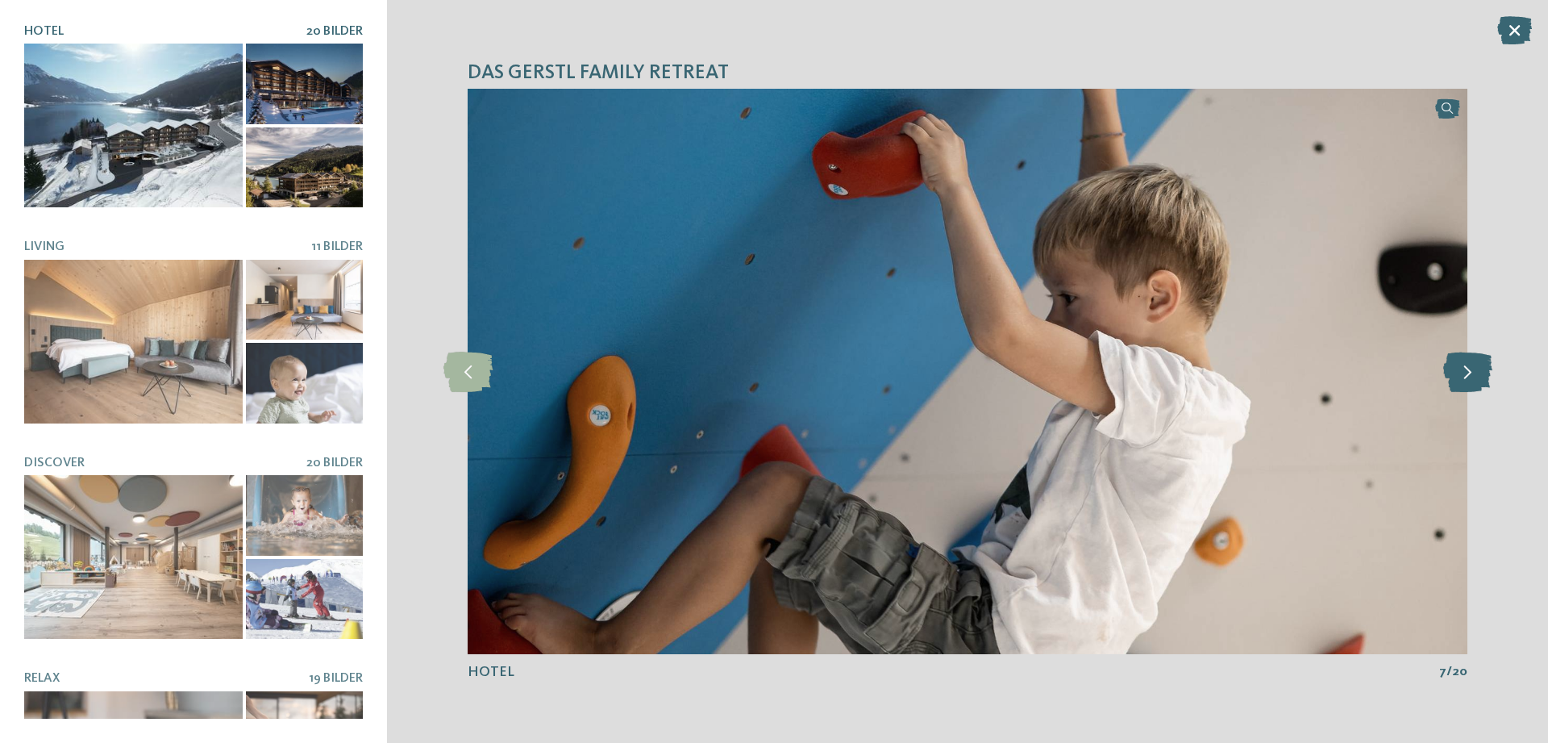
click at [1458, 379] on icon at bounding box center [1468, 372] width 49 height 40
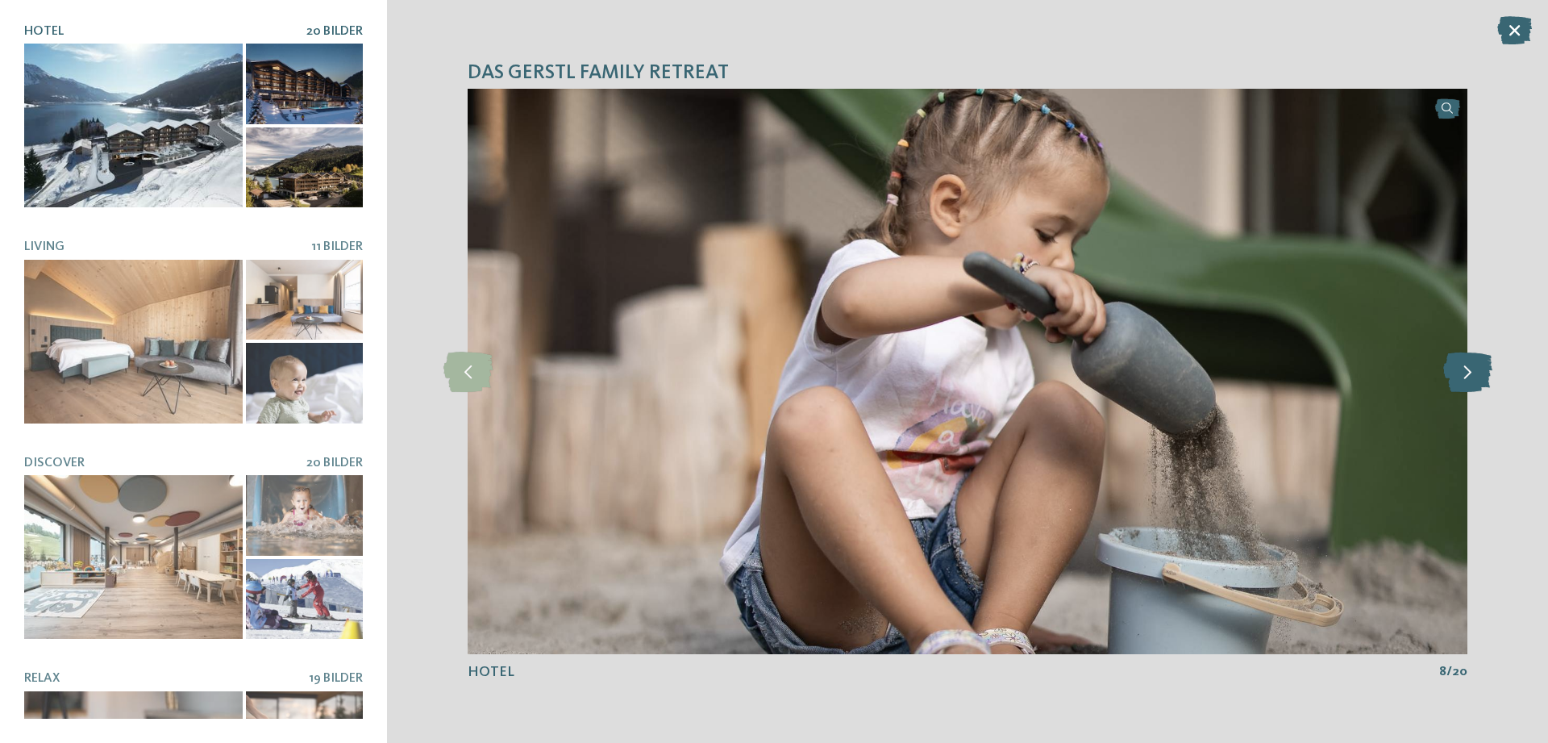
click at [1458, 379] on icon at bounding box center [1468, 372] width 49 height 40
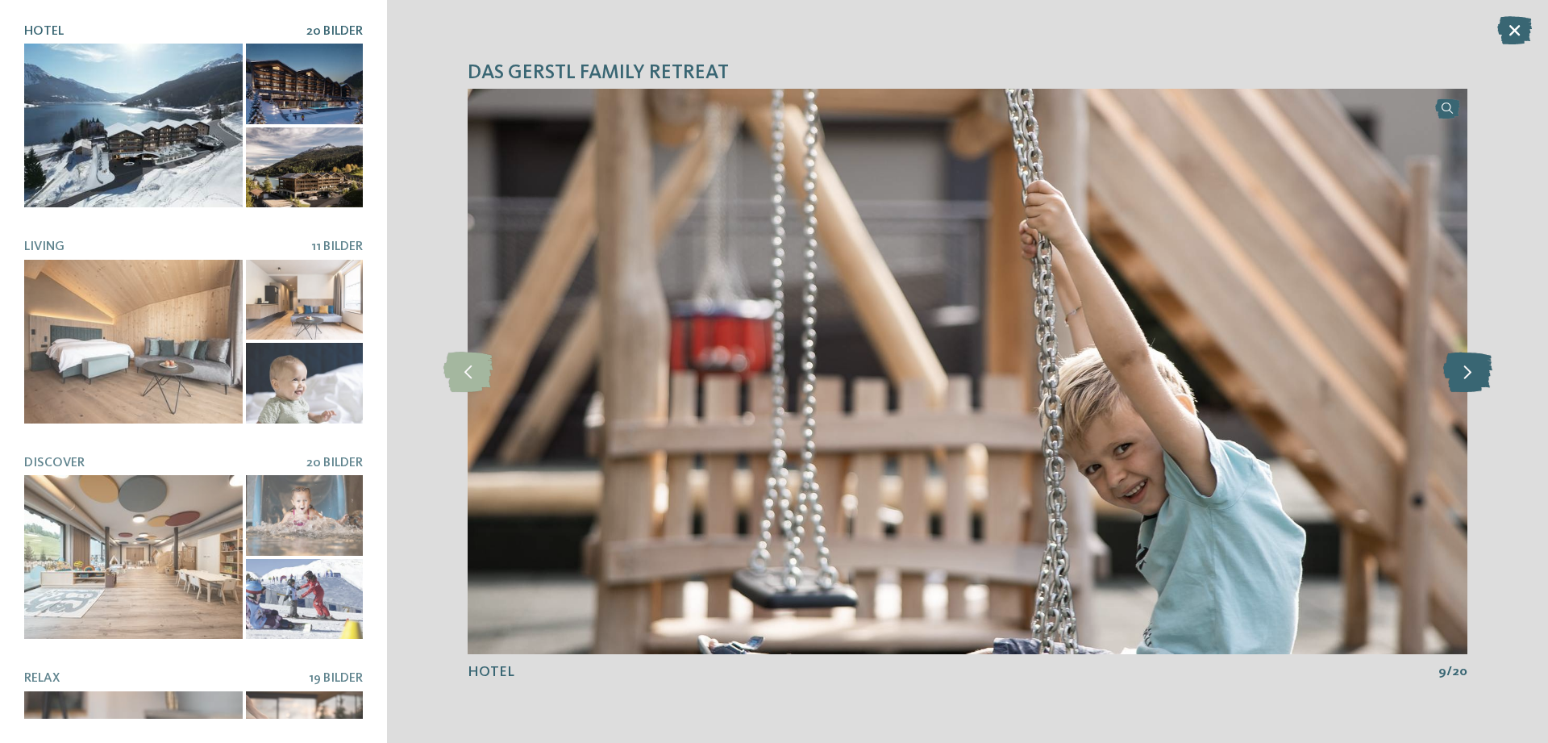
click at [1458, 379] on icon at bounding box center [1468, 372] width 49 height 40
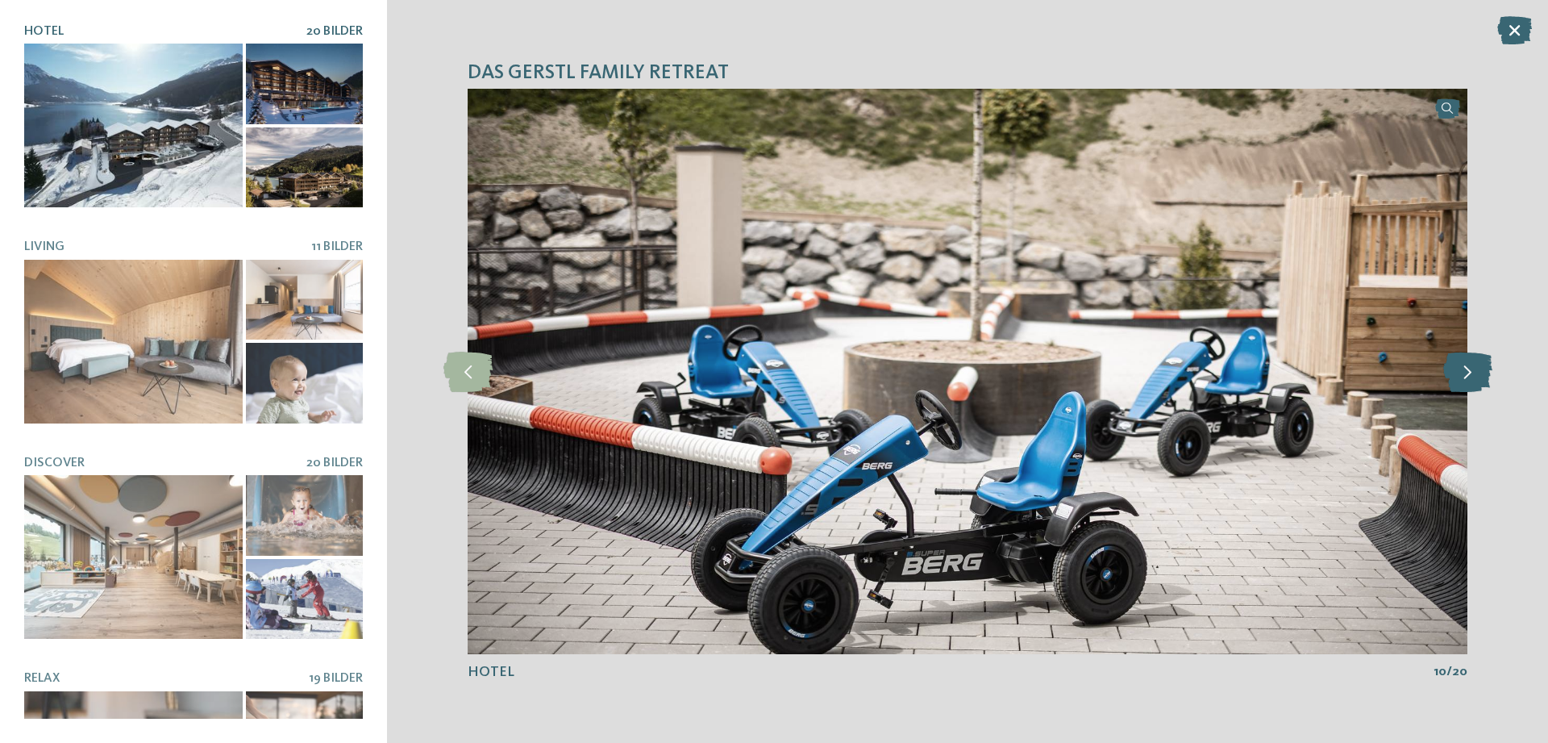
click at [1458, 379] on icon at bounding box center [1468, 372] width 49 height 40
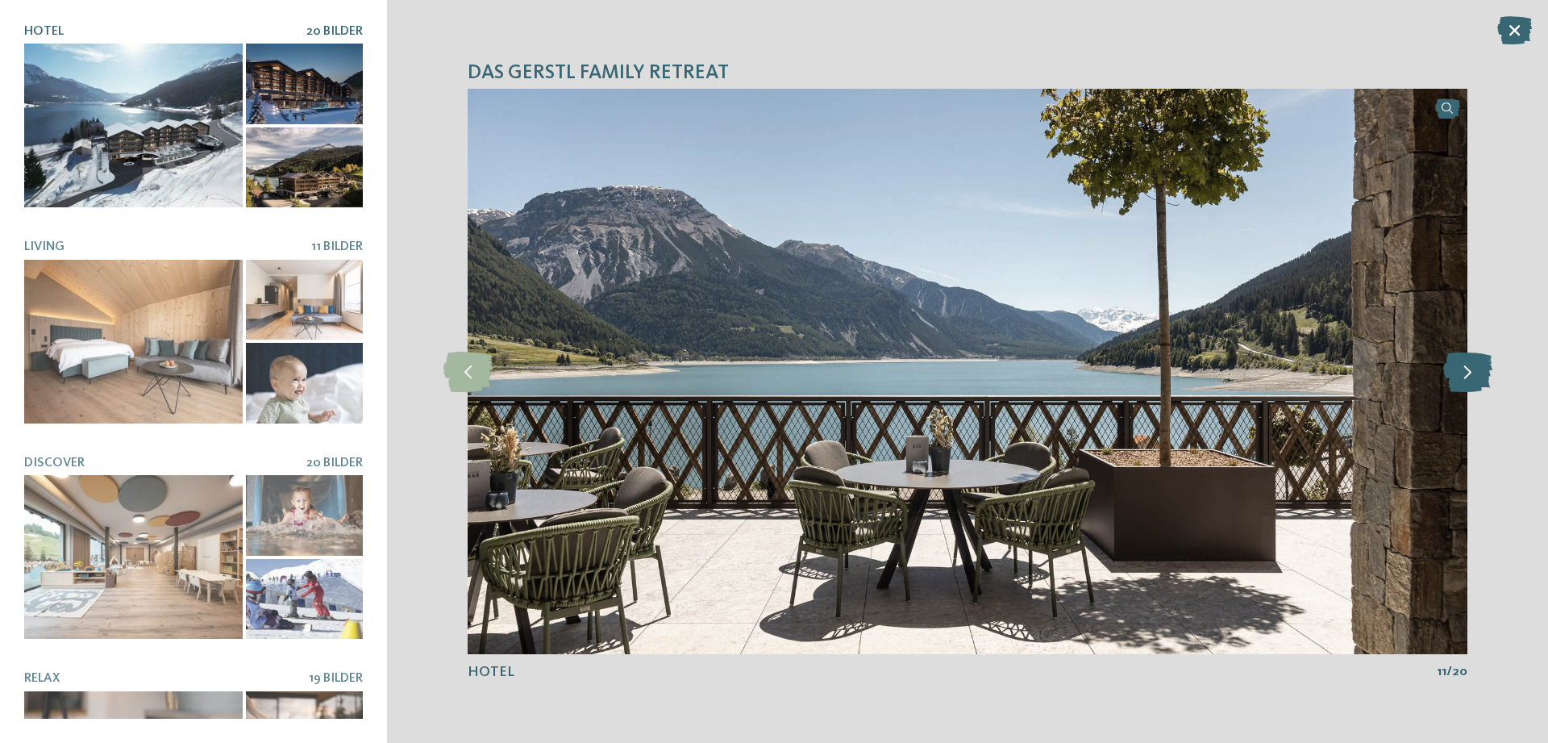
click at [1458, 379] on icon at bounding box center [1468, 372] width 49 height 40
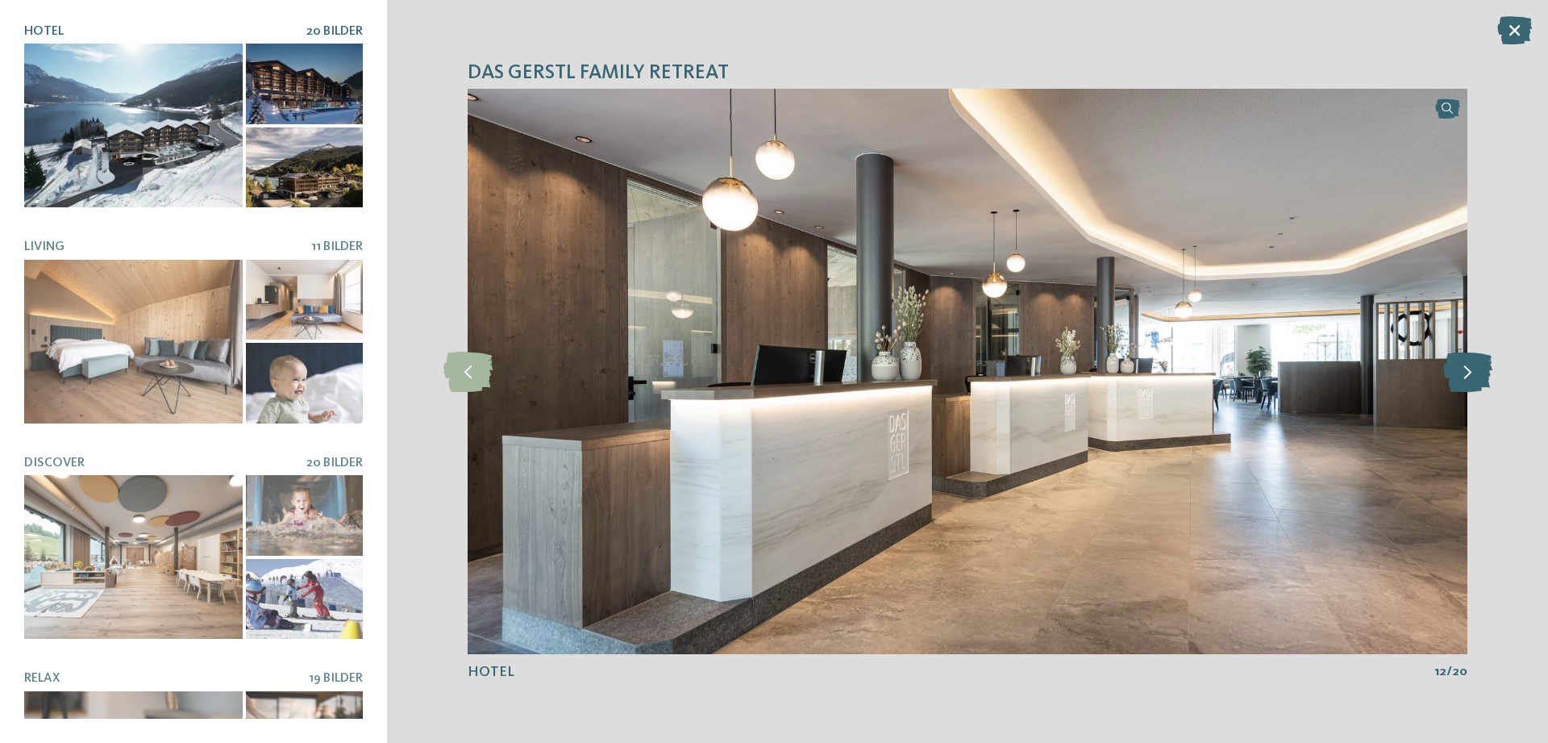
click at [1458, 379] on icon at bounding box center [1468, 372] width 49 height 40
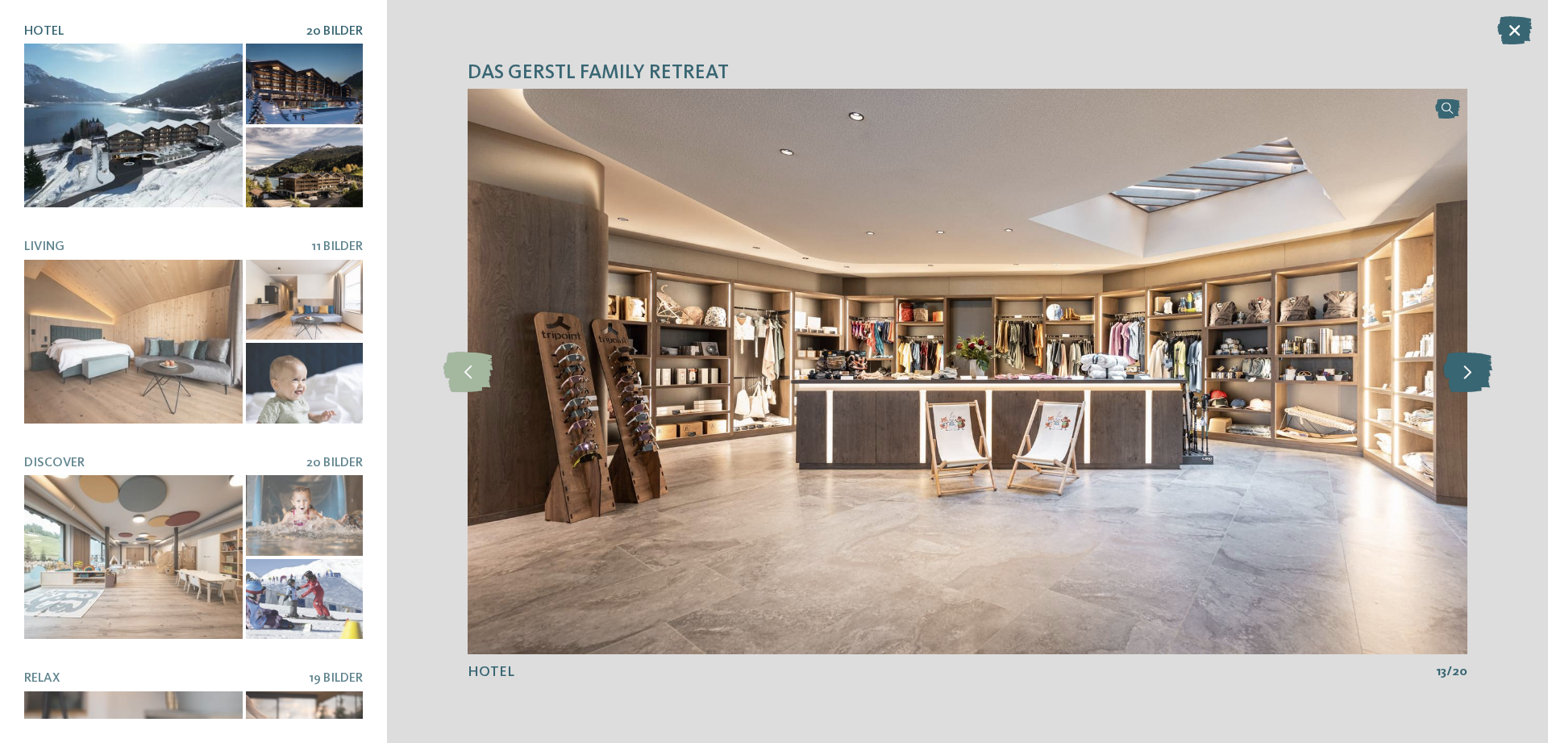
click at [1458, 379] on icon at bounding box center [1468, 372] width 49 height 40
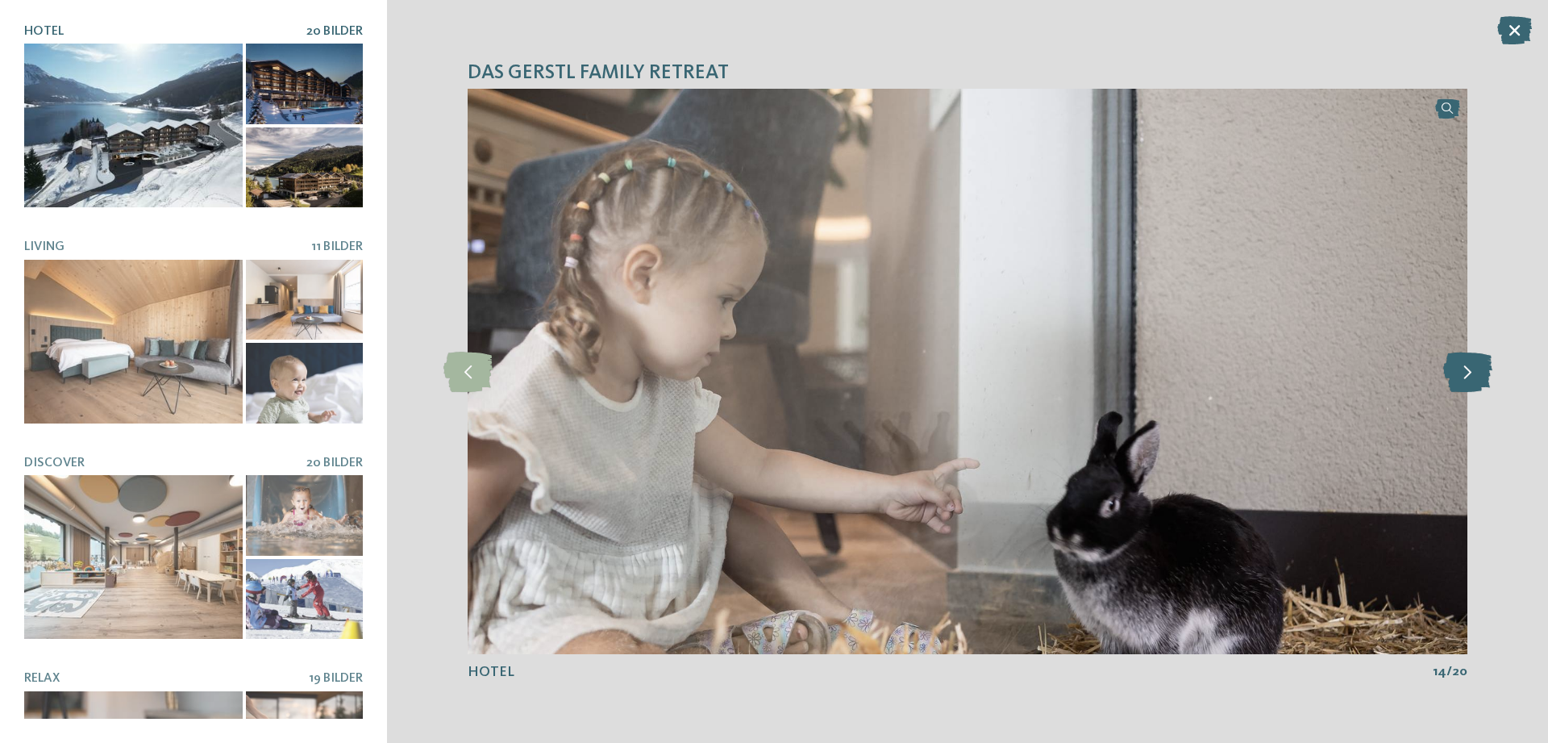
click at [1458, 379] on icon at bounding box center [1468, 372] width 49 height 40
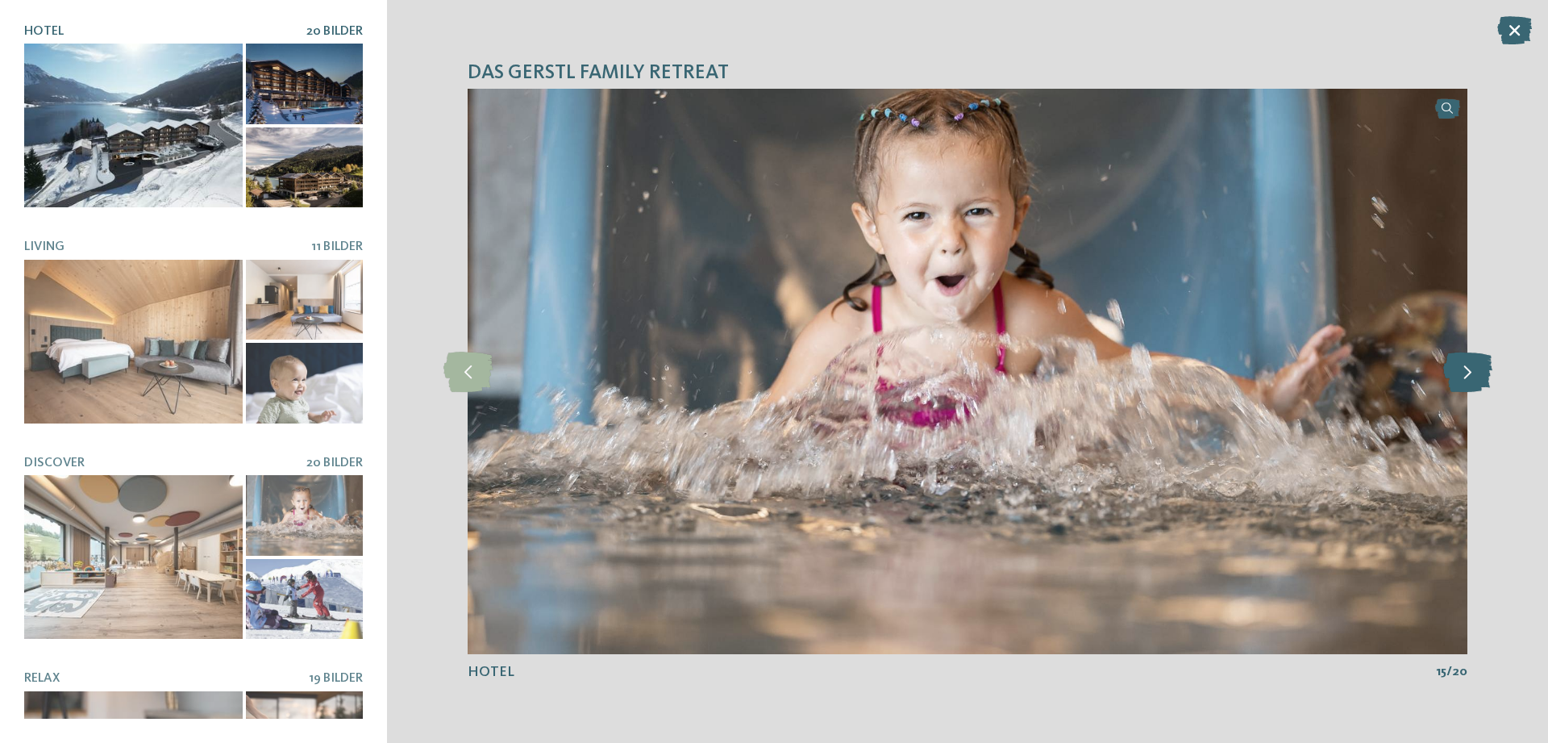
click at [1458, 379] on icon at bounding box center [1468, 372] width 49 height 40
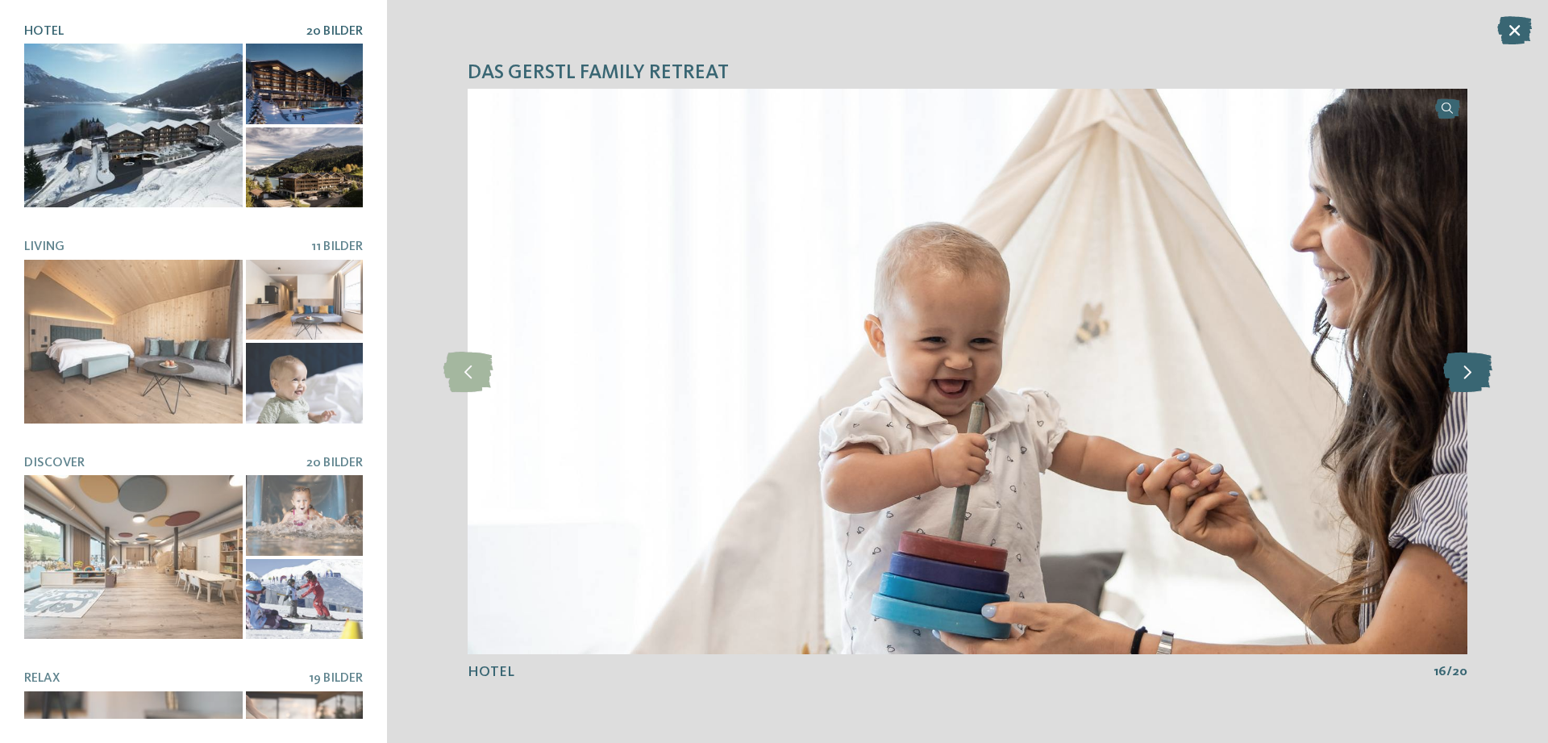
click at [1458, 379] on icon at bounding box center [1468, 372] width 49 height 40
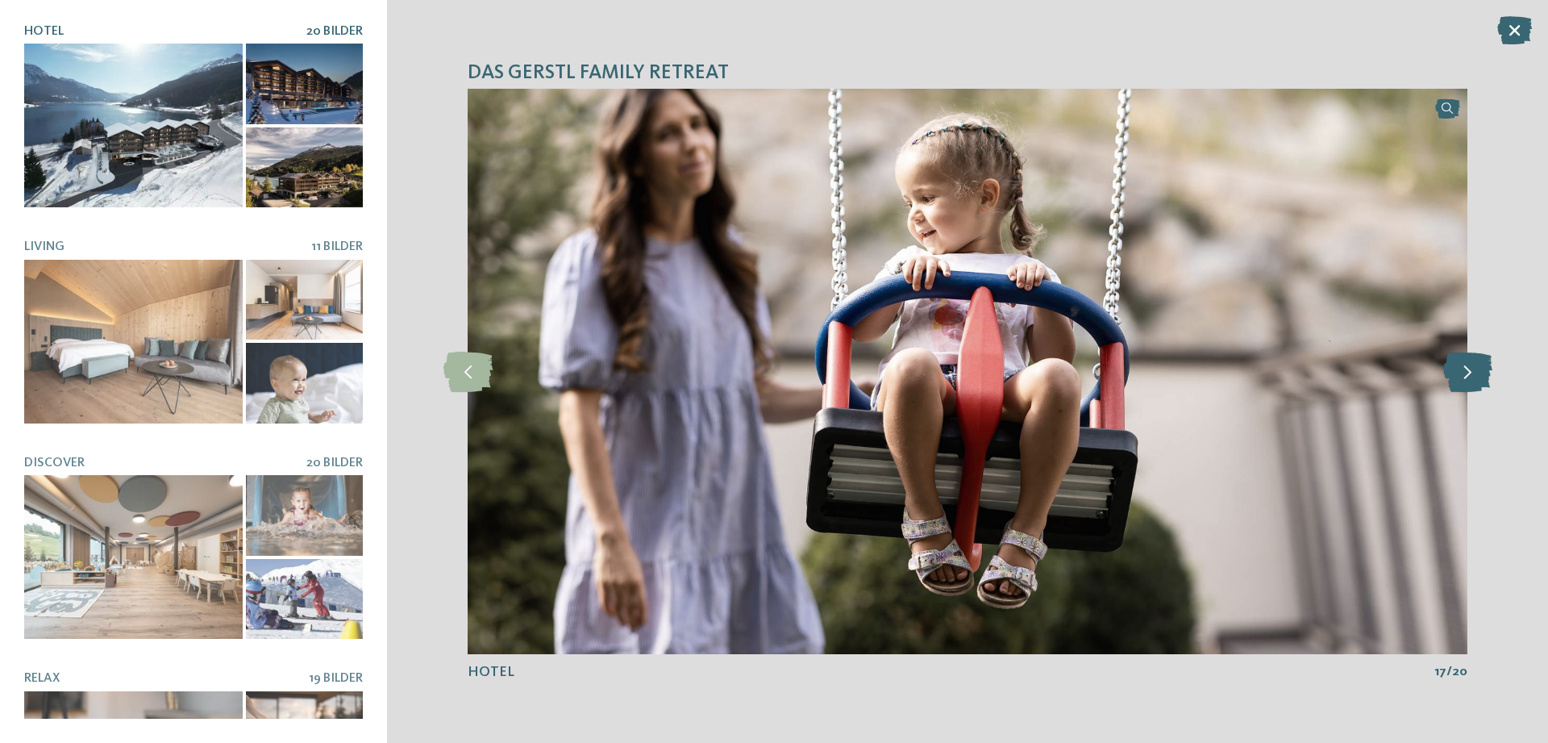
click at [1458, 379] on icon at bounding box center [1468, 372] width 49 height 40
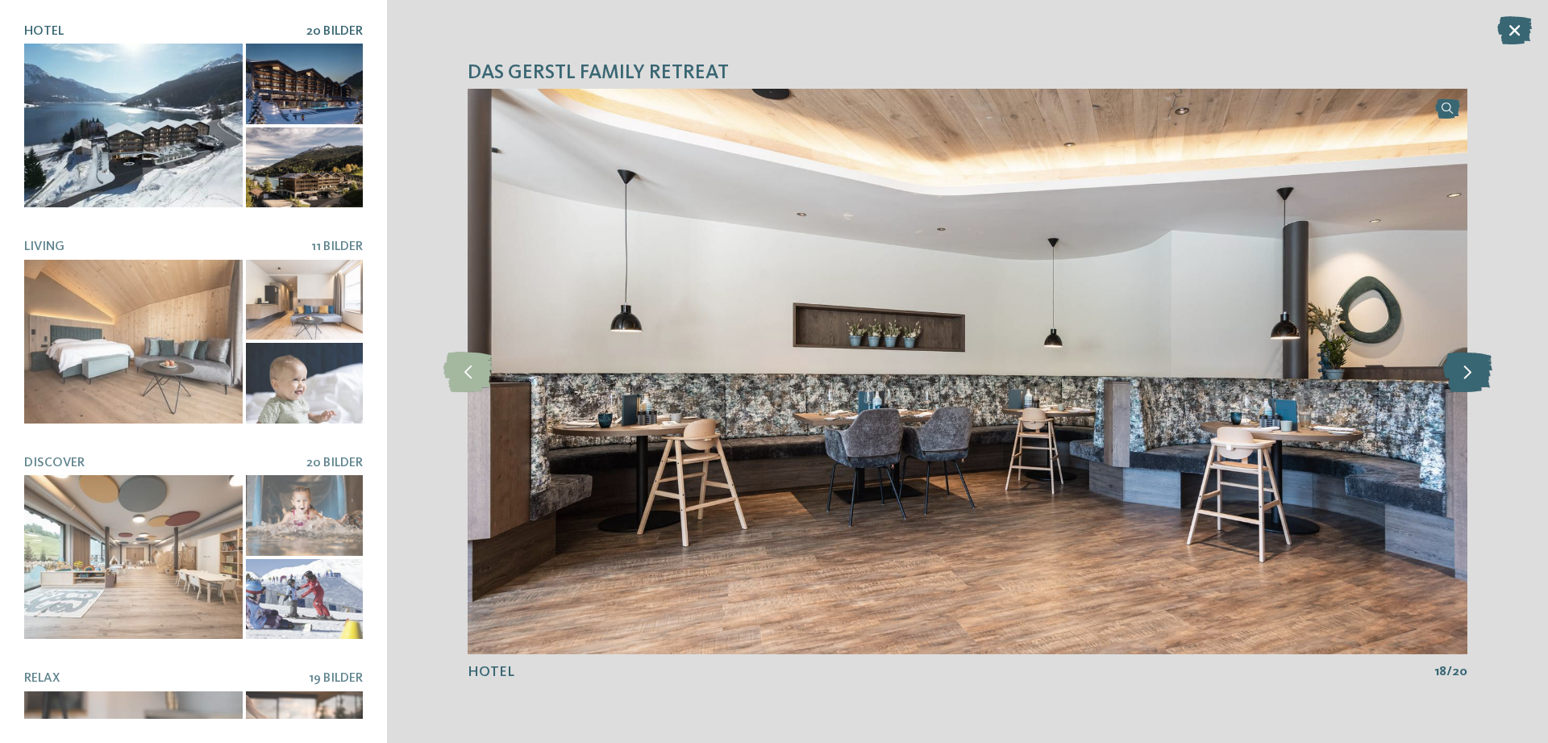
click at [1458, 379] on icon at bounding box center [1468, 372] width 49 height 40
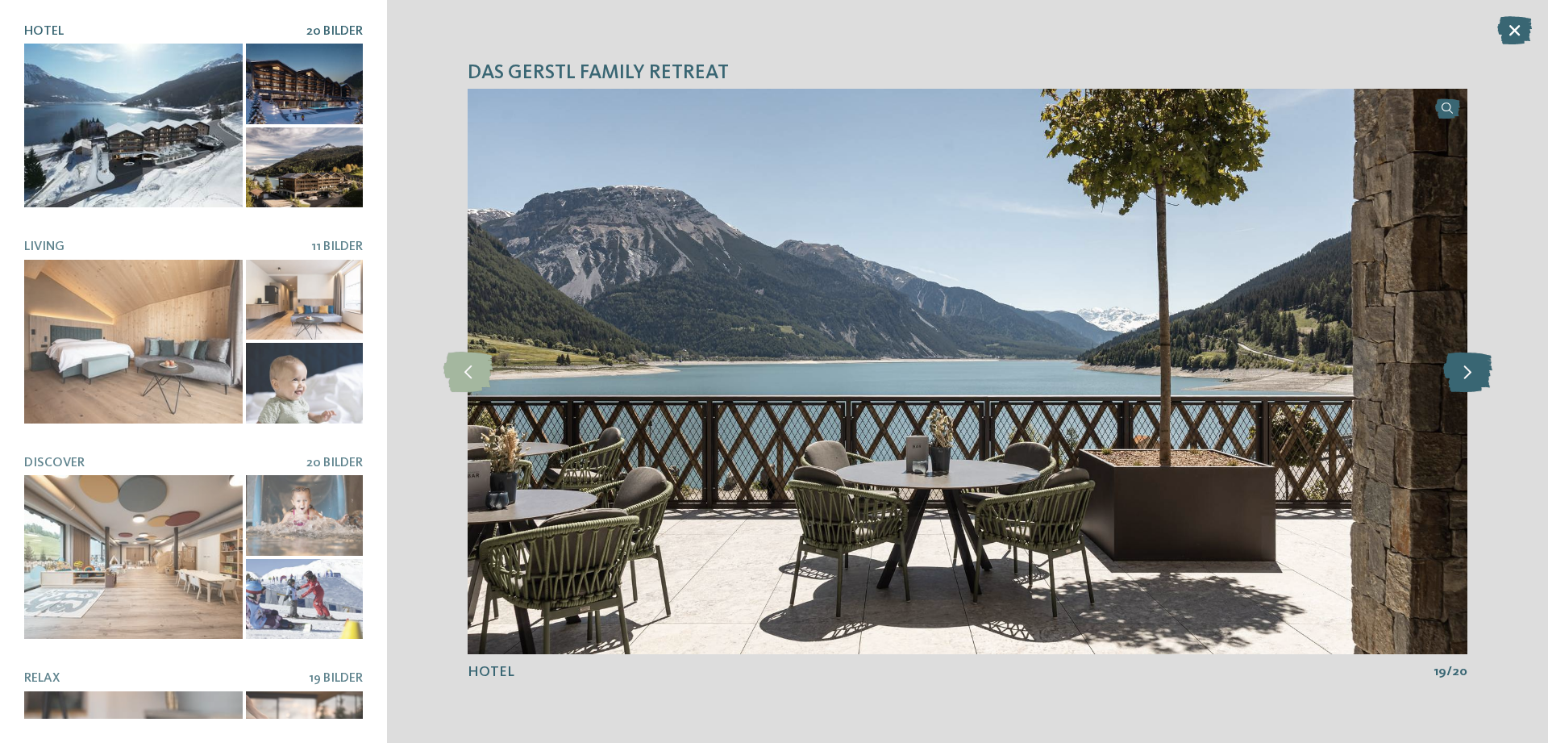
click at [1458, 379] on icon at bounding box center [1468, 372] width 49 height 40
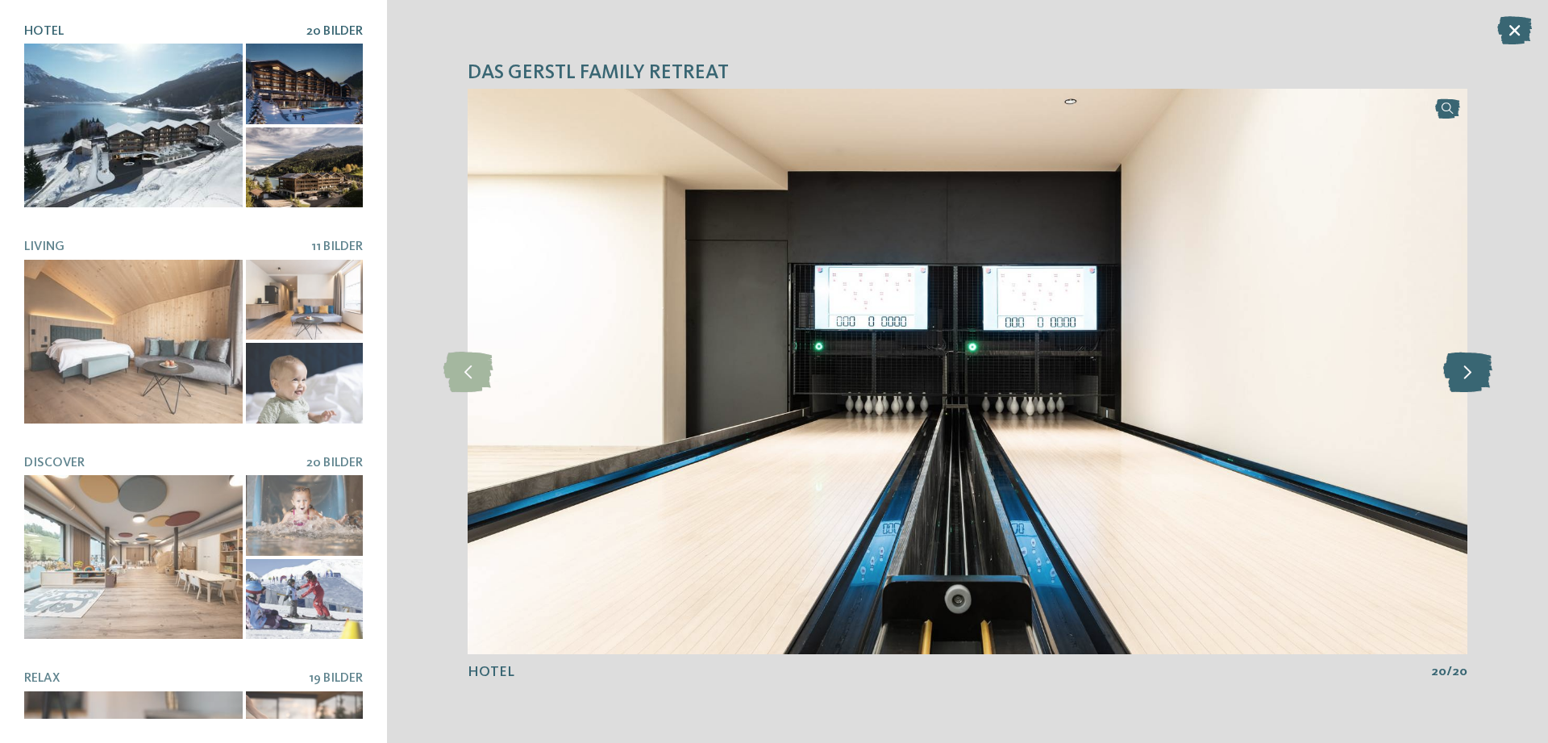
click at [1458, 379] on icon at bounding box center [1468, 372] width 49 height 40
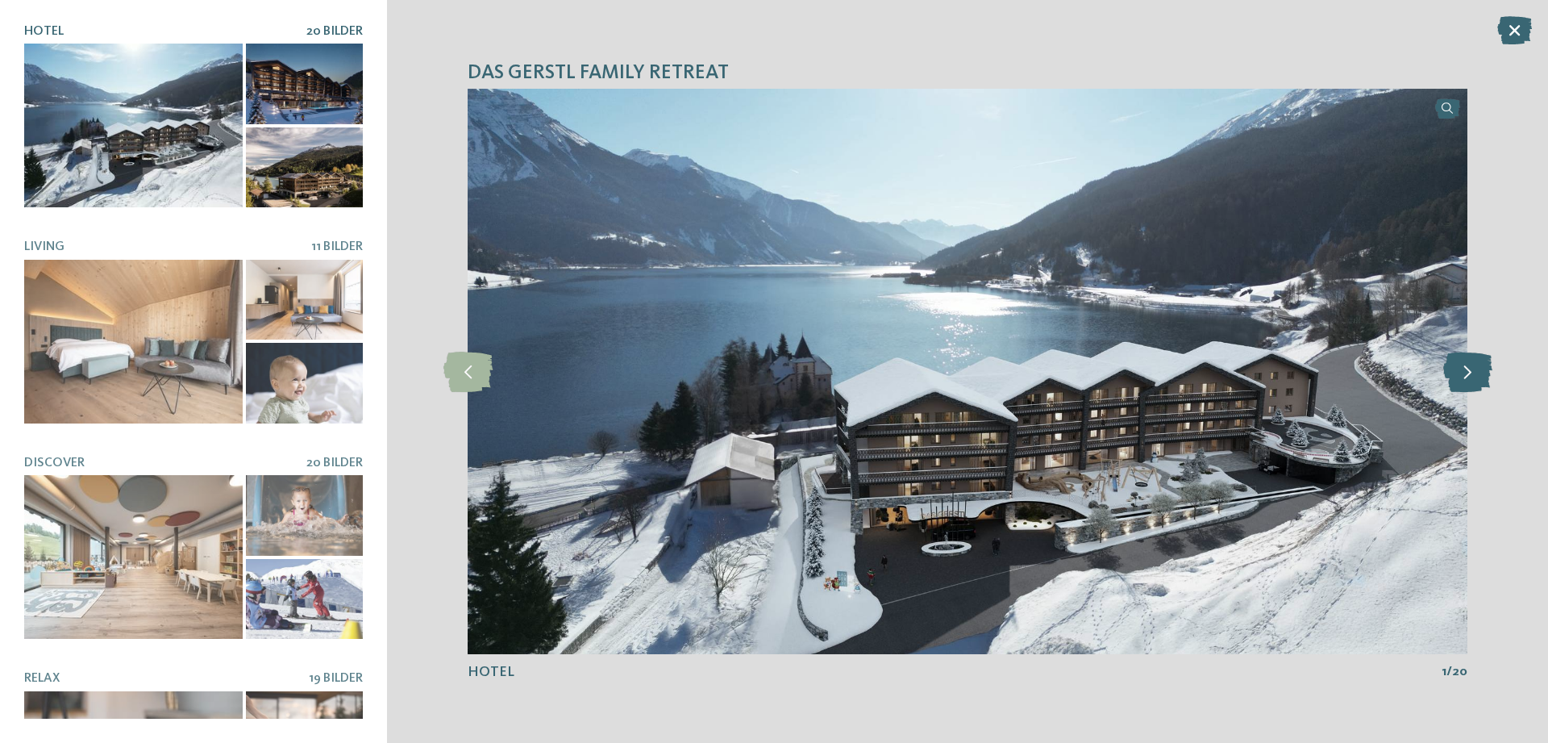
click at [1458, 379] on icon at bounding box center [1468, 372] width 49 height 40
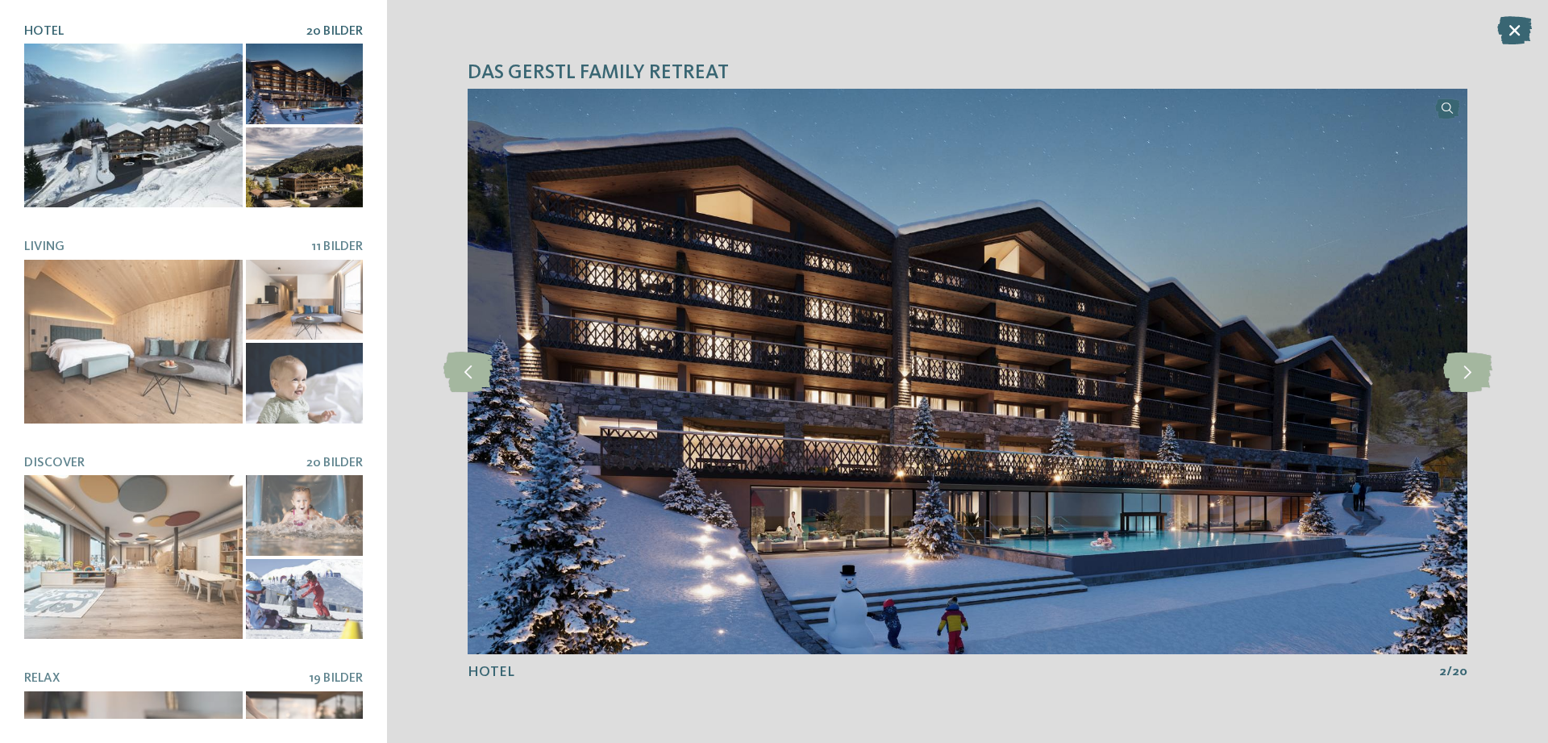
drag, startPoint x: 1514, startPoint y: 24, endPoint x: 1495, endPoint y: 35, distance: 21.7
click at [1514, 27] on icon at bounding box center [1515, 30] width 35 height 28
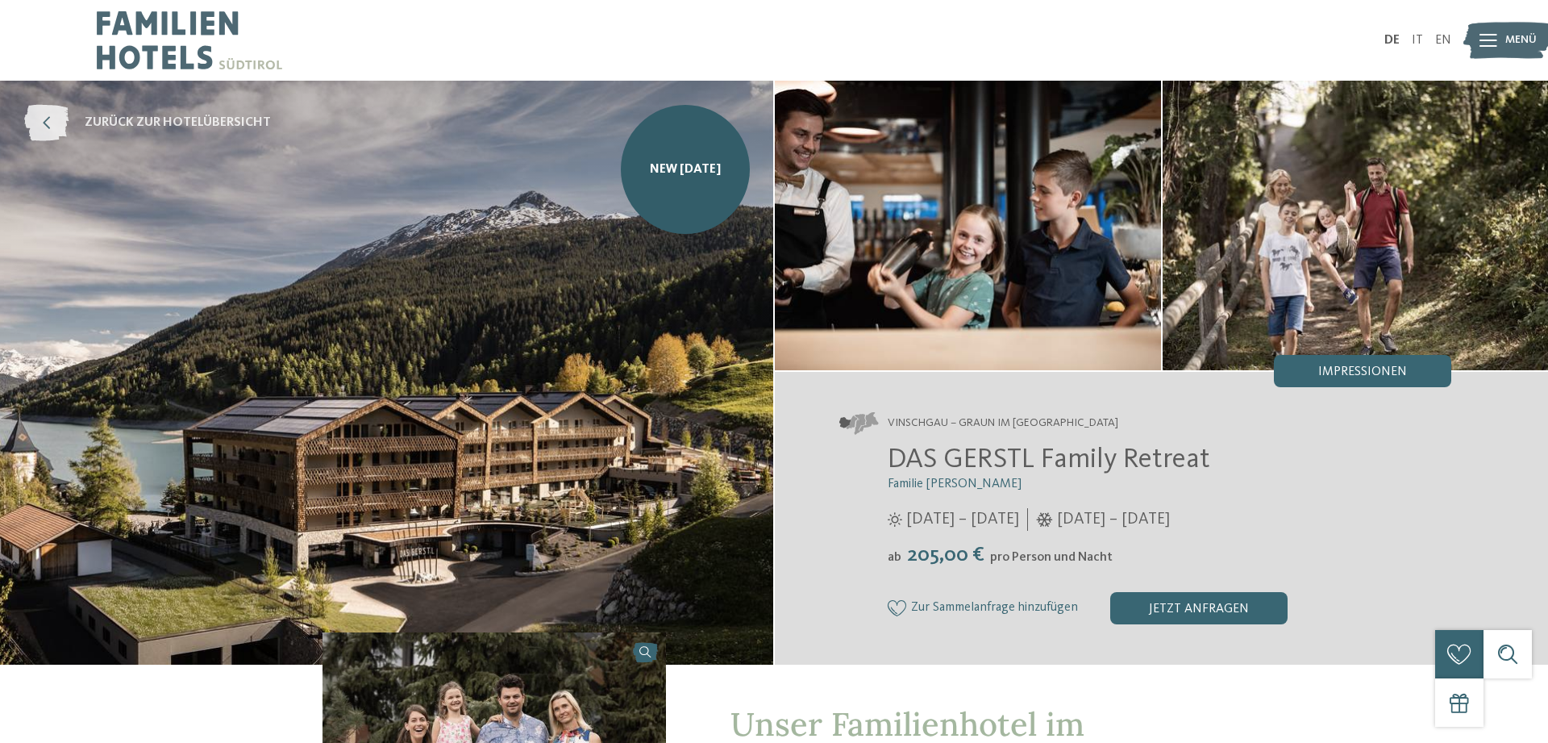
drag, startPoint x: 42, startPoint y: 105, endPoint x: 86, endPoint y: 107, distance: 44.4
click at [44, 105] on icon at bounding box center [46, 123] width 44 height 36
